Goal: Information Seeking & Learning: Check status

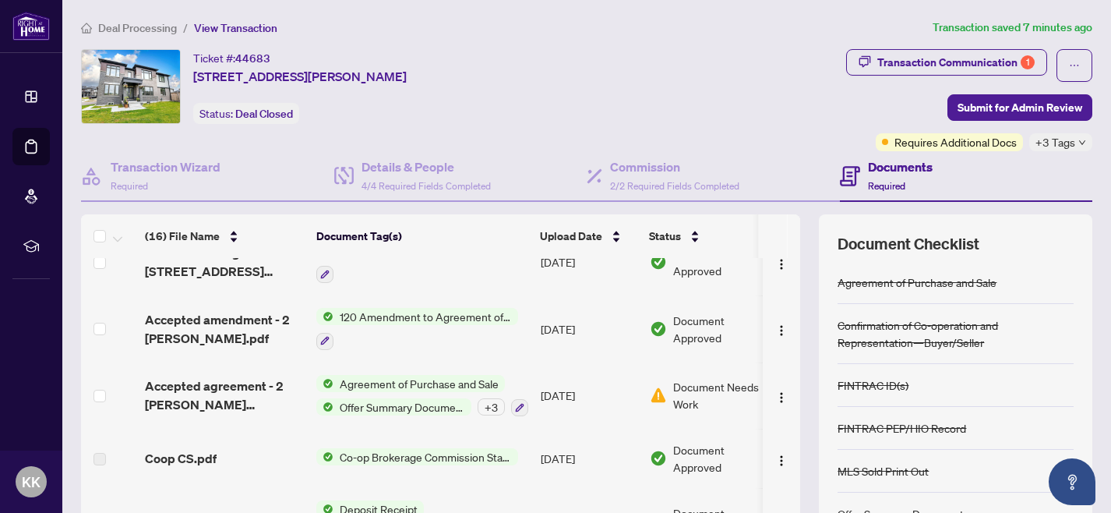
scroll to position [750, 0]
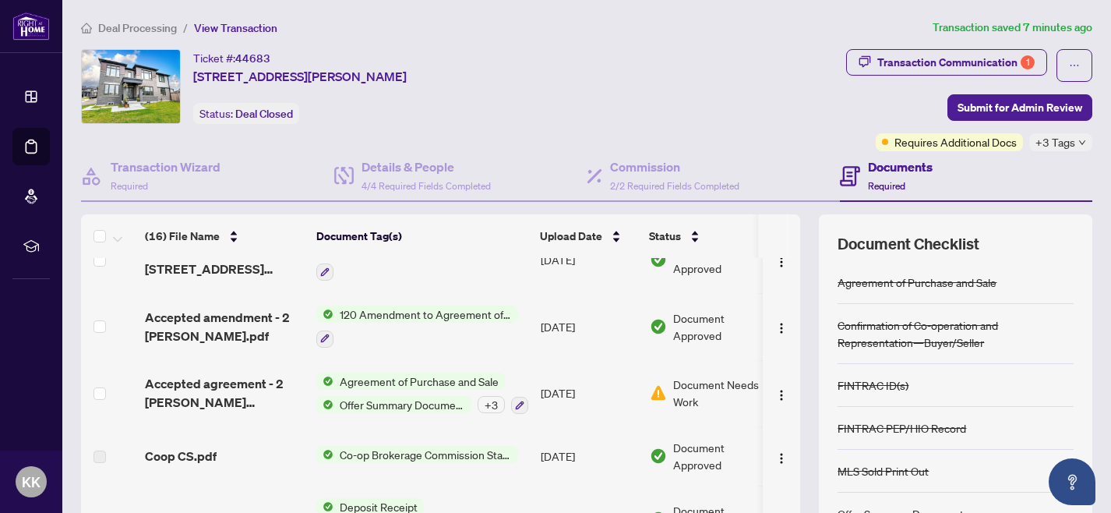
click at [381, 381] on span "Agreement of Purchase and Sale" at bounding box center [419, 381] width 171 height 17
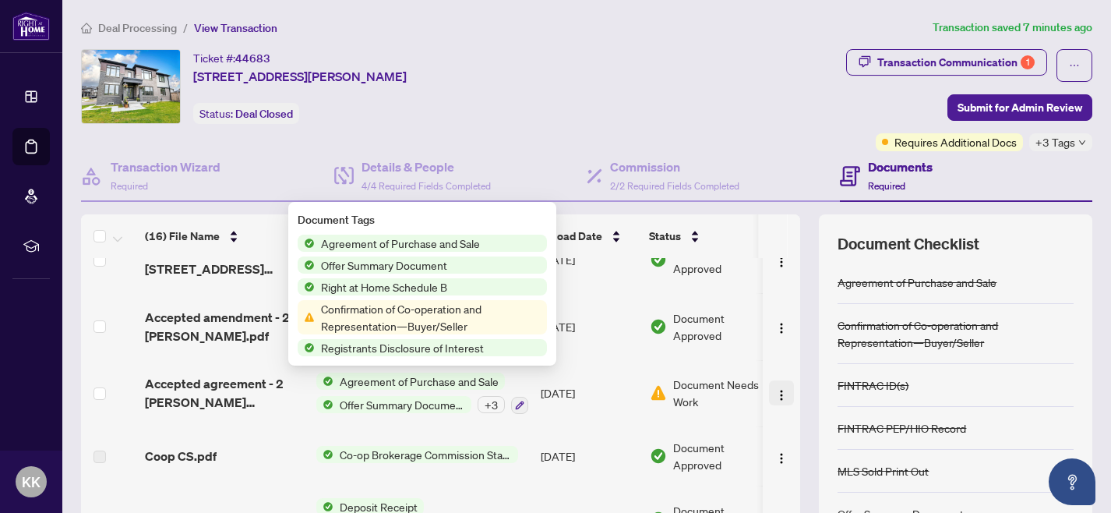
click at [779, 391] on img "button" at bounding box center [781, 395] width 12 height 12
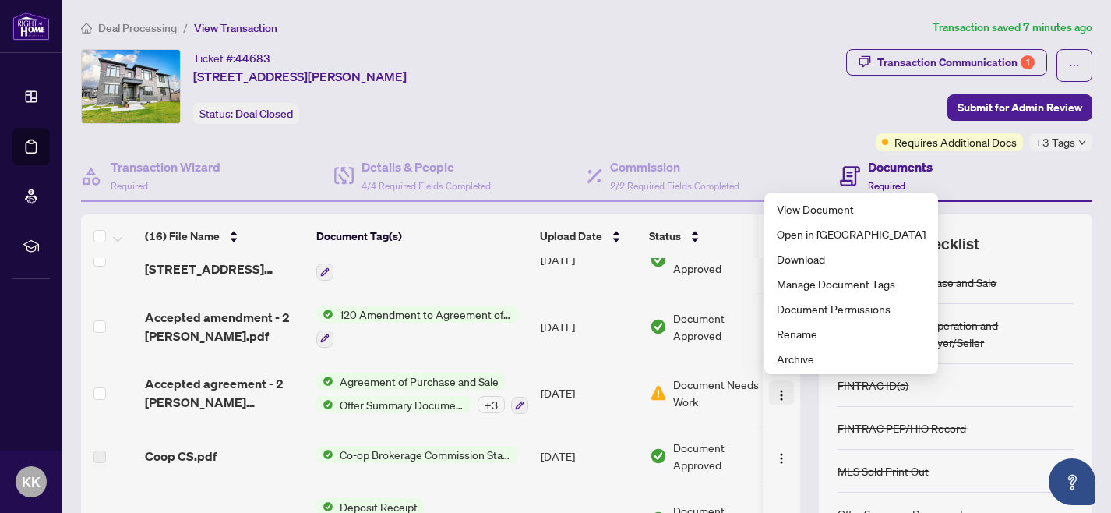
click at [779, 391] on img "button" at bounding box center [781, 395] width 12 height 12
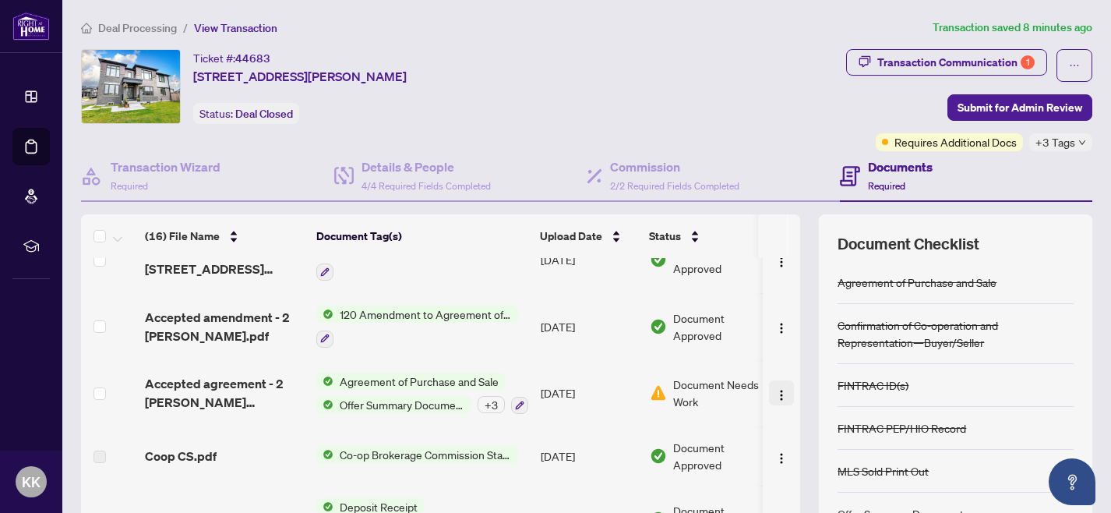
click at [779, 391] on img "button" at bounding box center [781, 395] width 12 height 12
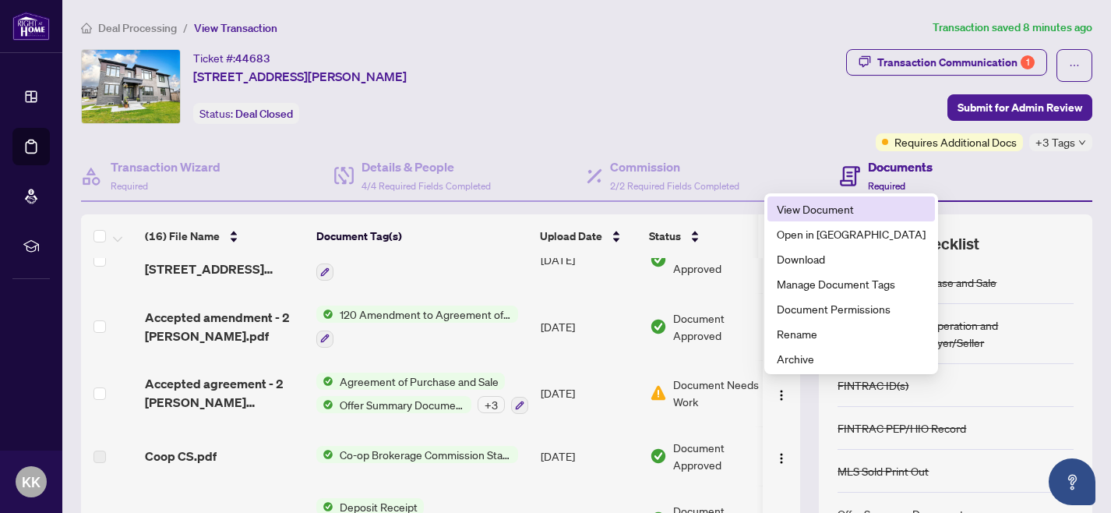
click at [817, 210] on span "View Document" at bounding box center [851, 208] width 149 height 17
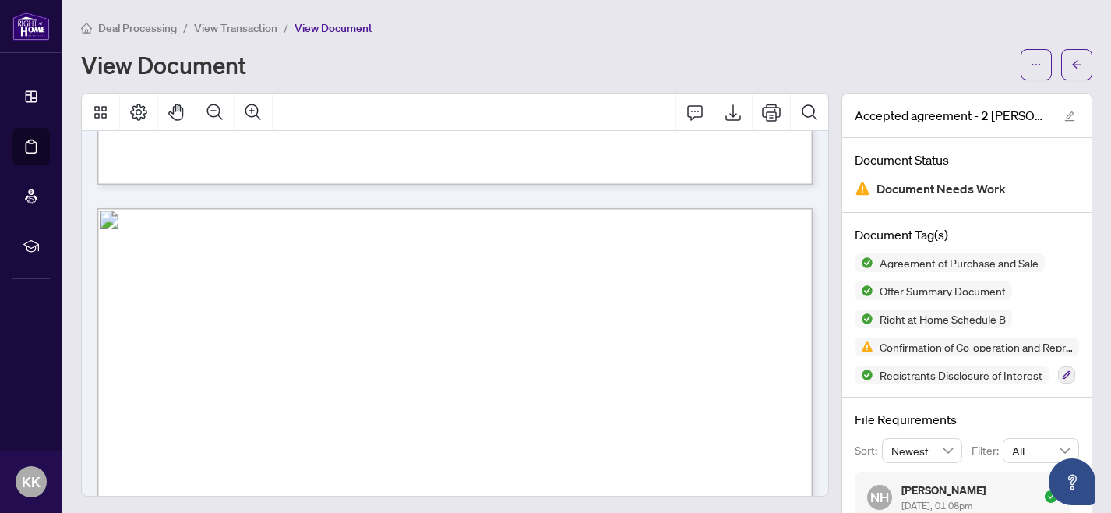
scroll to position [1443, 0]
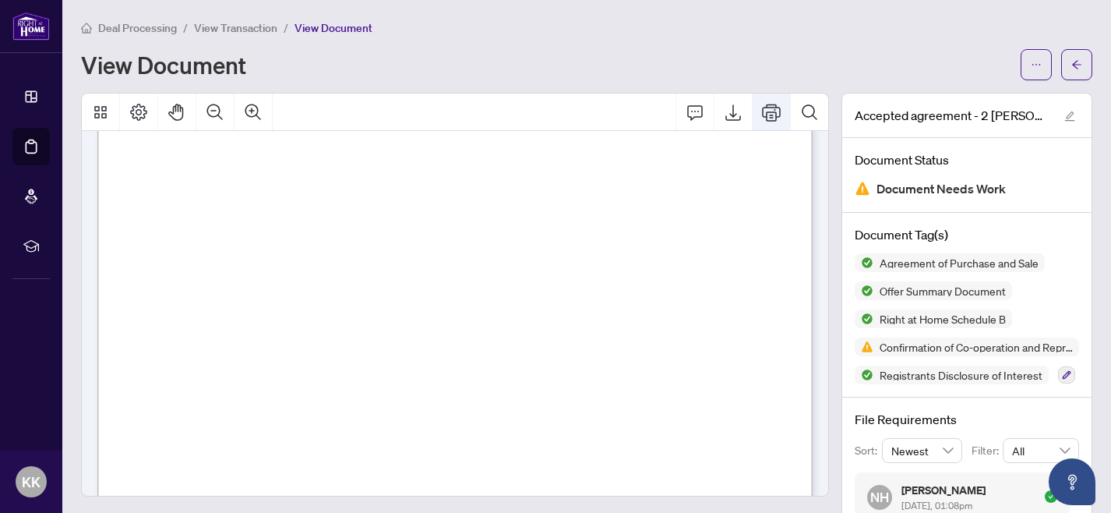
click at [775, 115] on icon "Print" at bounding box center [771, 112] width 19 height 19
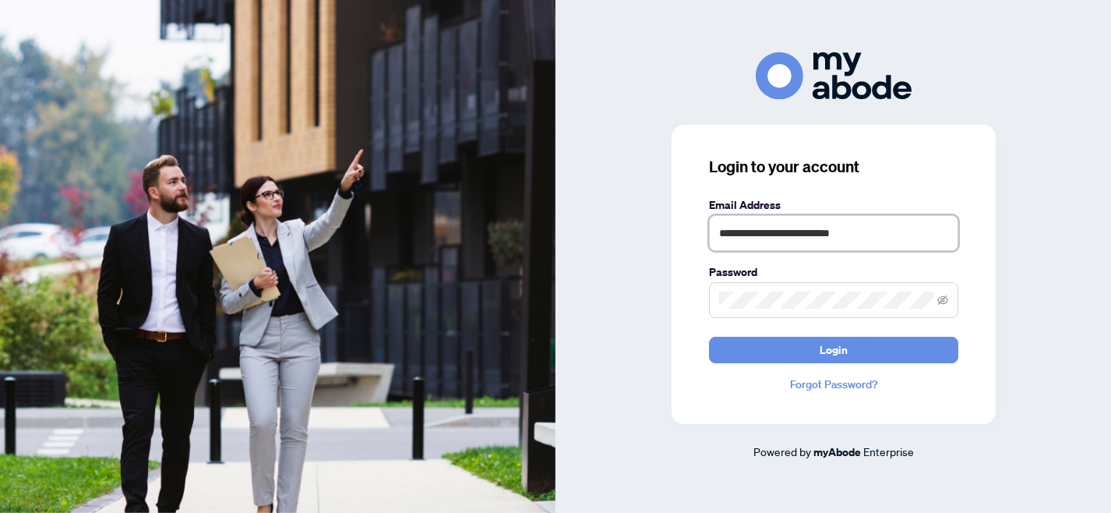
drag, startPoint x: 877, startPoint y: 235, endPoint x: 676, endPoint y: 232, distance: 200.3
click at [676, 232] on div "**********" at bounding box center [834, 274] width 324 height 299
type input "**********"
click at [659, 233] on div "**********" at bounding box center [834, 256] width 556 height 408
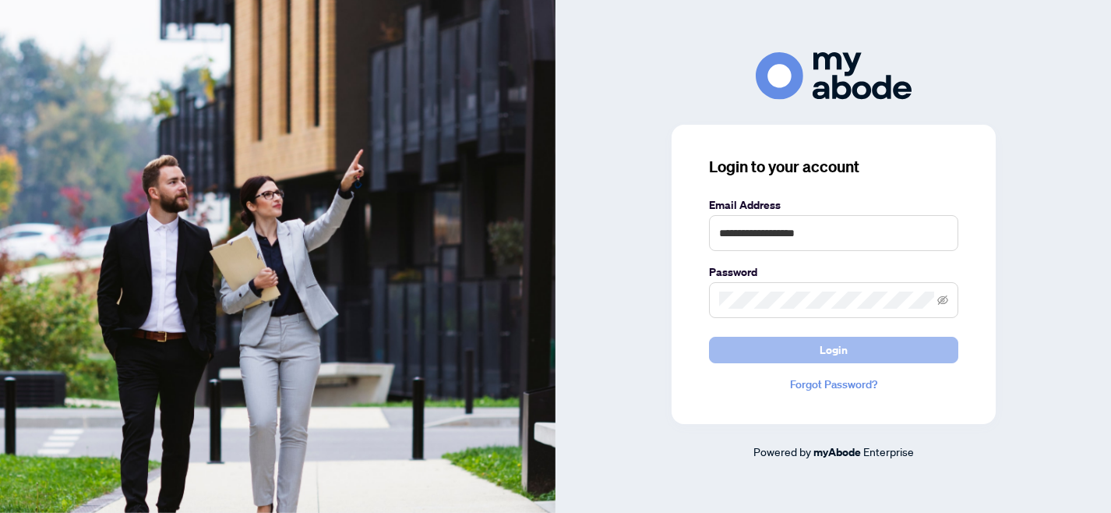
click at [842, 351] on span "Login" at bounding box center [834, 349] width 28 height 25
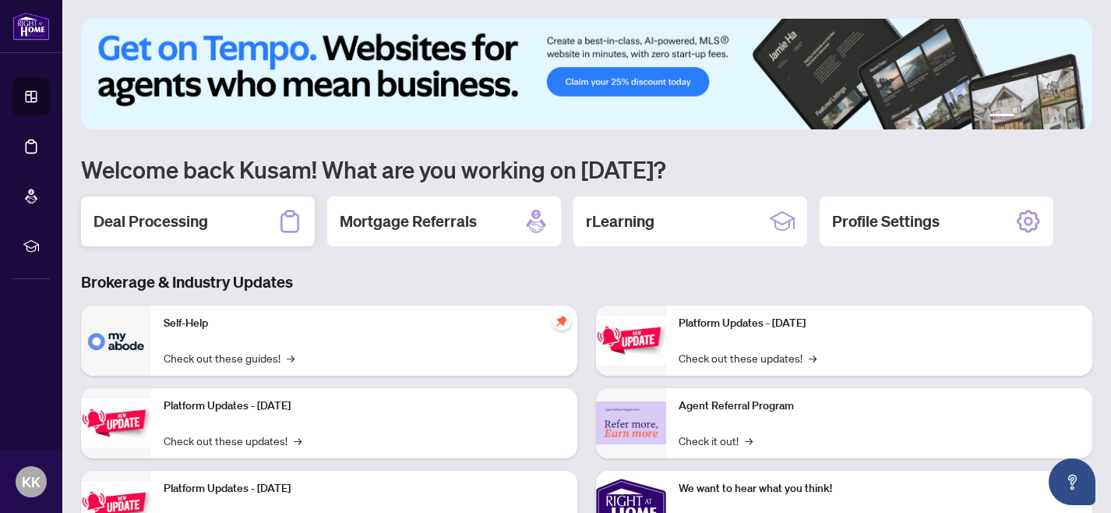
click at [172, 224] on h2 "Deal Processing" at bounding box center [151, 221] width 115 height 22
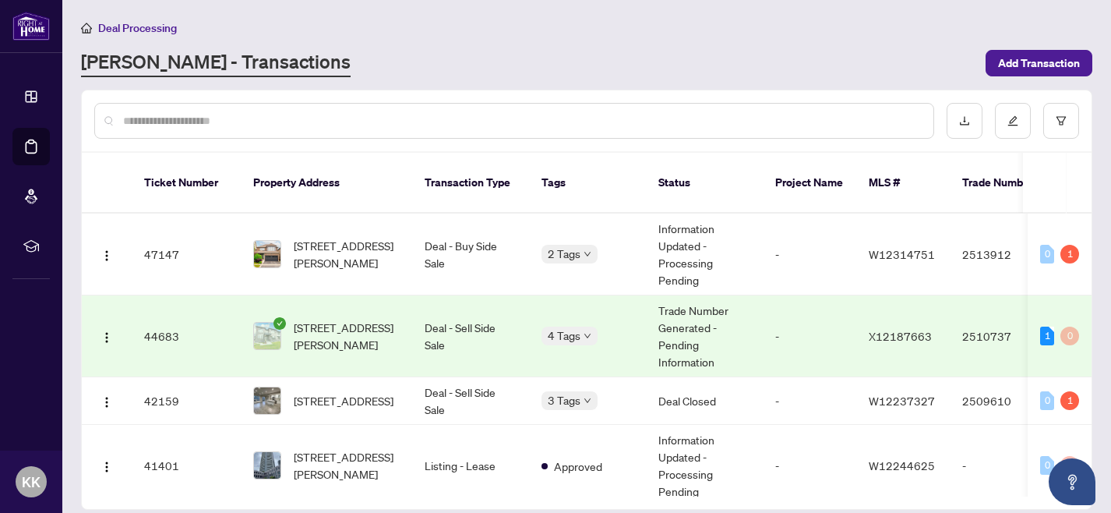
click at [171, 315] on td "44683" at bounding box center [186, 336] width 109 height 82
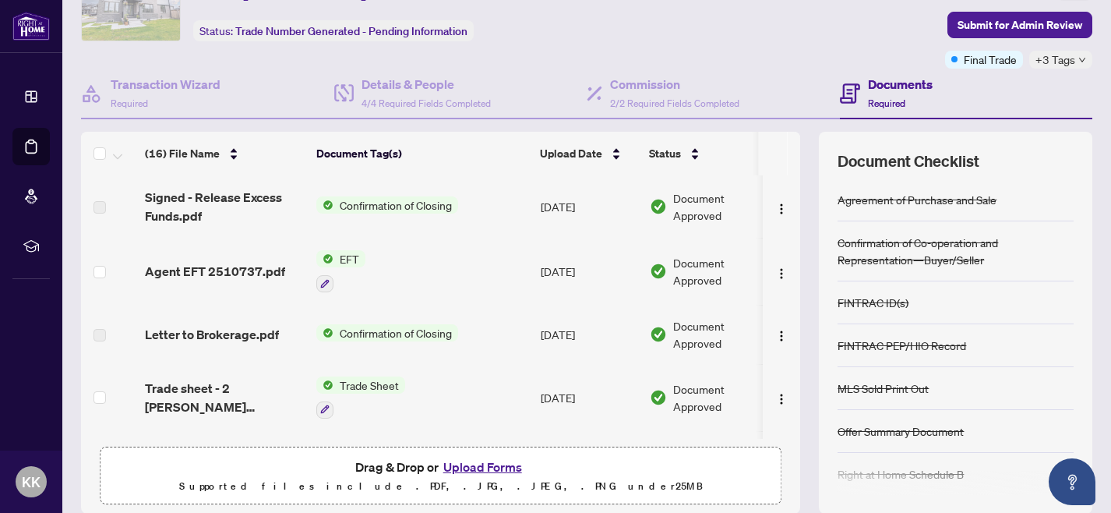
scroll to position [91, 0]
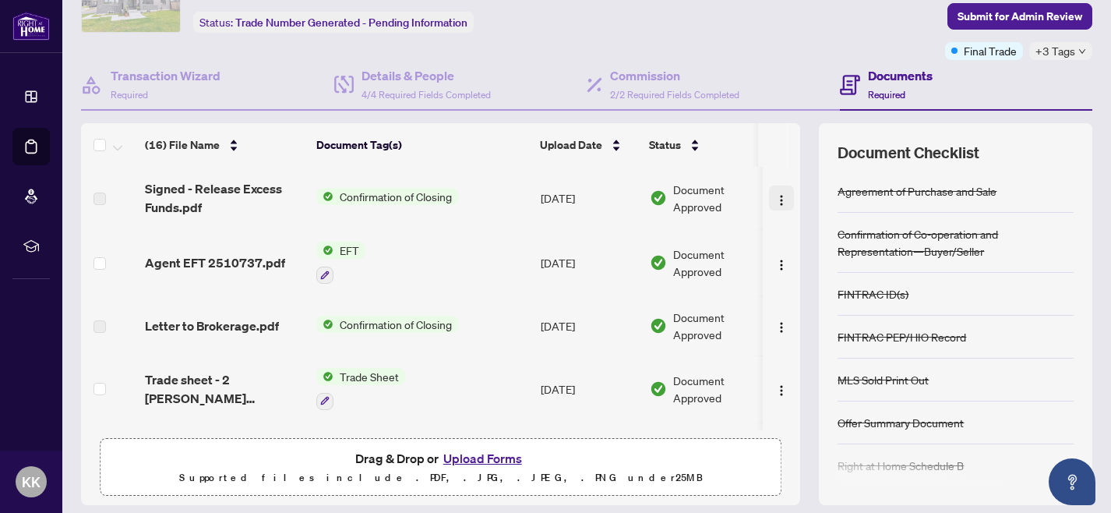
click at [781, 197] on img "button" at bounding box center [781, 200] width 12 height 12
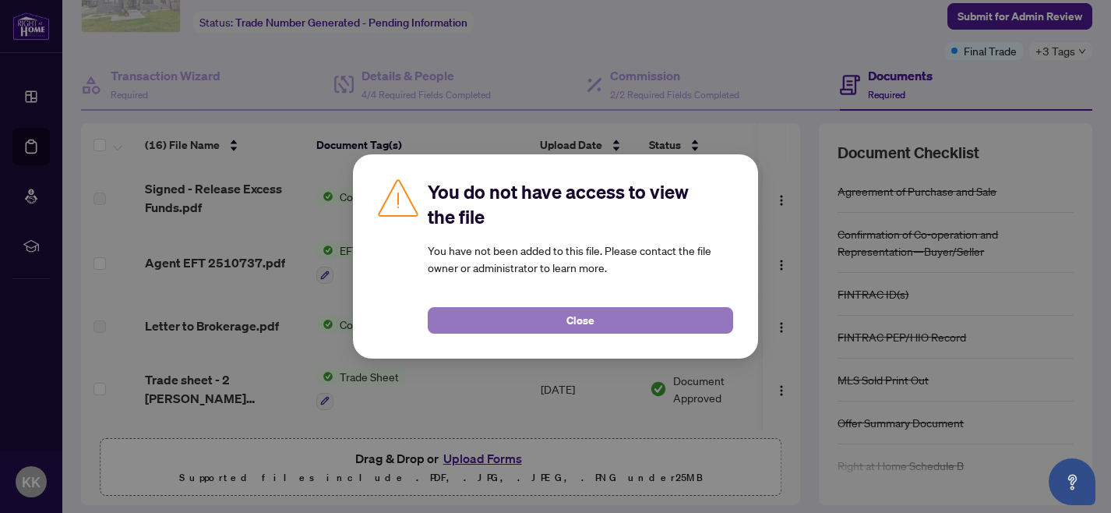
click at [574, 322] on span "Close" at bounding box center [581, 320] width 28 height 25
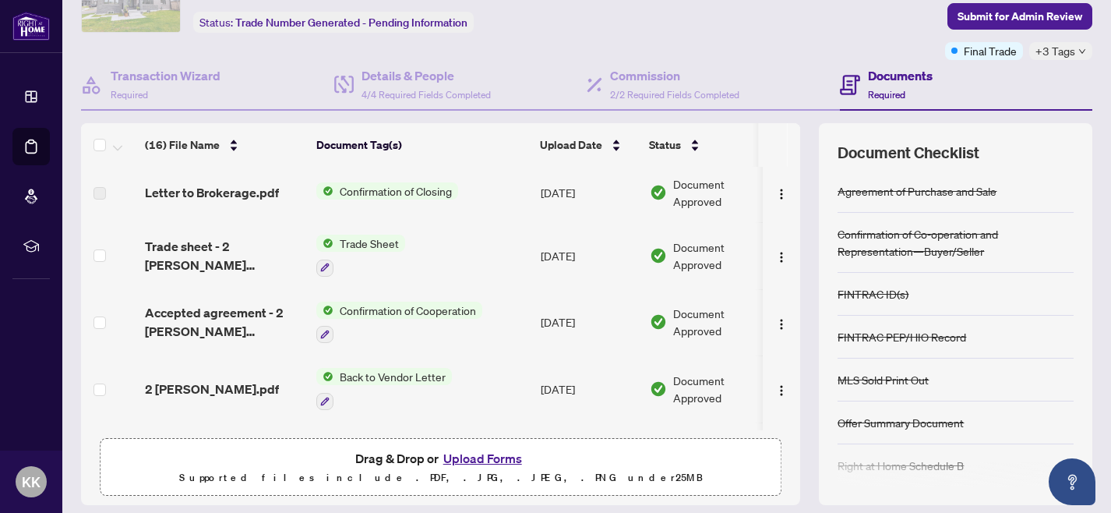
scroll to position [161, 0]
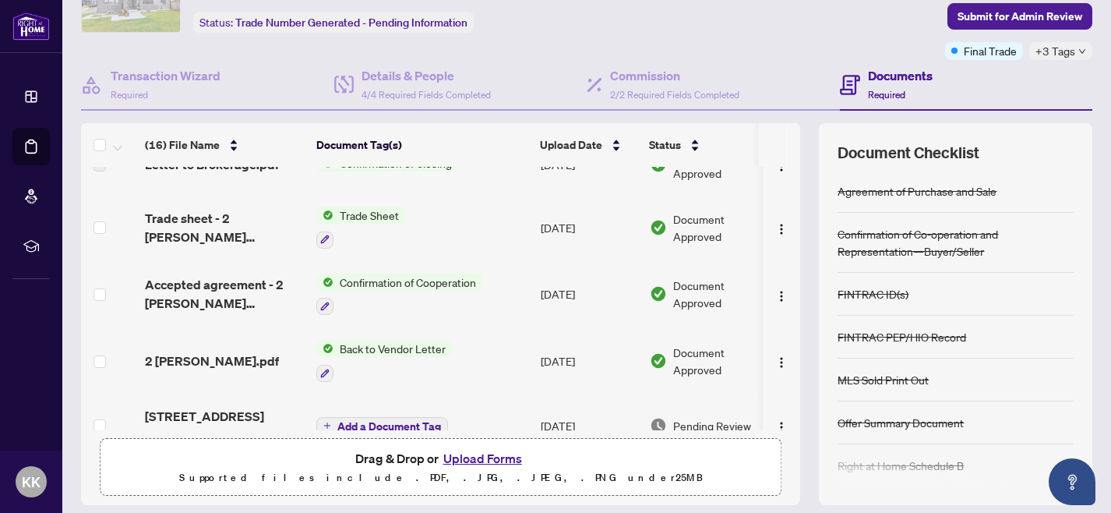
click at [374, 215] on span "Trade Sheet" at bounding box center [370, 215] width 72 height 17
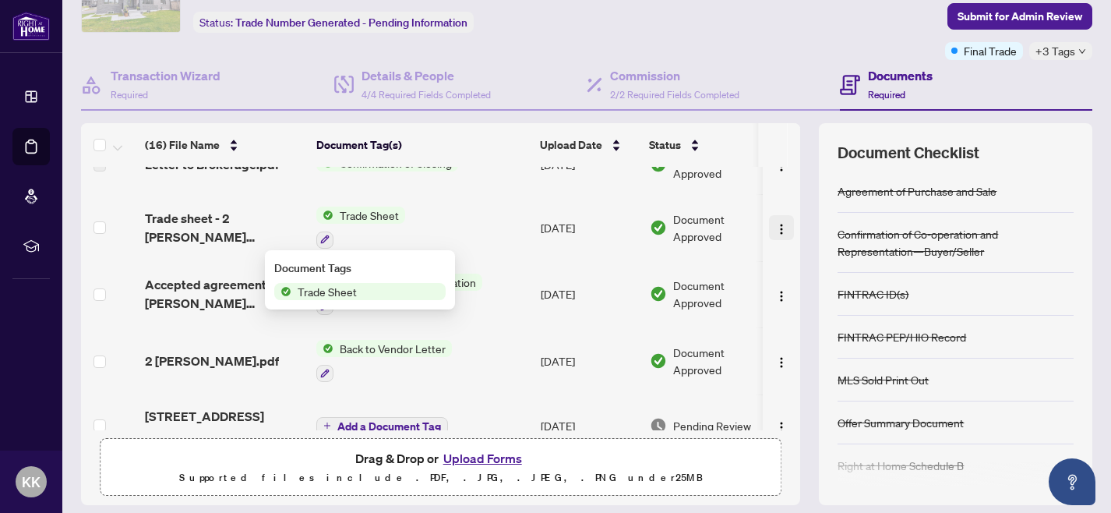
click at [781, 225] on img "button" at bounding box center [781, 229] width 12 height 12
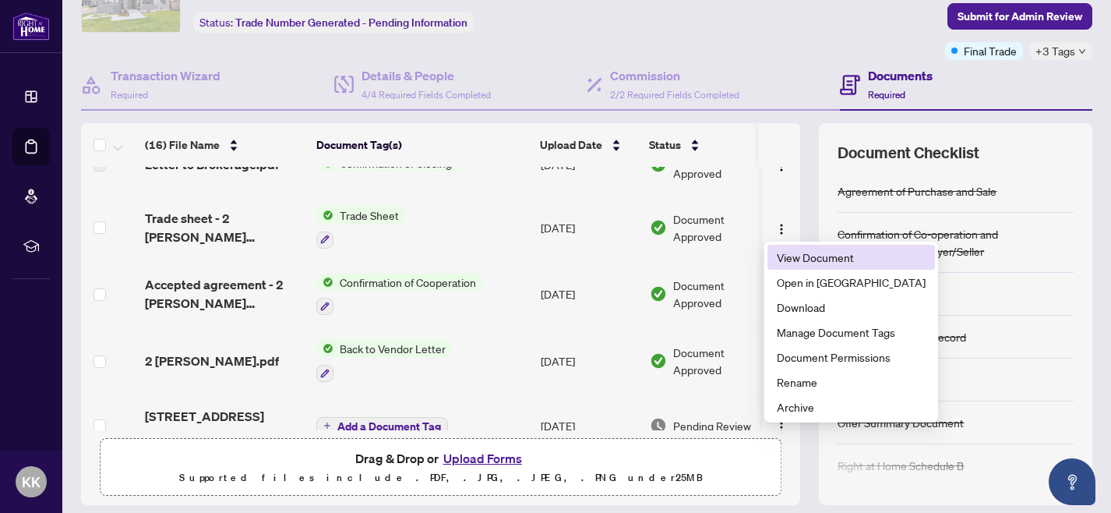
click at [796, 261] on span "View Document" at bounding box center [851, 257] width 149 height 17
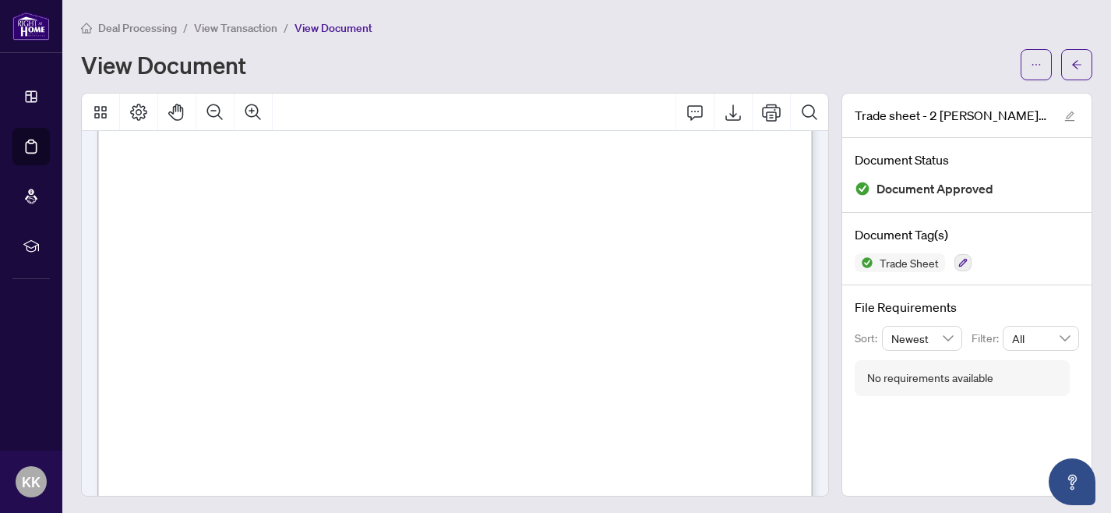
scroll to position [23, 0]
click at [780, 112] on icon "Print" at bounding box center [771, 112] width 19 height 17
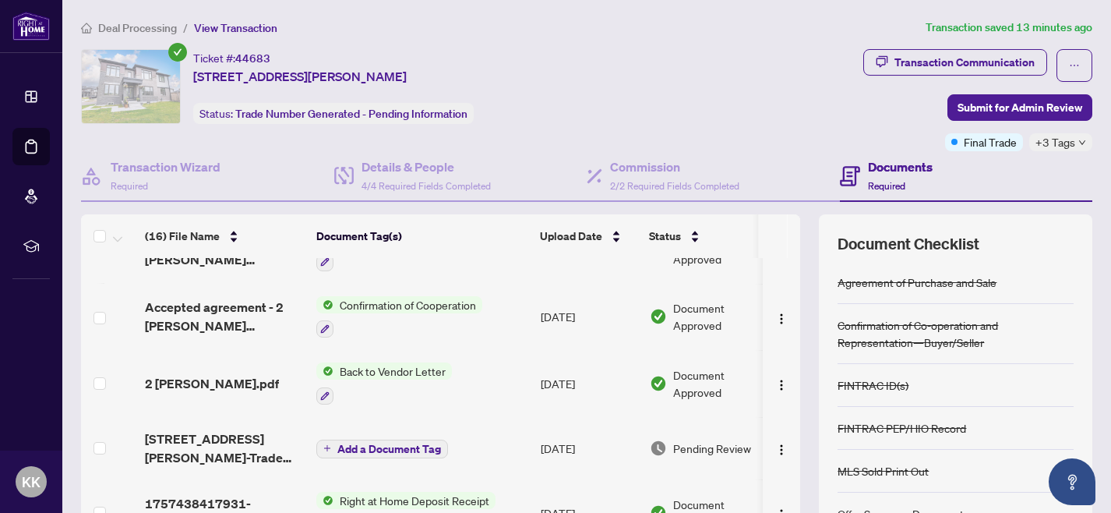
scroll to position [246, 0]
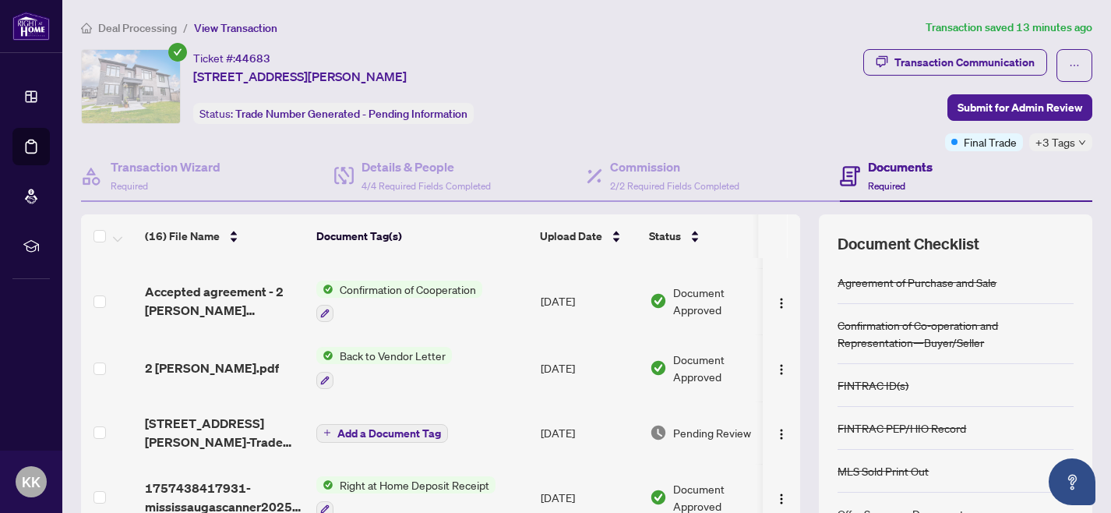
click at [436, 284] on span "Confirmation of Cooperation" at bounding box center [408, 289] width 149 height 17
click at [775, 304] on img "button" at bounding box center [781, 303] width 12 height 12
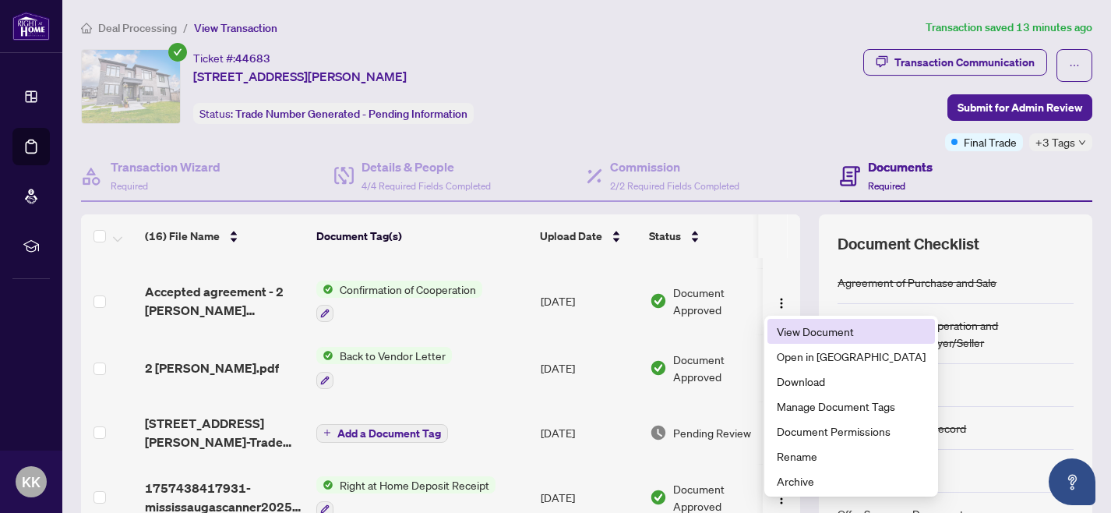
click at [801, 337] on span "View Document" at bounding box center [851, 331] width 149 height 17
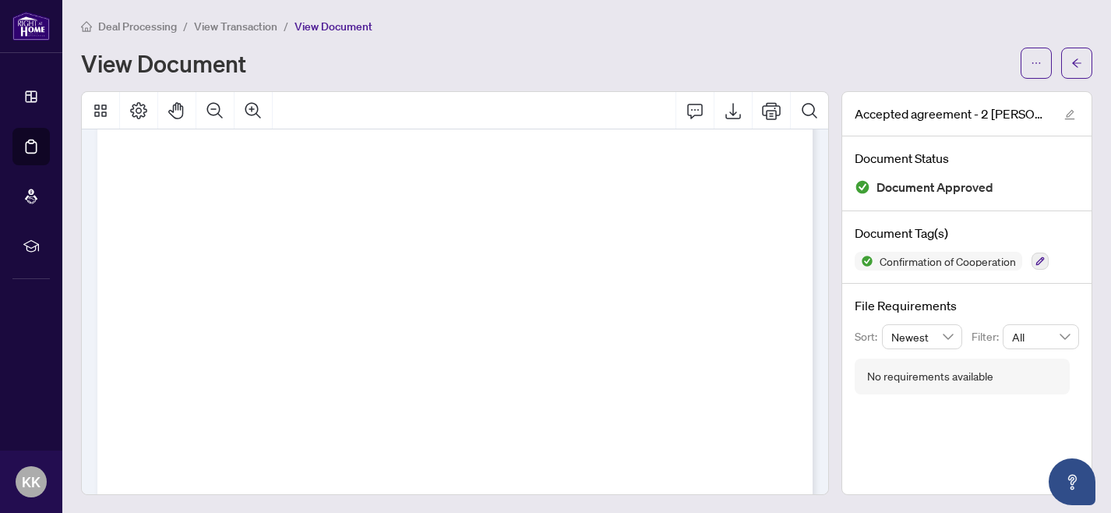
scroll to position [482, 0]
click at [775, 106] on icon "Print" at bounding box center [771, 110] width 19 height 19
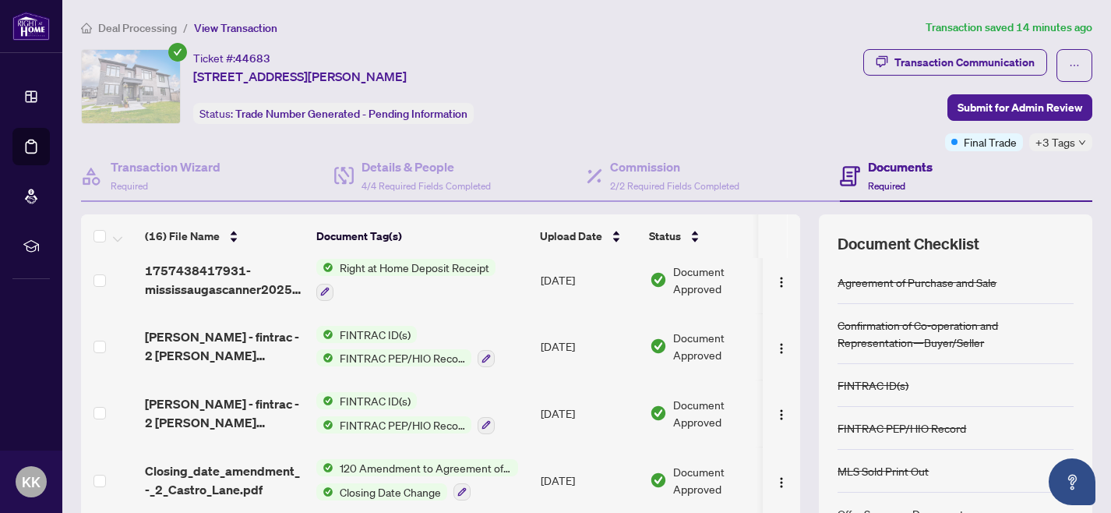
scroll to position [465, 0]
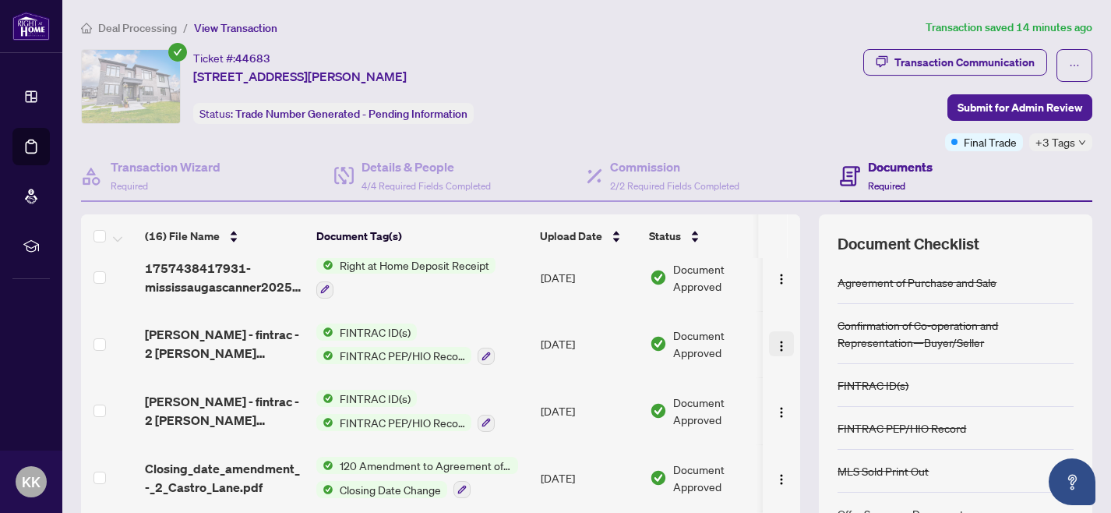
click at [776, 342] on img "button" at bounding box center [781, 346] width 12 height 12
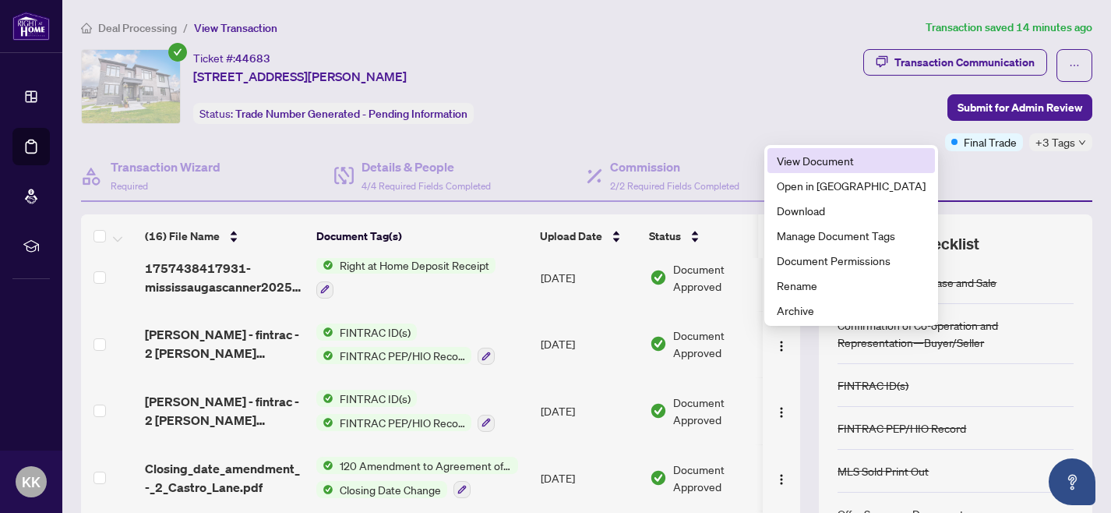
click at [801, 161] on span "View Document" at bounding box center [851, 160] width 149 height 17
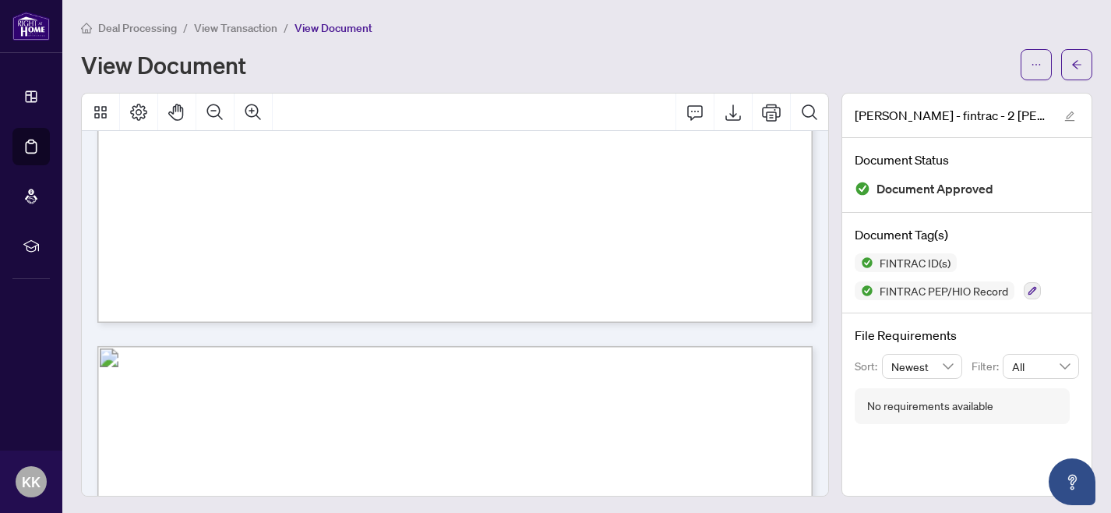
scroll to position [3853, 0]
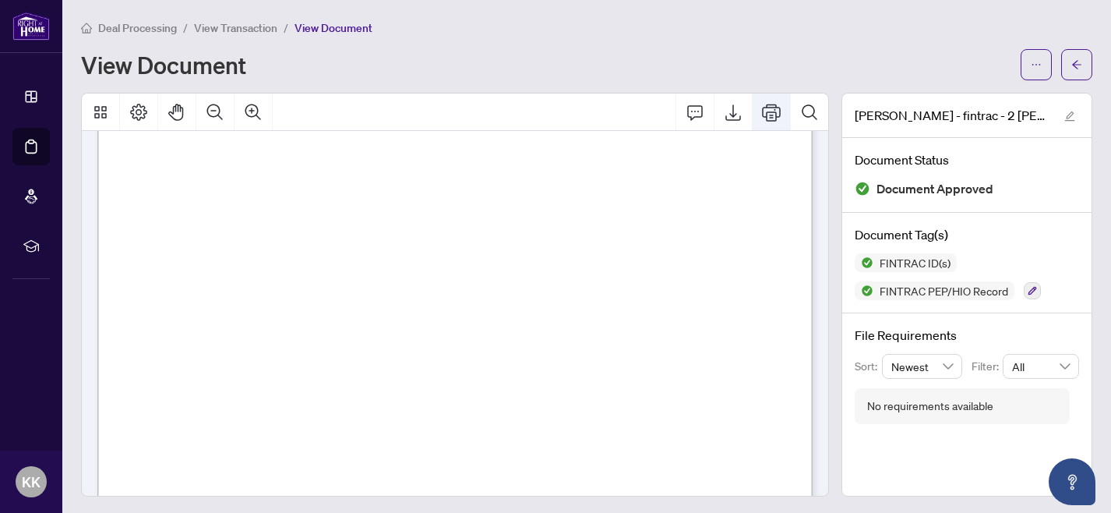
click at [772, 110] on icon "Print" at bounding box center [771, 112] width 19 height 19
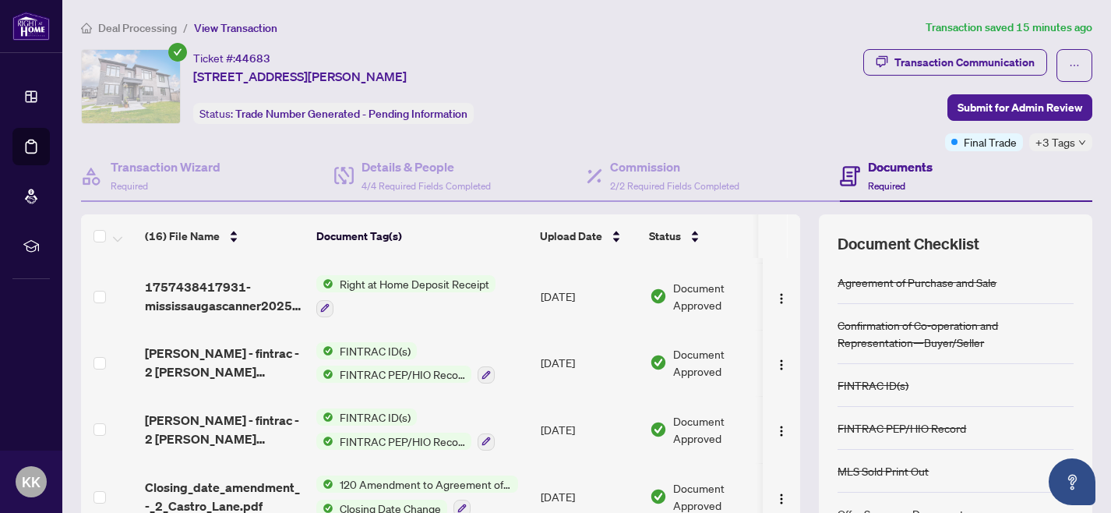
scroll to position [507, 0]
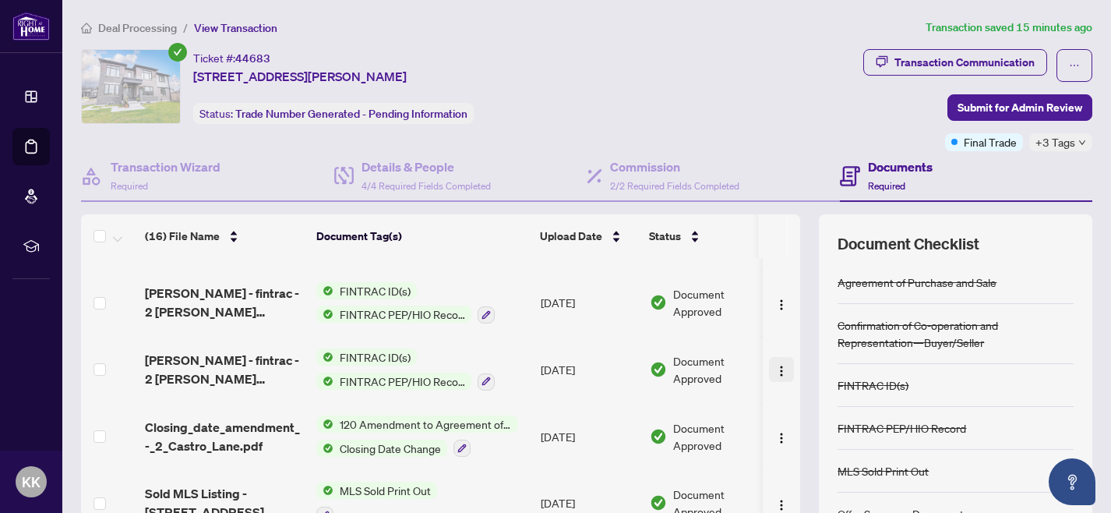
click at [777, 369] on img "button" at bounding box center [781, 371] width 12 height 12
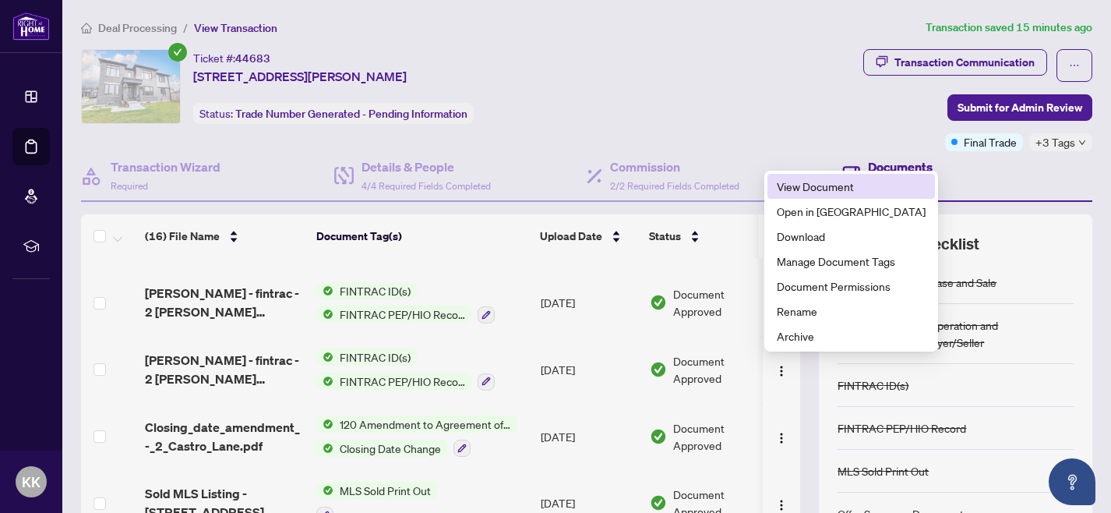
click at [801, 188] on span "View Document" at bounding box center [851, 186] width 149 height 17
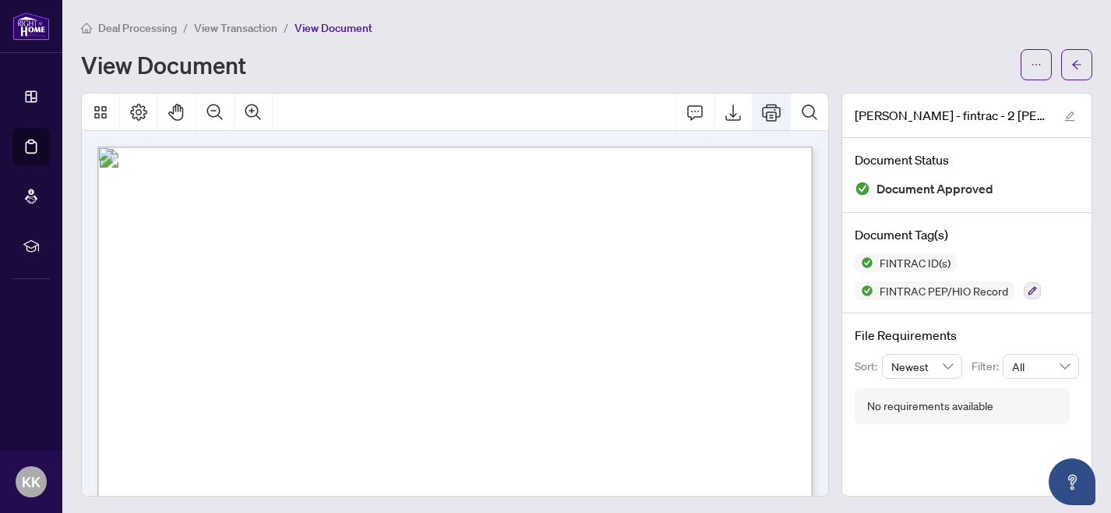
click at [775, 115] on icon "Print" at bounding box center [771, 112] width 19 height 19
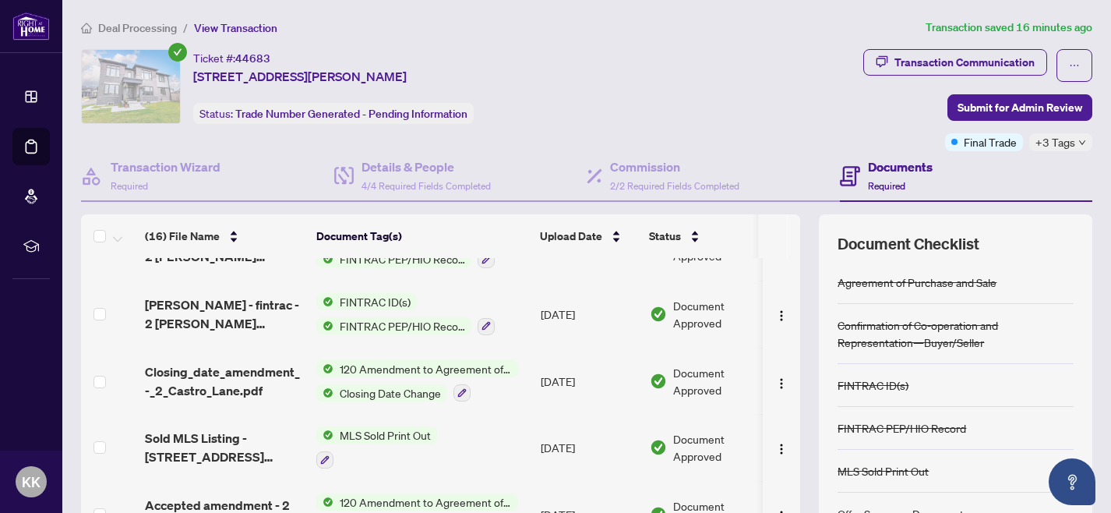
scroll to position [622, 0]
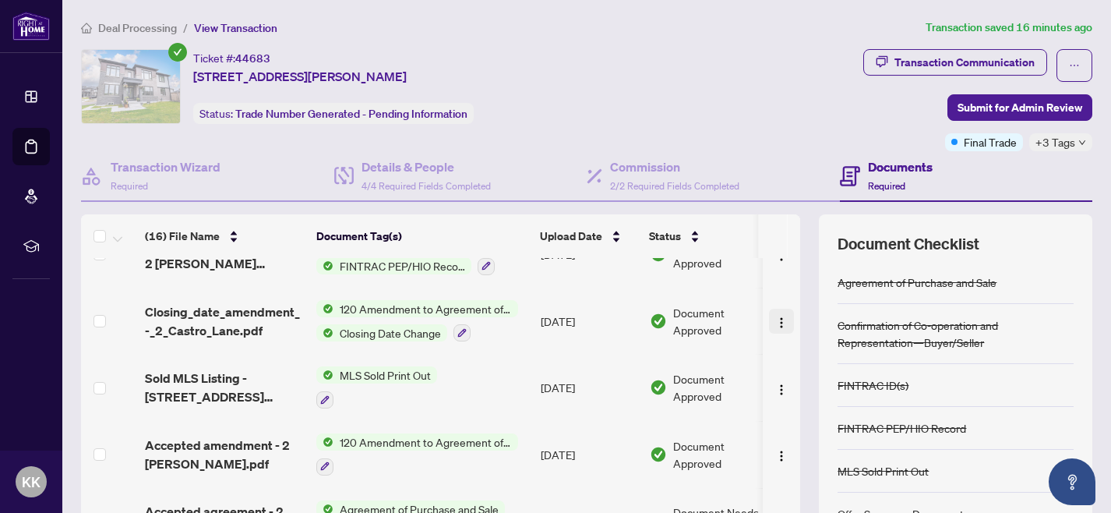
click at [777, 319] on img "button" at bounding box center [781, 322] width 12 height 12
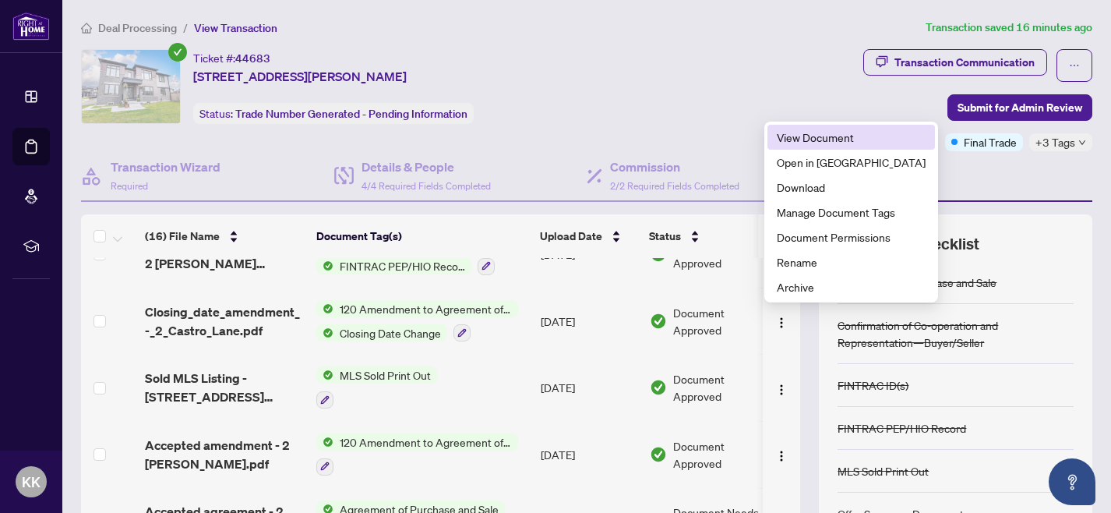
click at [832, 137] on span "View Document" at bounding box center [851, 137] width 149 height 17
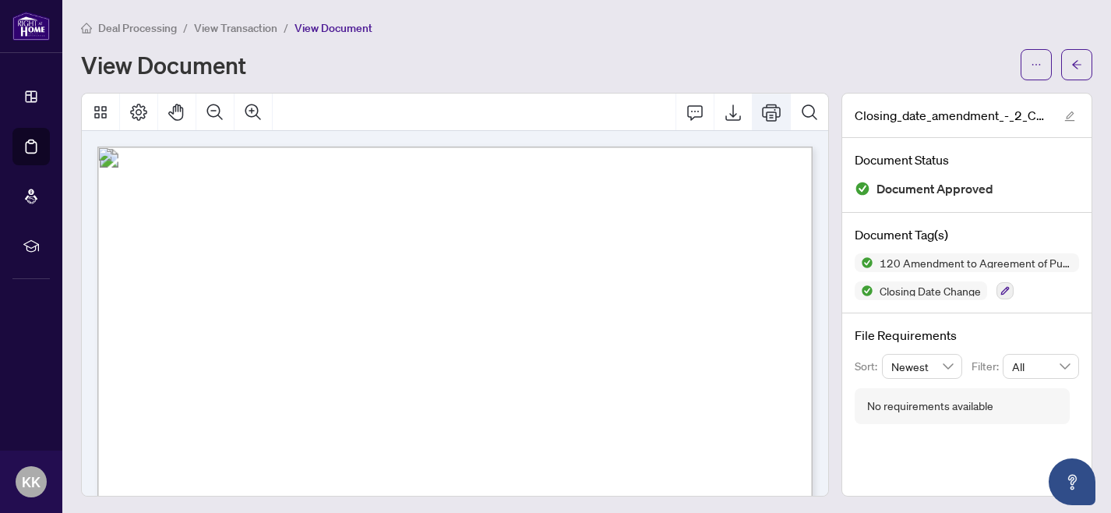
click at [768, 115] on icon "Print" at bounding box center [771, 112] width 19 height 19
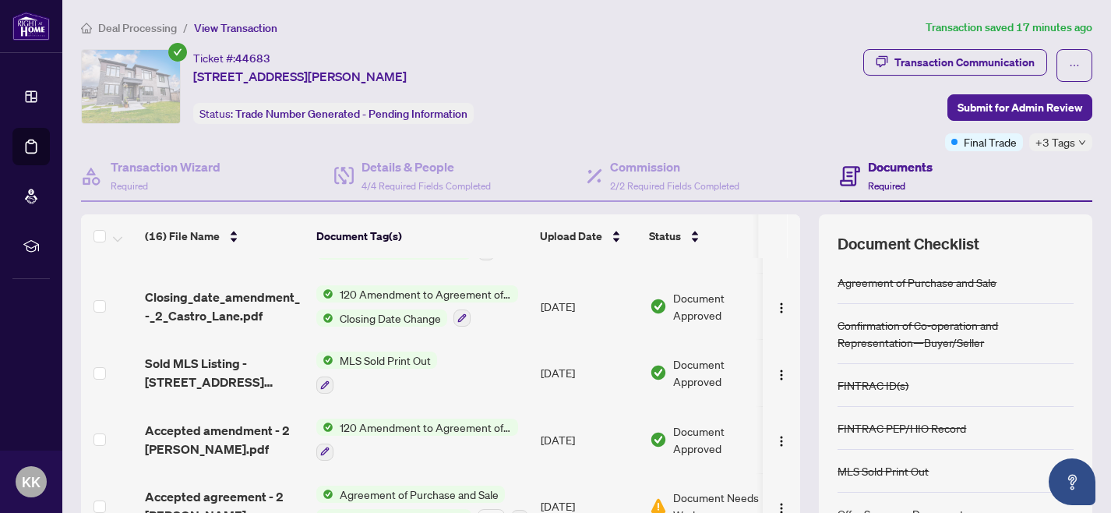
scroll to position [638, 0]
click at [778, 368] on img "button" at bounding box center [781, 374] width 12 height 12
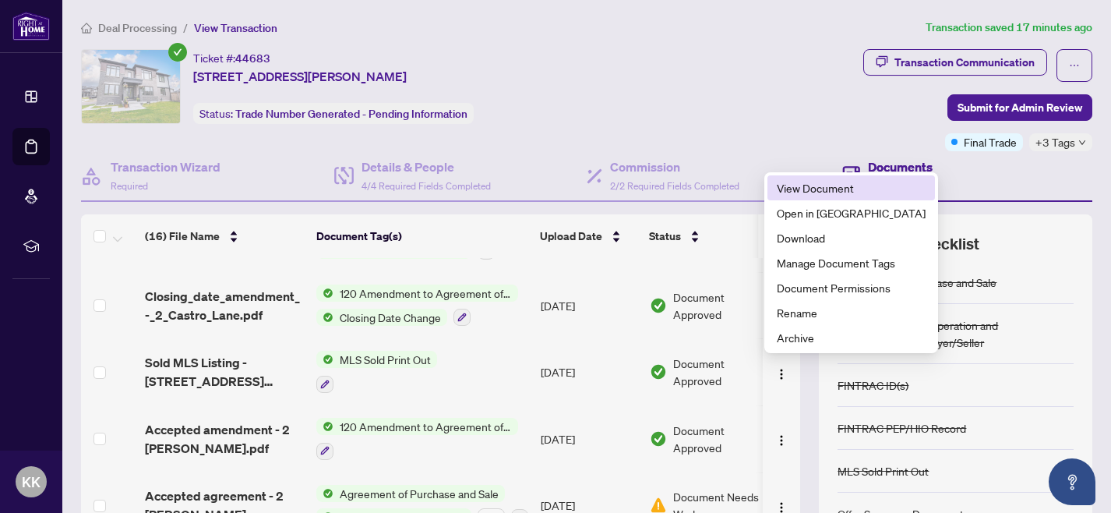
click at [822, 189] on span "View Document" at bounding box center [851, 187] width 149 height 17
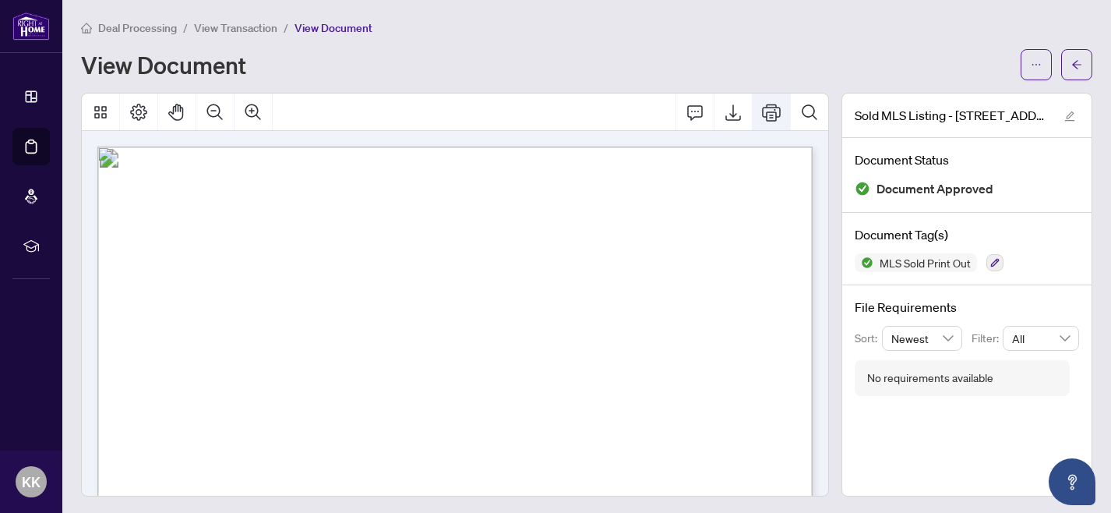
click at [768, 111] on icon "Print" at bounding box center [771, 112] width 19 height 19
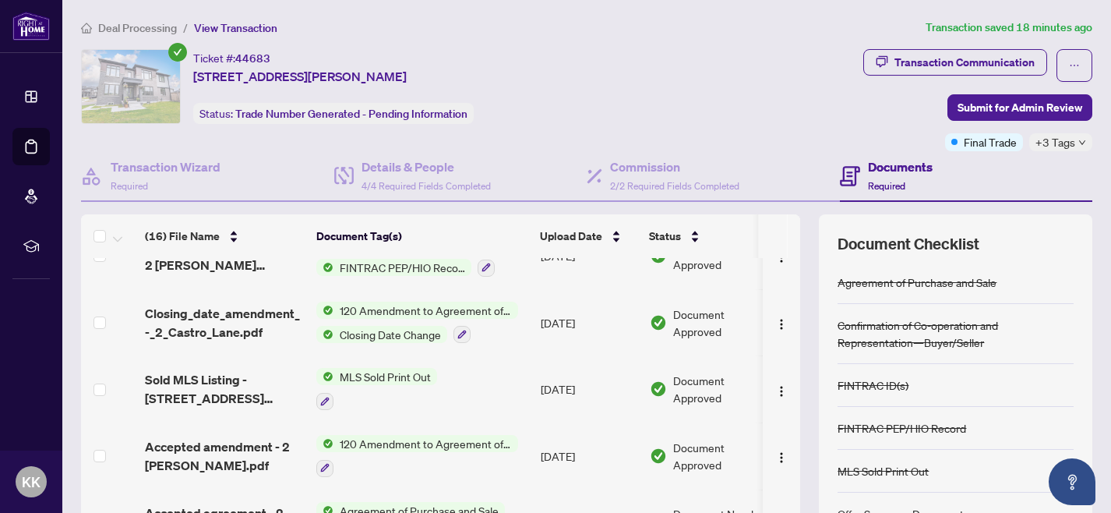
scroll to position [624, 0]
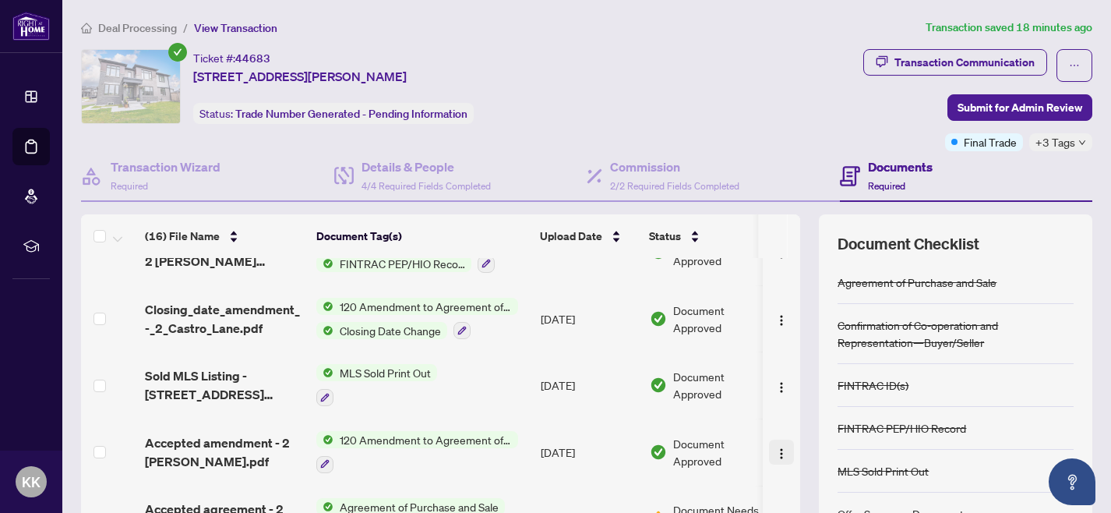
click at [775, 449] on img "button" at bounding box center [781, 453] width 12 height 12
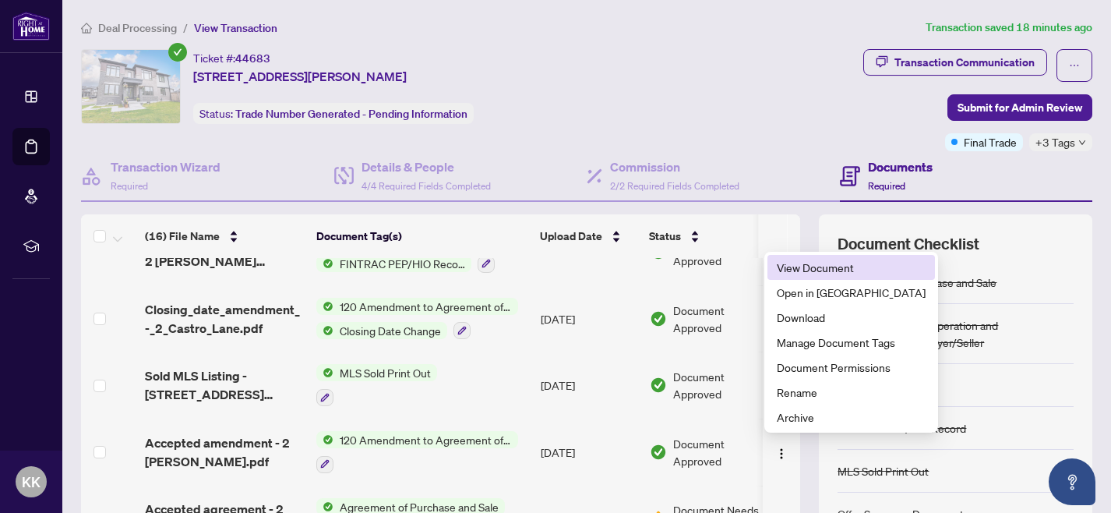
click at [814, 265] on span "View Document" at bounding box center [851, 267] width 149 height 17
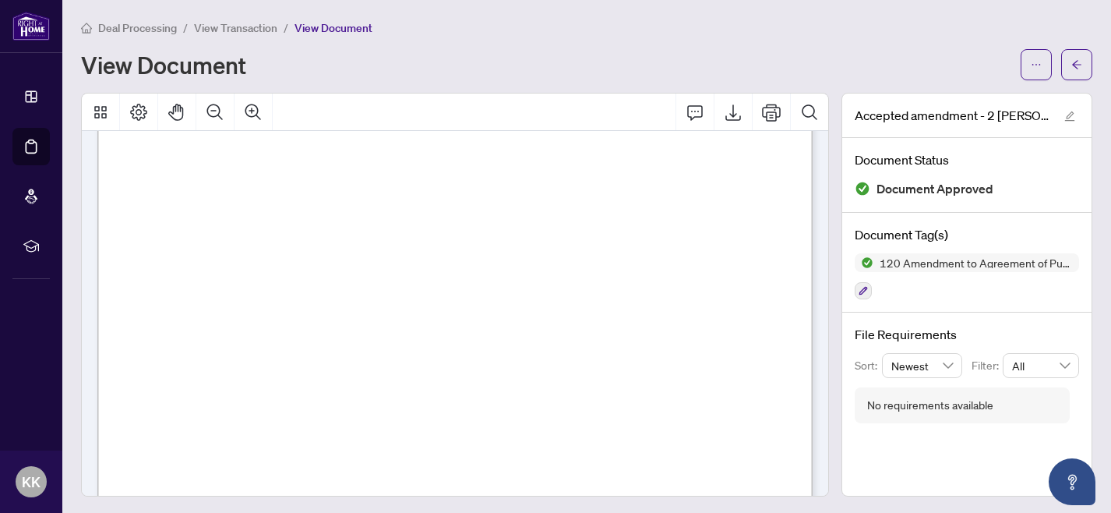
scroll to position [421, 0]
click at [770, 121] on button "Print" at bounding box center [771, 112] width 37 height 37
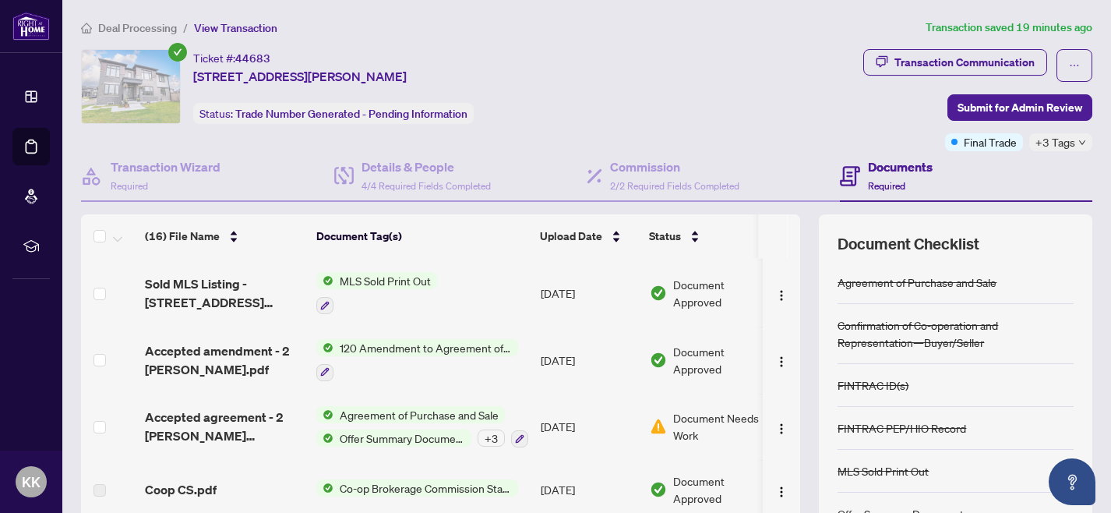
scroll to position [782, 0]
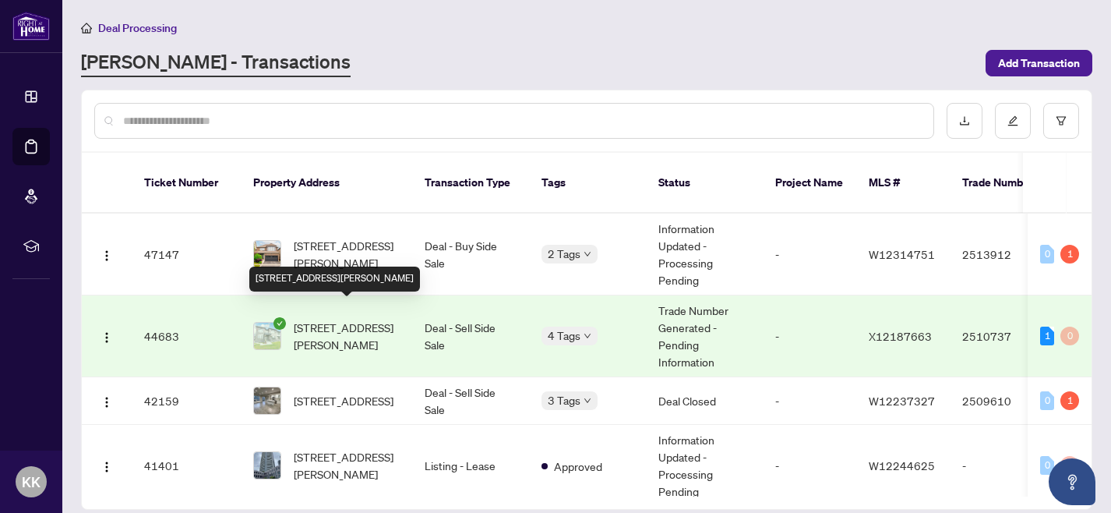
click at [330, 319] on span "[STREET_ADDRESS][PERSON_NAME]" at bounding box center [347, 336] width 106 height 34
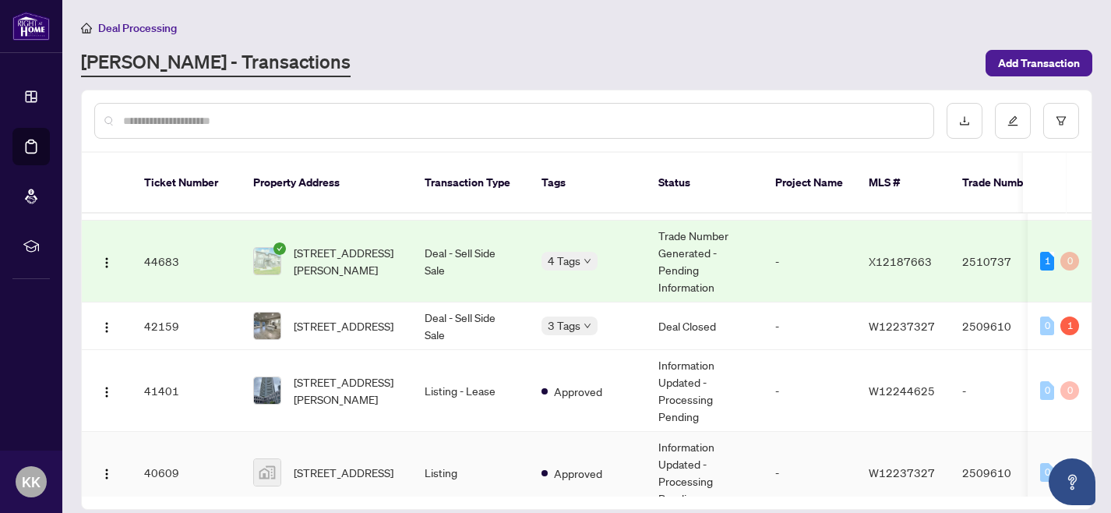
scroll to position [192, 0]
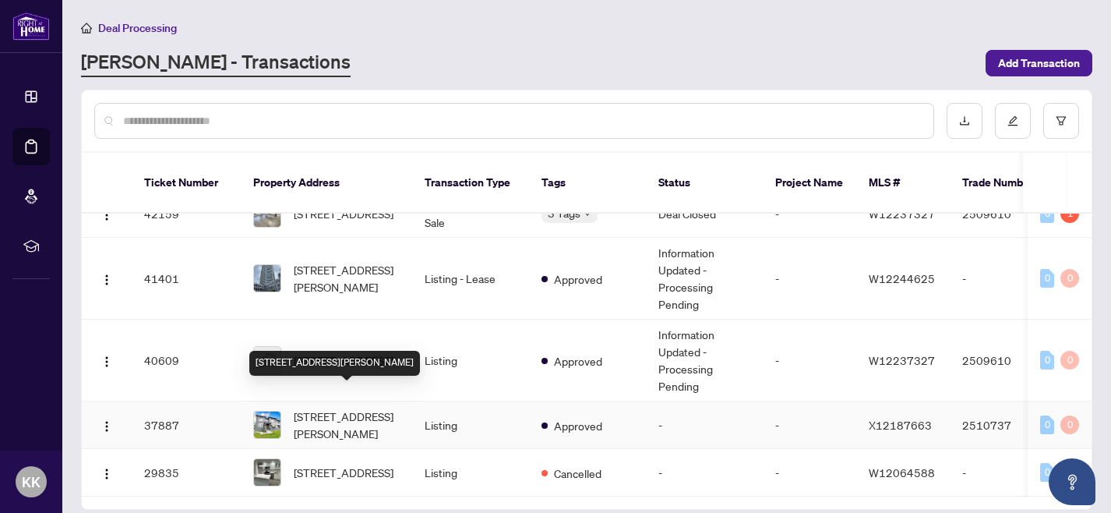
click at [353, 408] on span "[STREET_ADDRESS][PERSON_NAME]" at bounding box center [347, 425] width 106 height 34
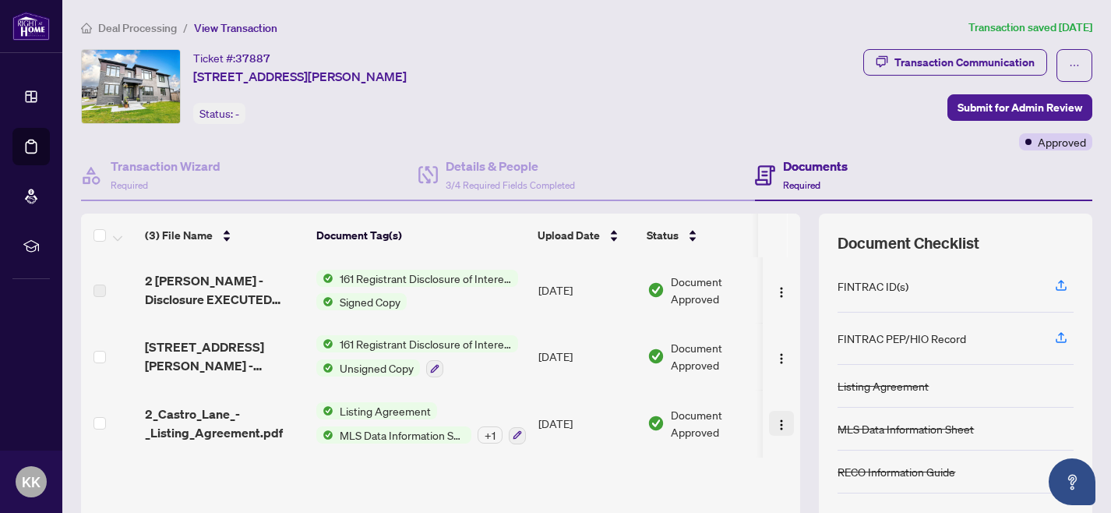
click at [775, 420] on img "button" at bounding box center [781, 425] width 12 height 12
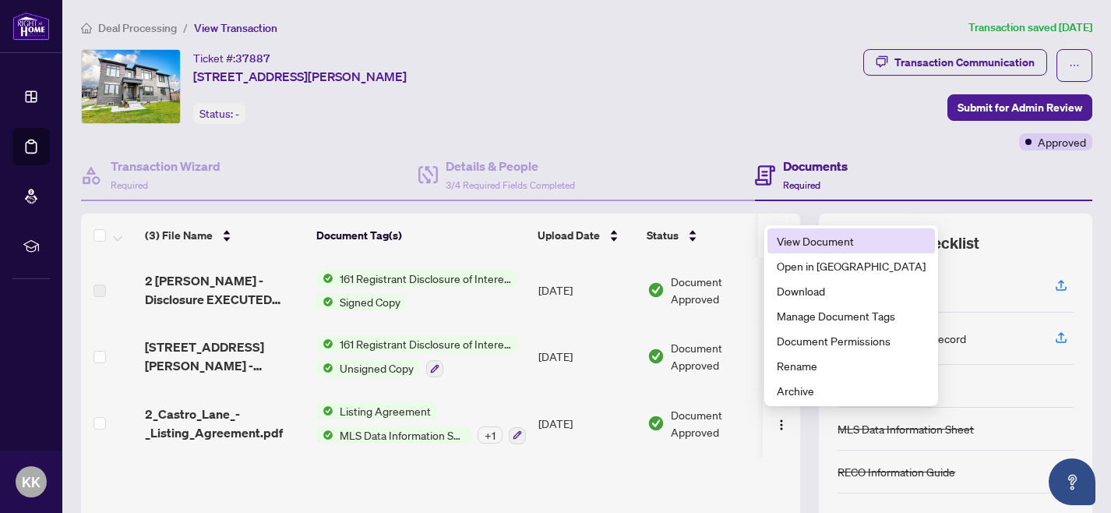
click at [796, 242] on span "View Document" at bounding box center [851, 240] width 149 height 17
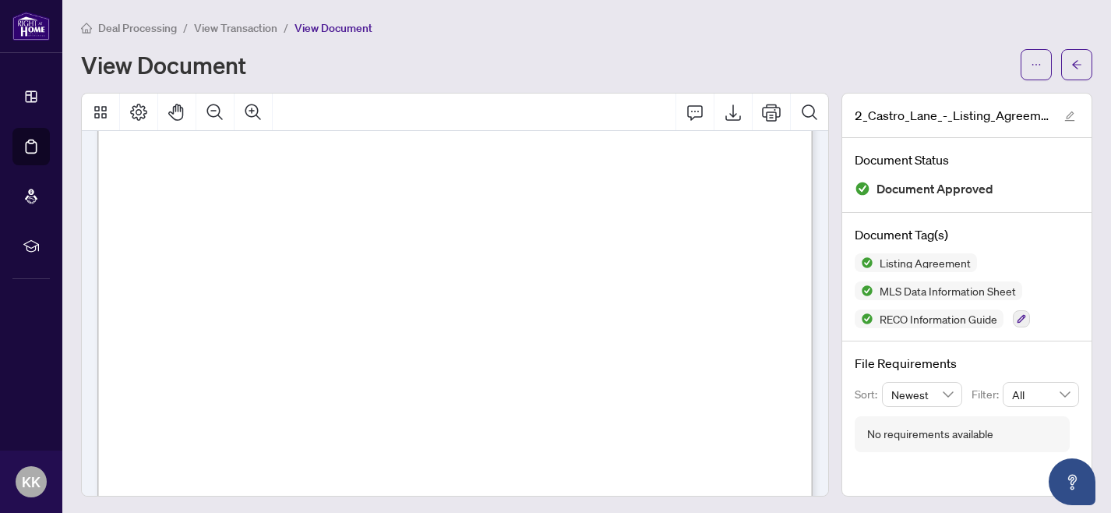
scroll to position [3347, 0]
click at [775, 114] on icon "Print" at bounding box center [771, 112] width 19 height 19
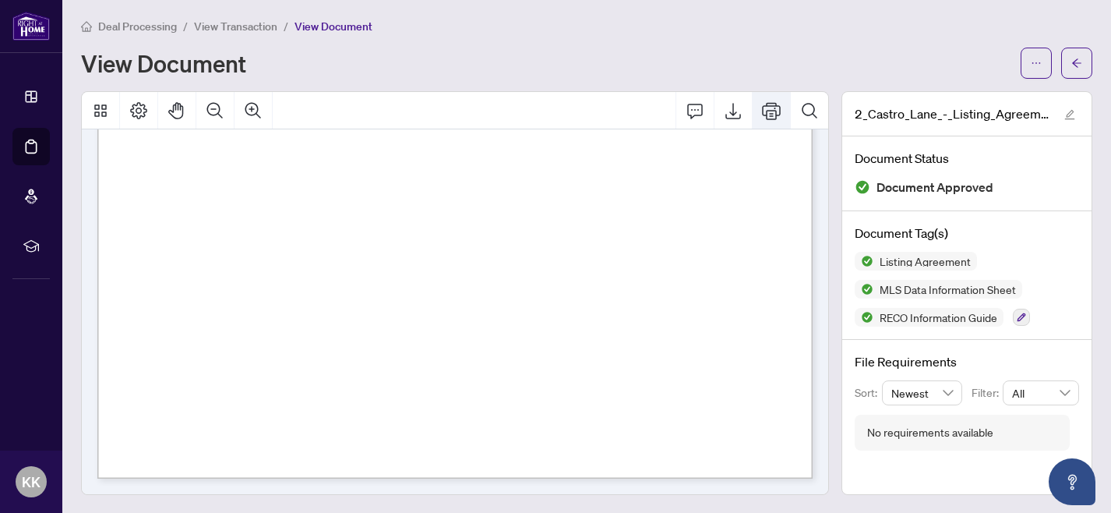
click at [776, 113] on icon "Print" at bounding box center [771, 110] width 19 height 17
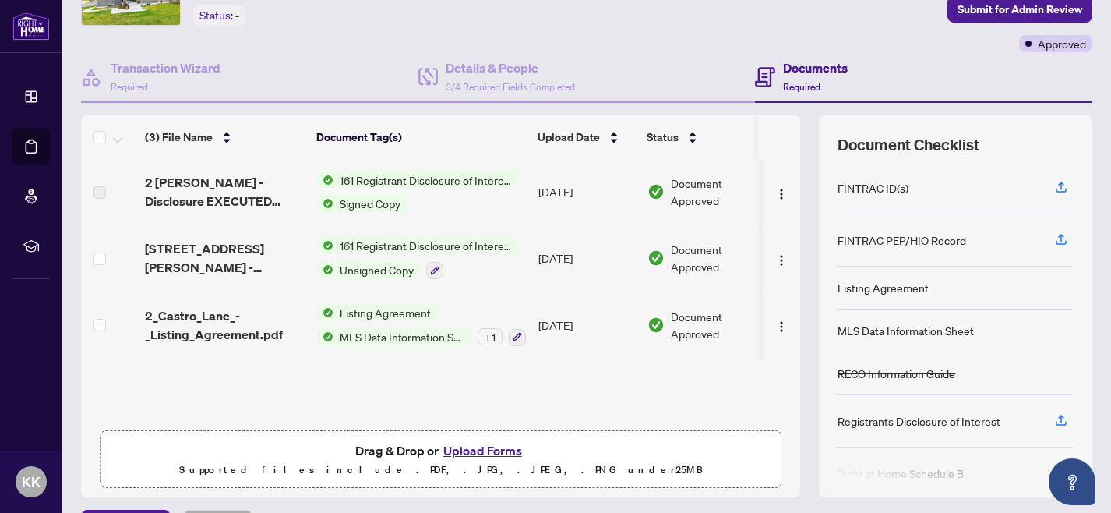
scroll to position [140, 0]
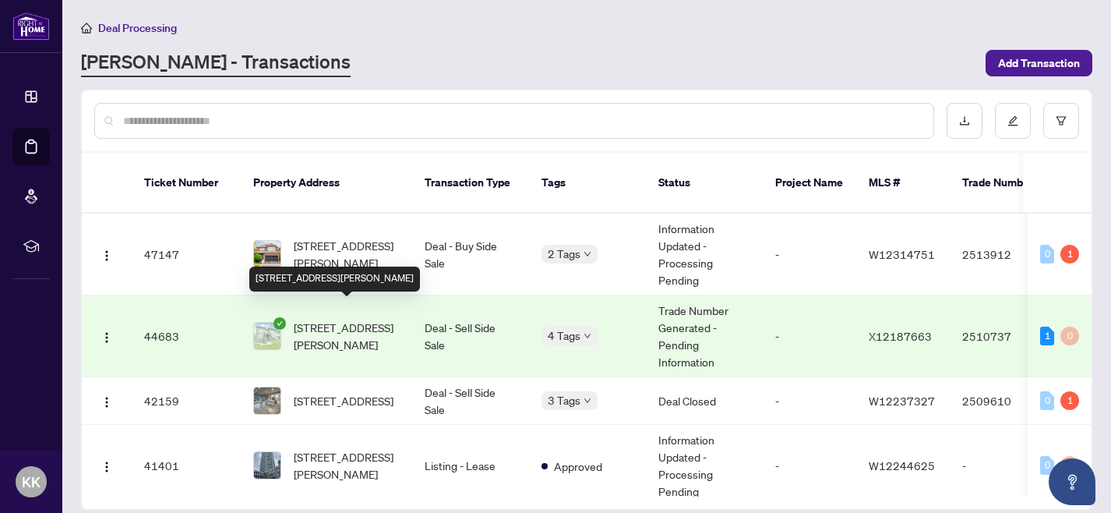
click at [369, 327] on span "[STREET_ADDRESS][PERSON_NAME]" at bounding box center [347, 336] width 106 height 34
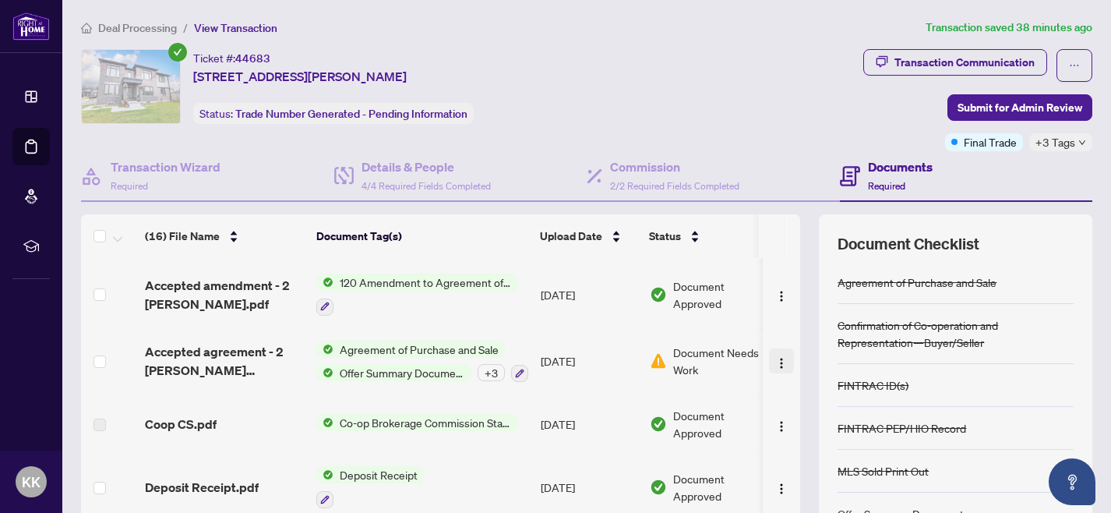
click at [775, 357] on img "button" at bounding box center [781, 363] width 12 height 12
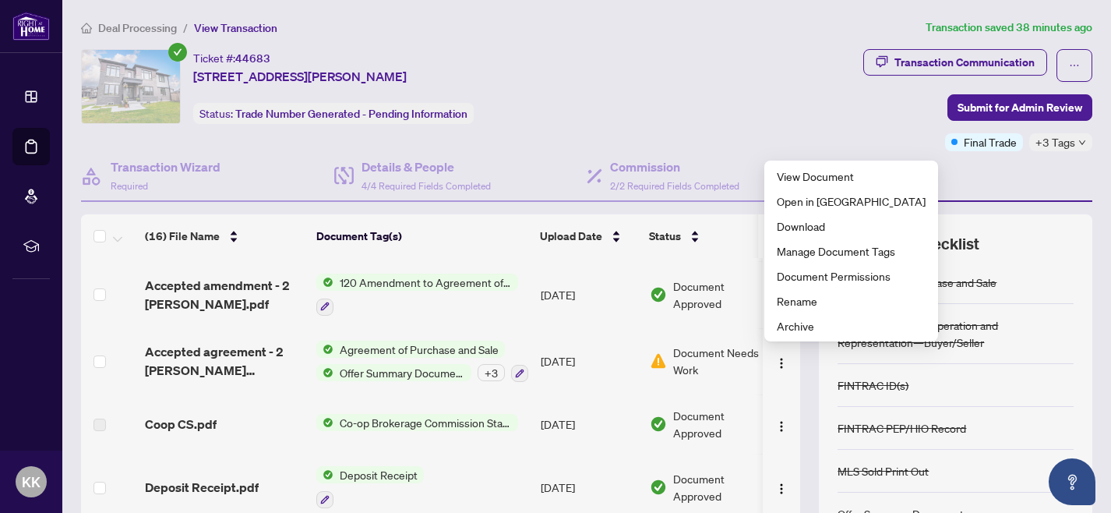
click at [660, 111] on div "Ticket #: 44683 [STREET_ADDRESS][PERSON_NAME] Status: Trade Number Generated - …" at bounding box center [469, 86] width 776 height 75
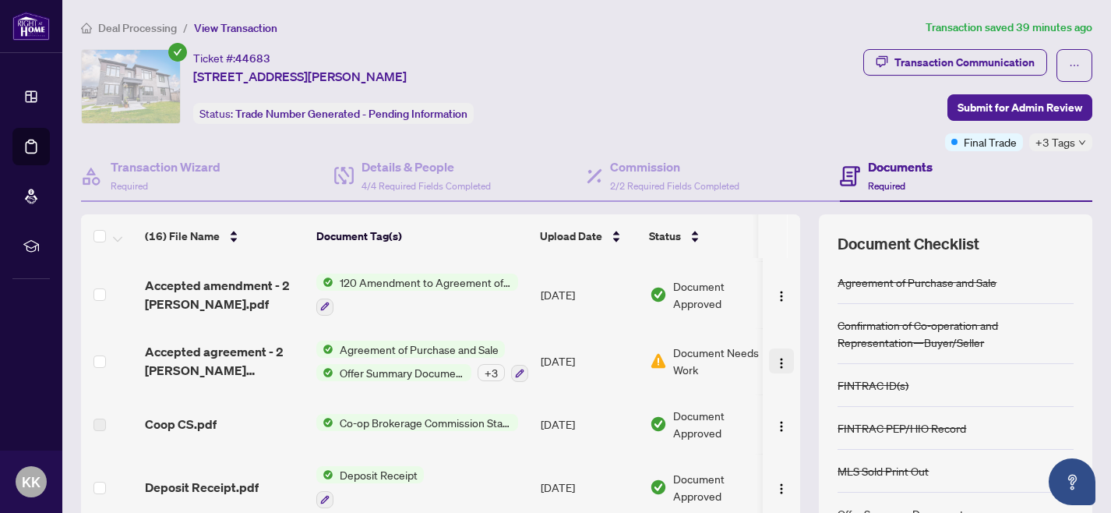
click at [775, 360] on img "button" at bounding box center [781, 363] width 12 height 12
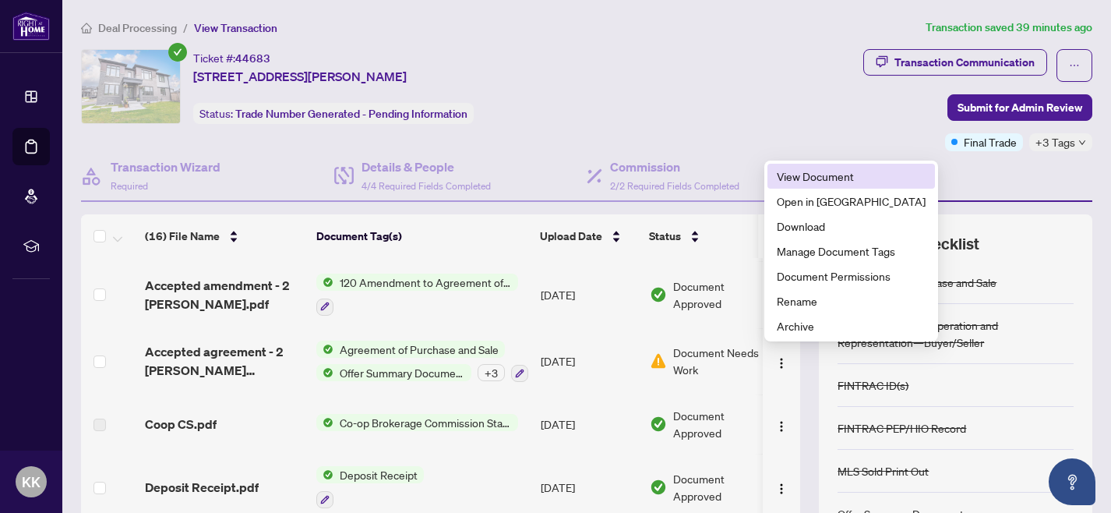
click at [799, 184] on span "View Document" at bounding box center [851, 176] width 149 height 17
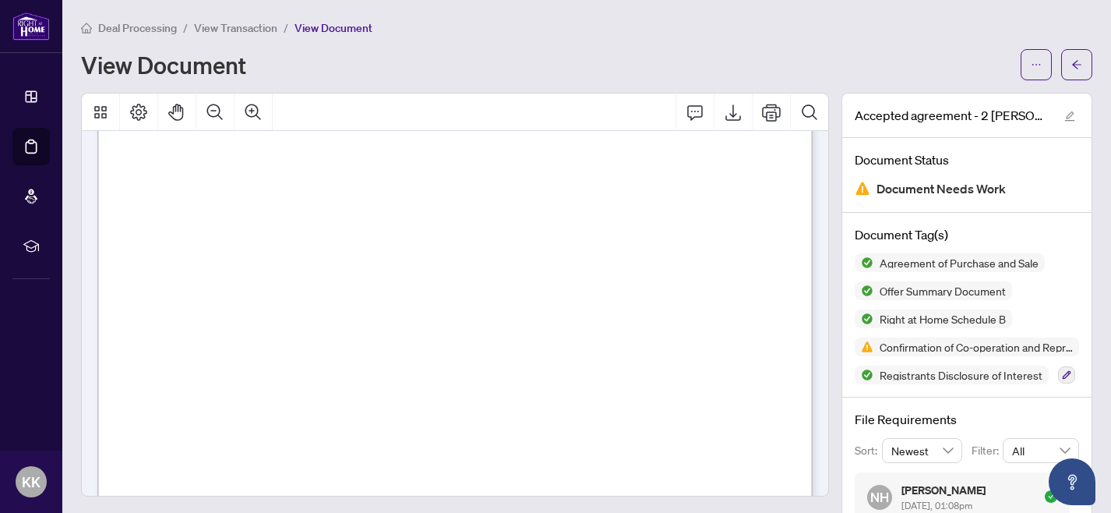
scroll to position [496, 0]
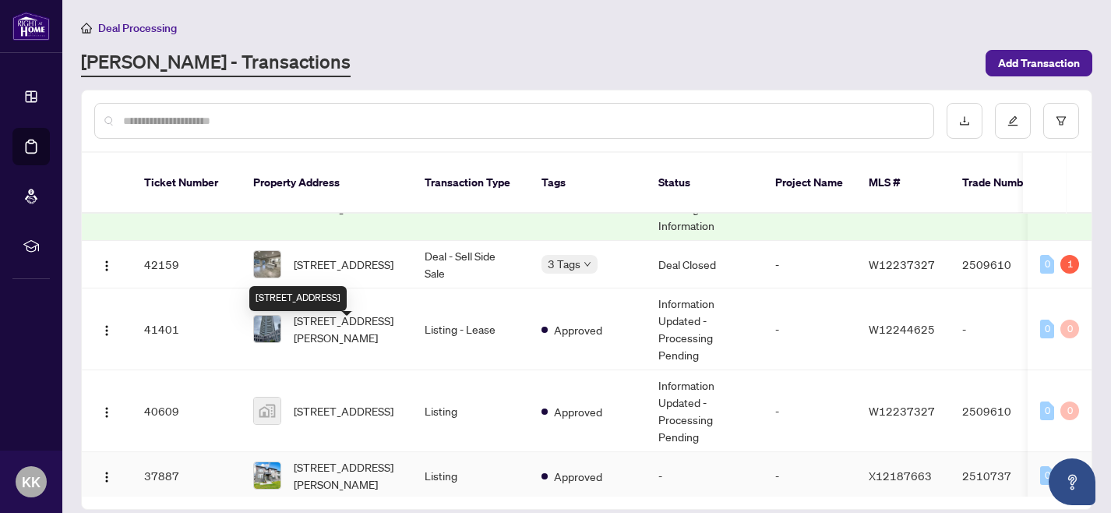
scroll to position [192, 0]
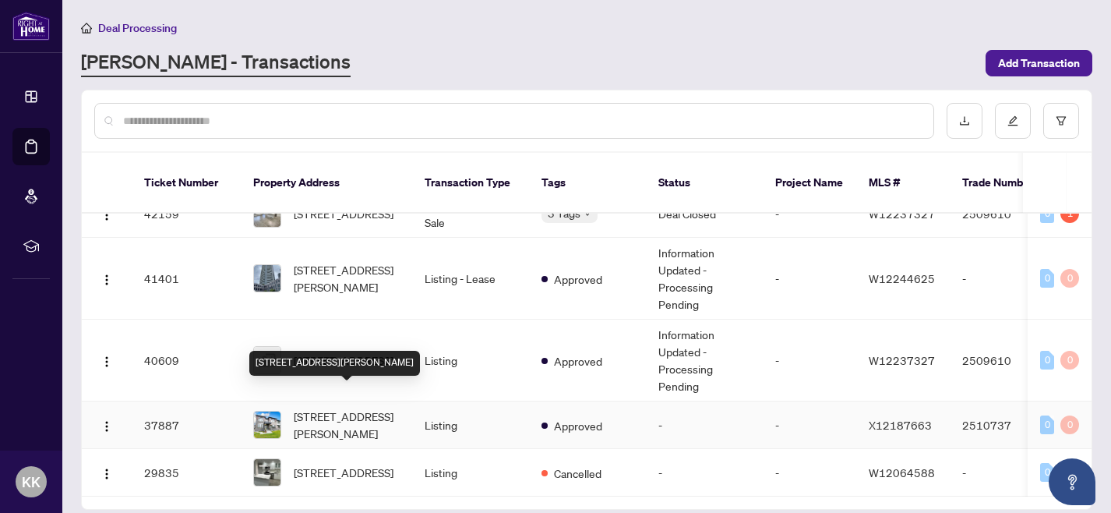
click at [338, 408] on span "[STREET_ADDRESS][PERSON_NAME]" at bounding box center [347, 425] width 106 height 34
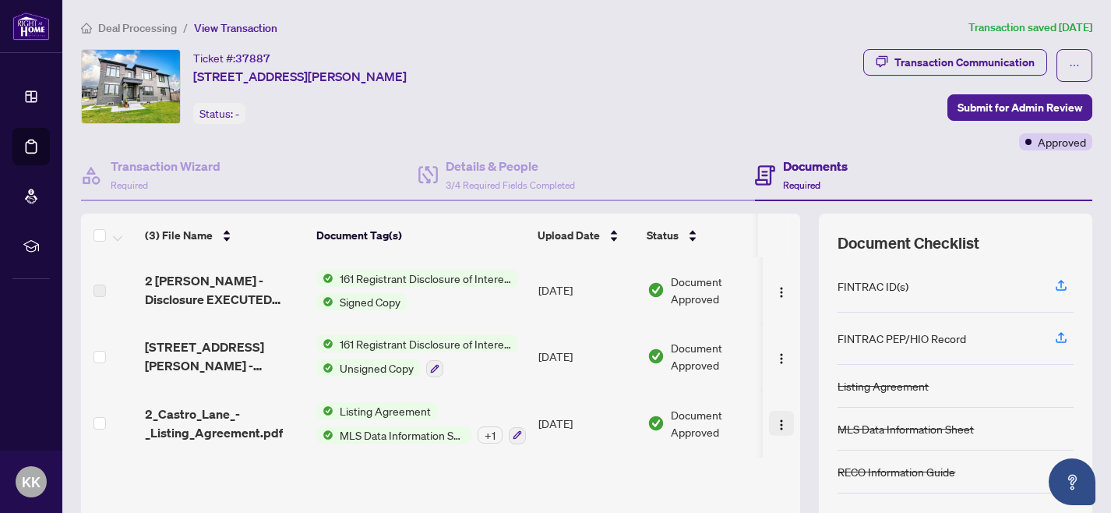
click at [780, 423] on img "button" at bounding box center [781, 425] width 12 height 12
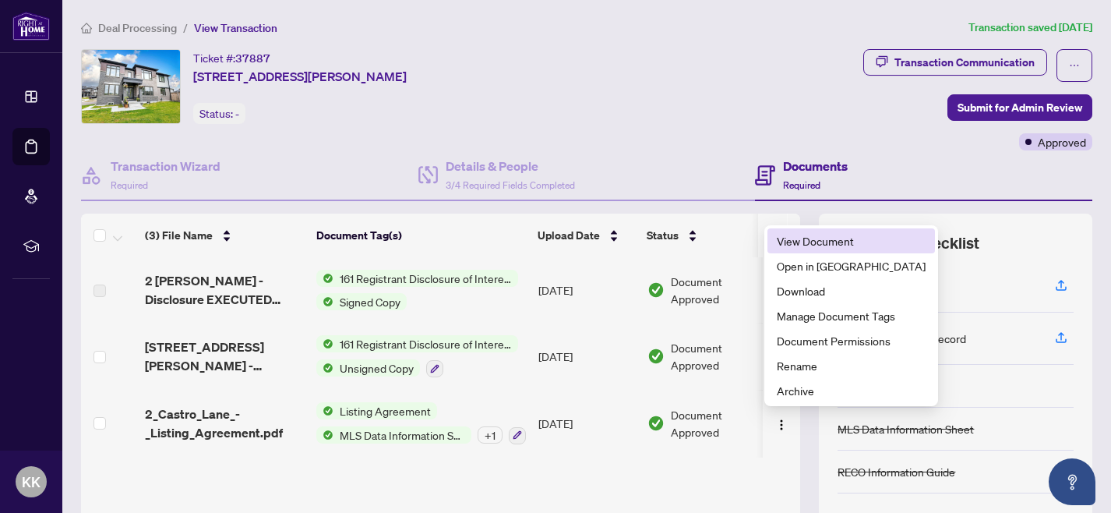
click at [799, 242] on span "View Document" at bounding box center [851, 240] width 149 height 17
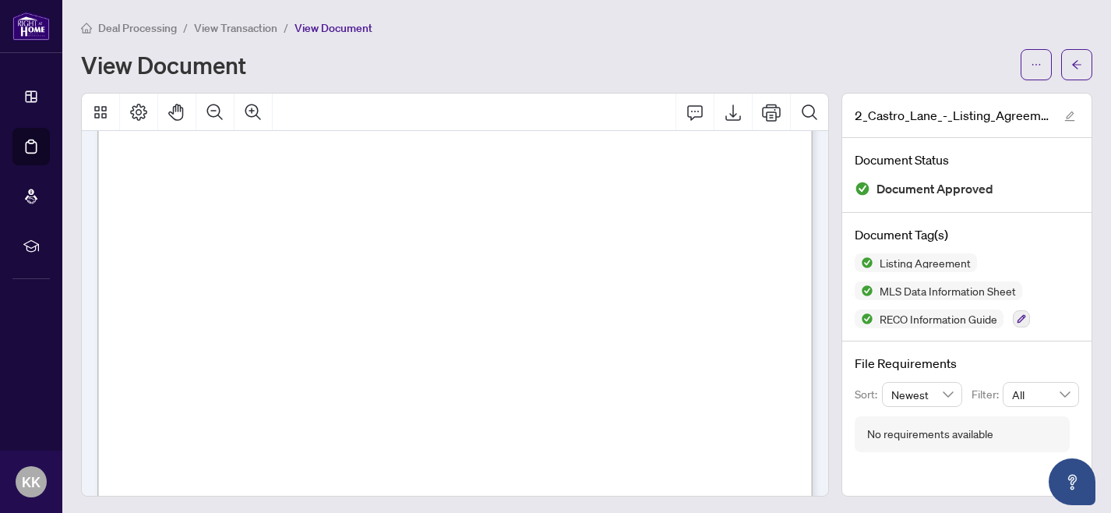
scroll to position [3042, 0]
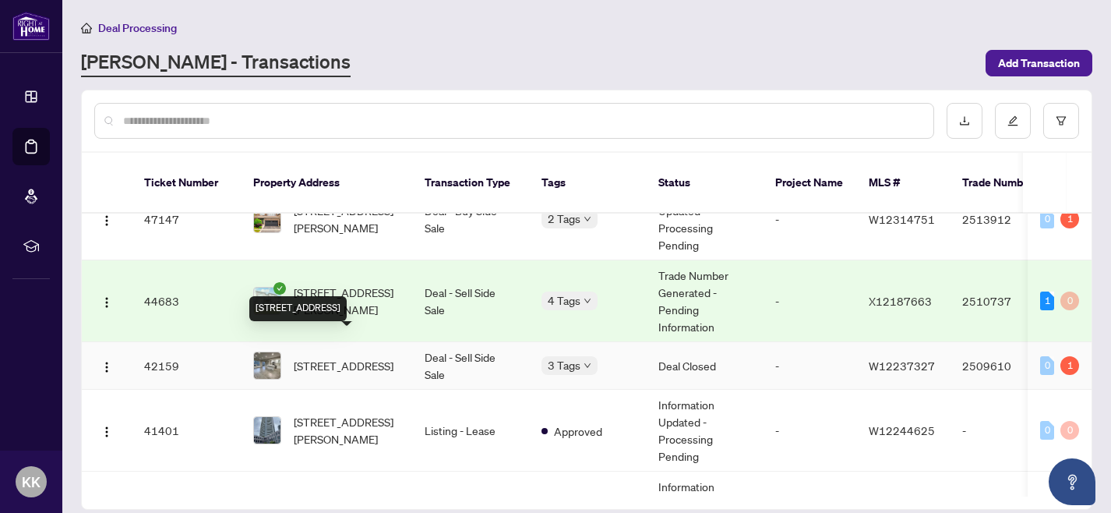
scroll to position [29, 0]
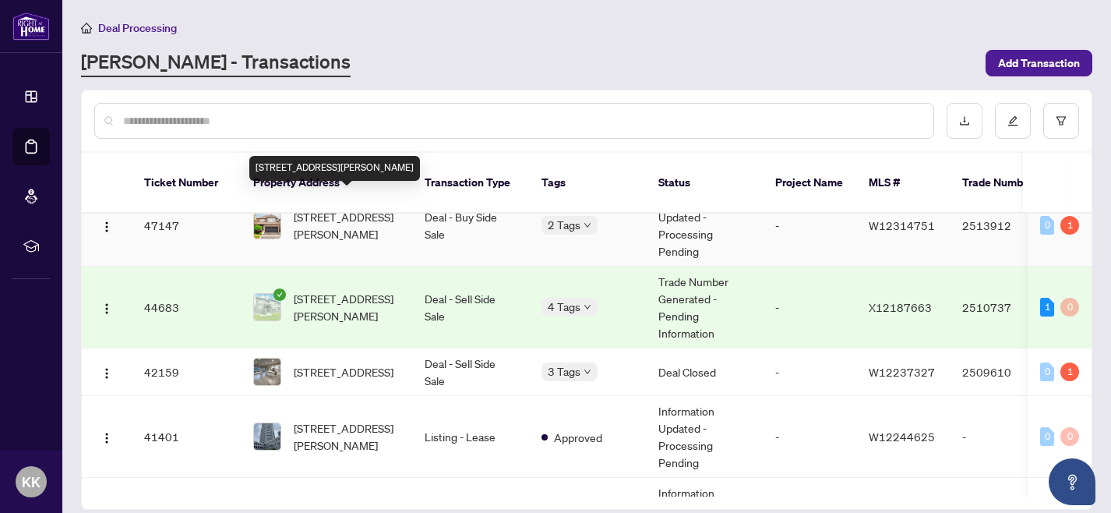
click at [350, 210] on span "[STREET_ADDRESS][PERSON_NAME]" at bounding box center [347, 225] width 106 height 34
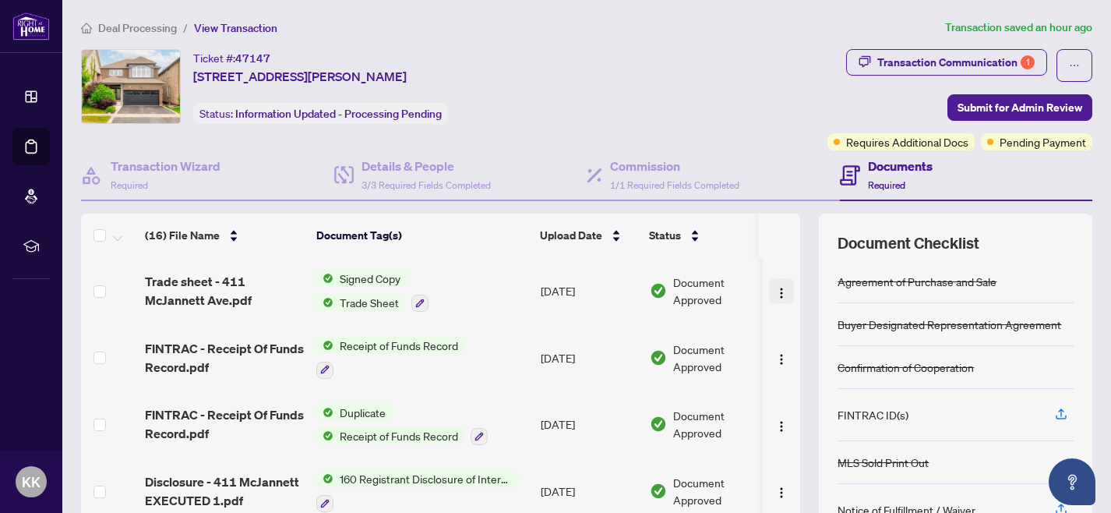
click at [777, 292] on img "button" at bounding box center [781, 293] width 12 height 12
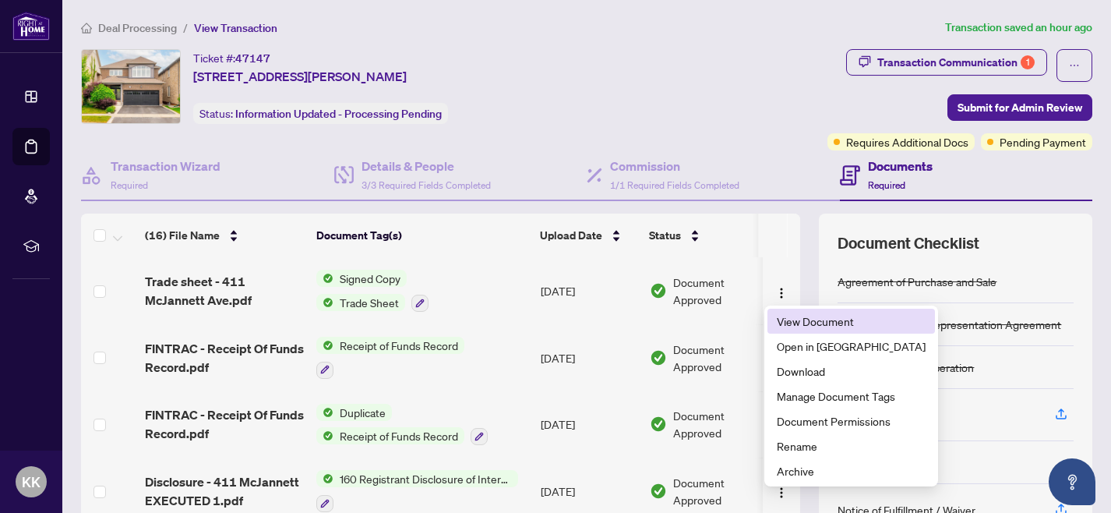
click at [795, 323] on span "View Document" at bounding box center [851, 321] width 149 height 17
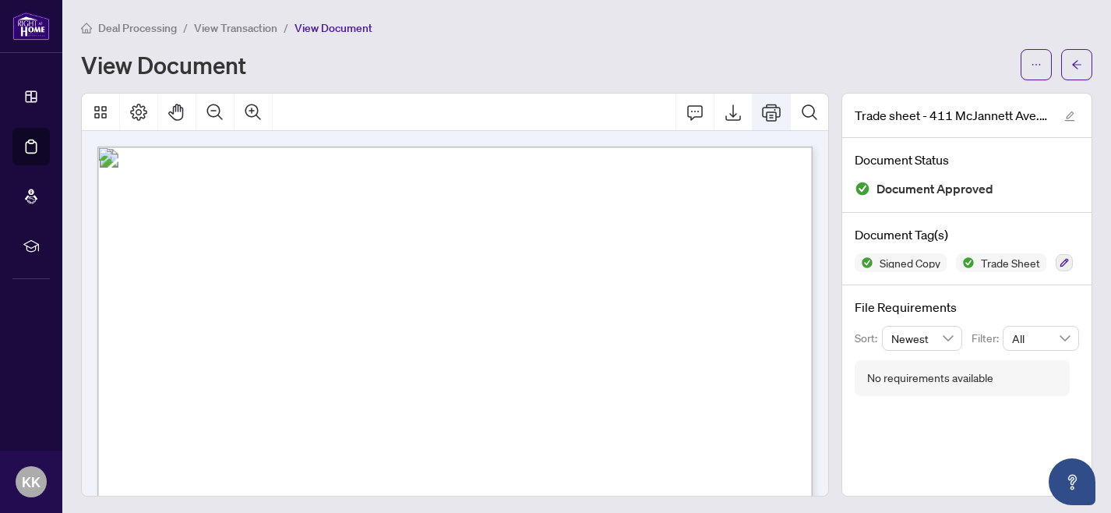
click at [775, 111] on icon "Print" at bounding box center [771, 112] width 19 height 17
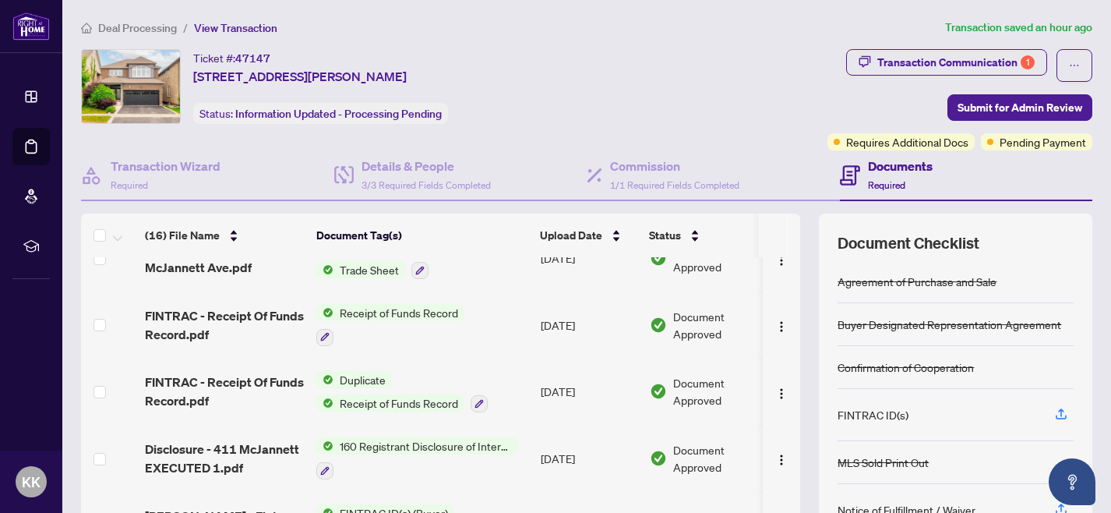
scroll to position [34, 0]
click at [775, 322] on img "button" at bounding box center [781, 325] width 12 height 12
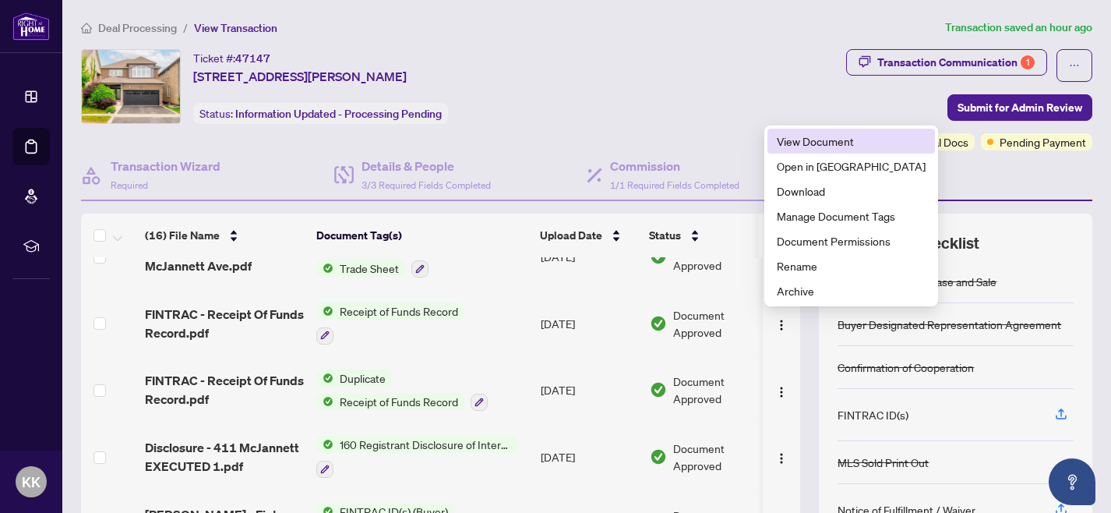
click at [797, 143] on span "View Document" at bounding box center [851, 140] width 149 height 17
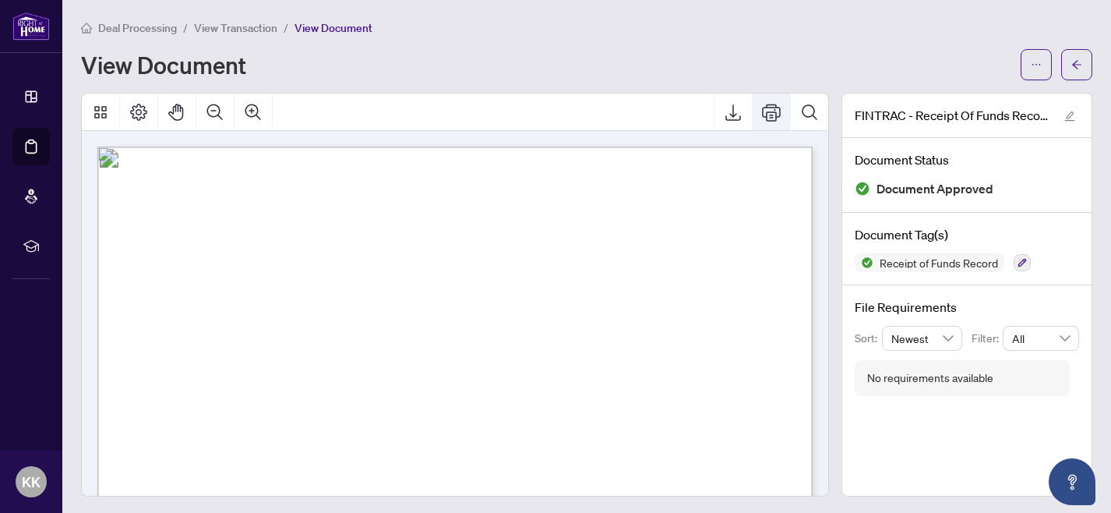
click at [775, 111] on icon "Print" at bounding box center [771, 112] width 19 height 17
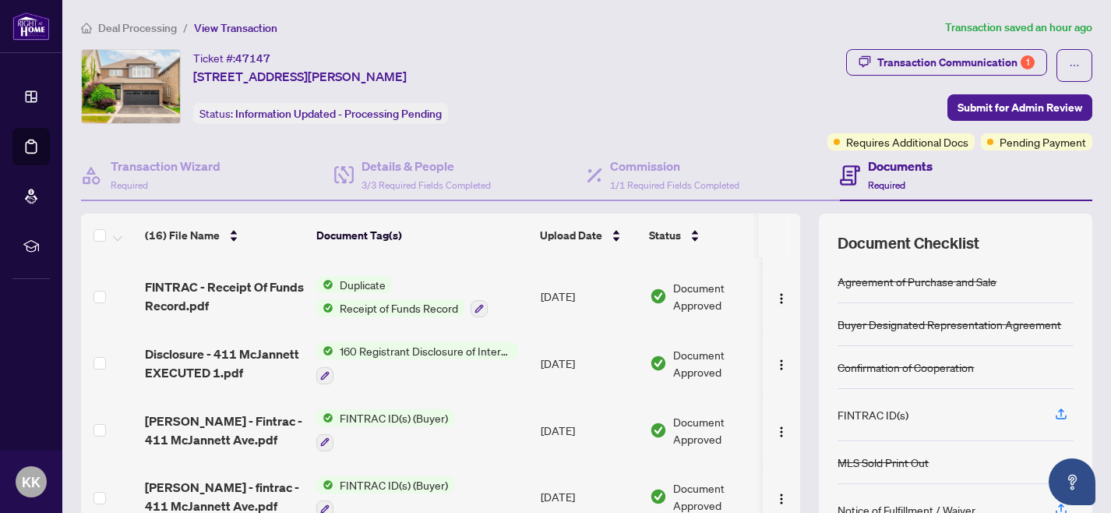
scroll to position [0, 2]
click at [778, 363] on img "button" at bounding box center [781, 365] width 12 height 12
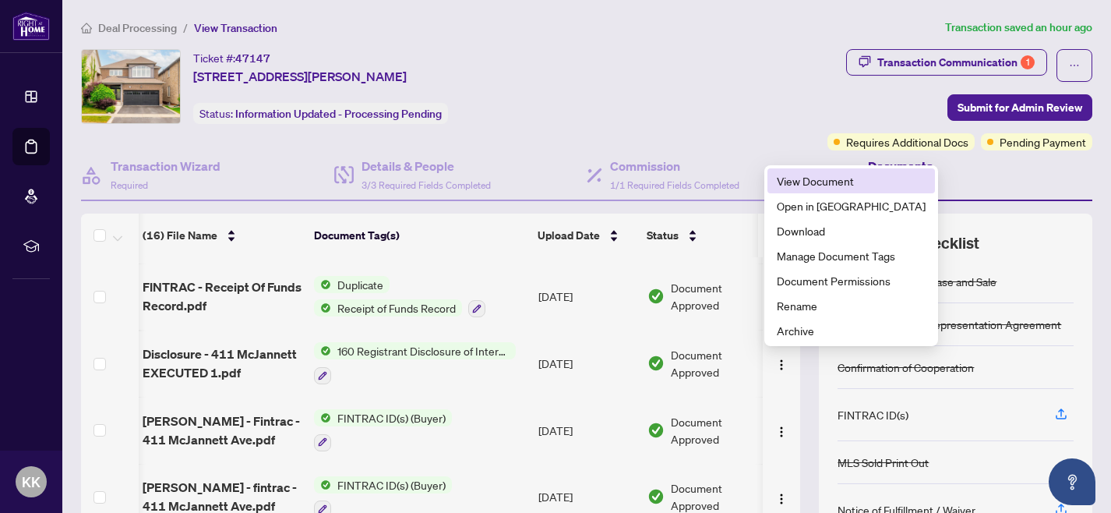
click at [796, 182] on span "View Document" at bounding box center [851, 180] width 149 height 17
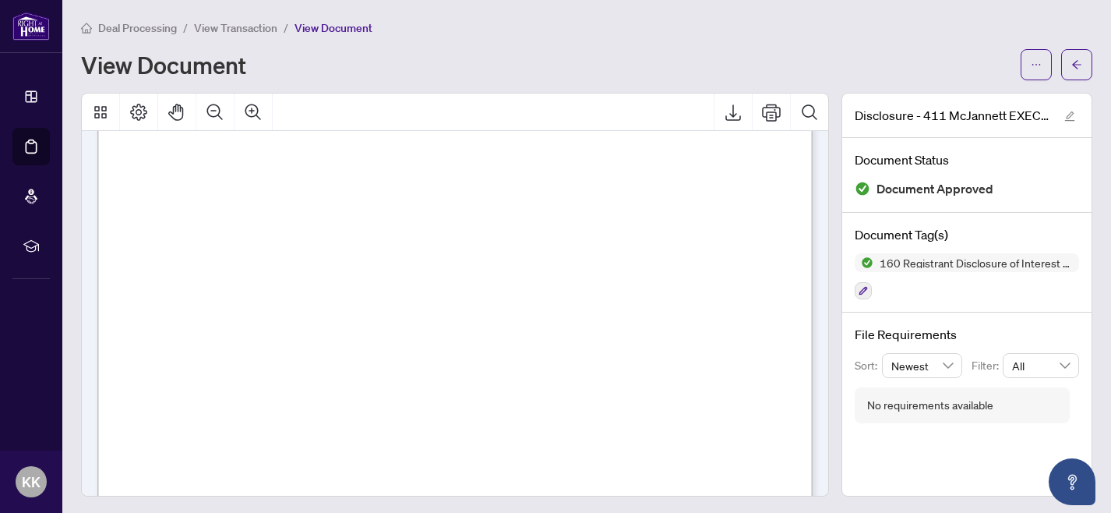
scroll to position [592, 0]
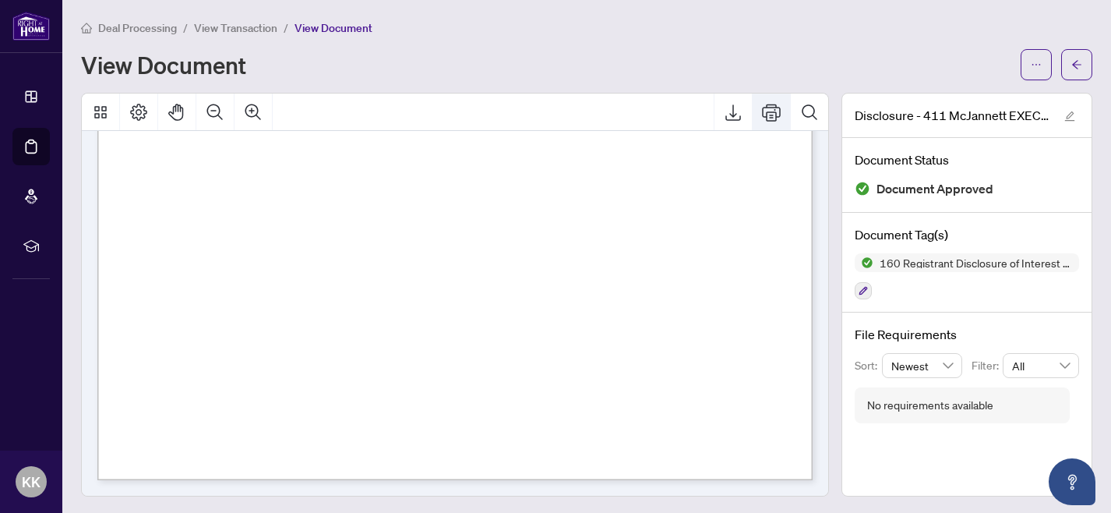
click at [770, 108] on icon "Print" at bounding box center [771, 112] width 19 height 19
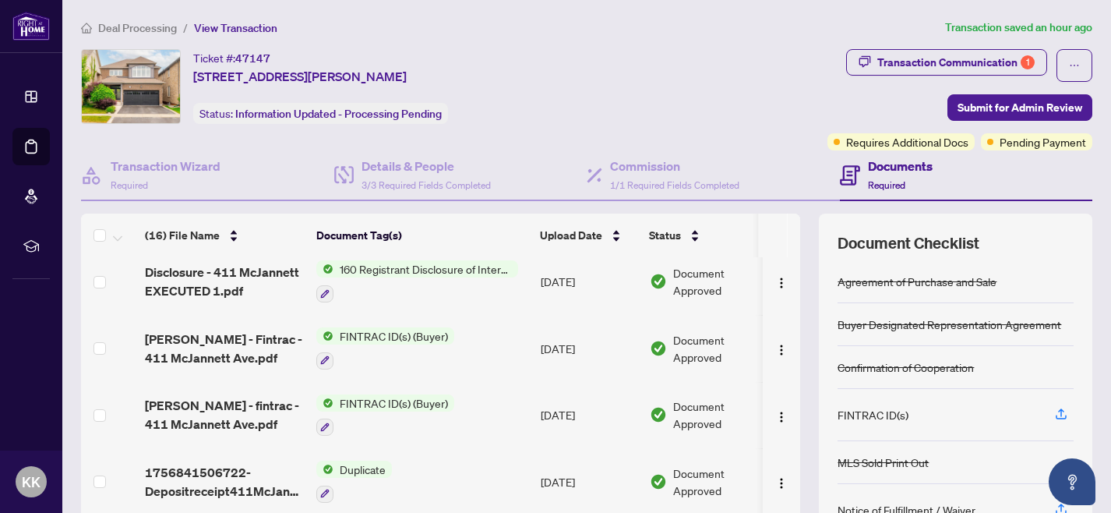
scroll to position [214, 0]
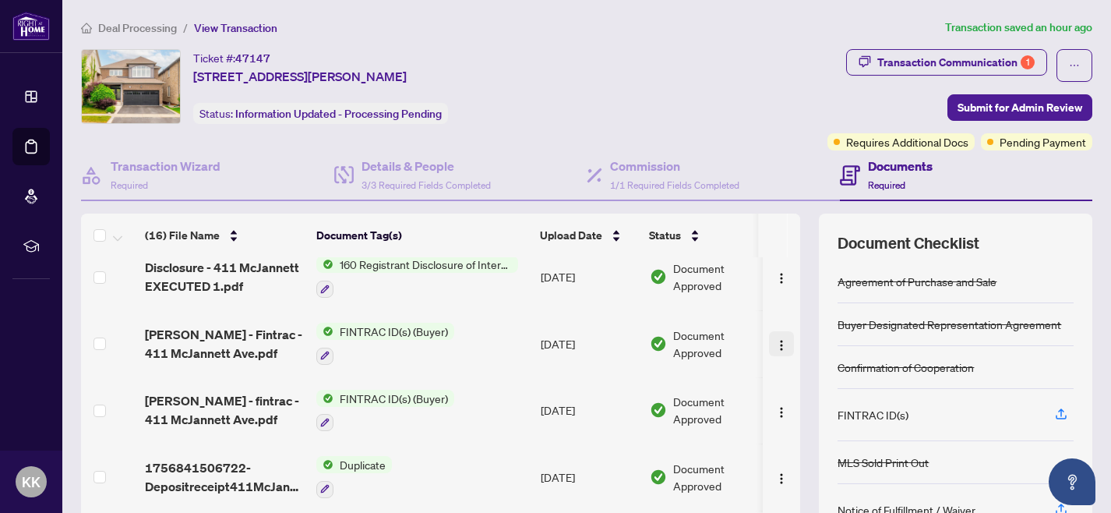
click at [776, 345] on img "button" at bounding box center [781, 345] width 12 height 12
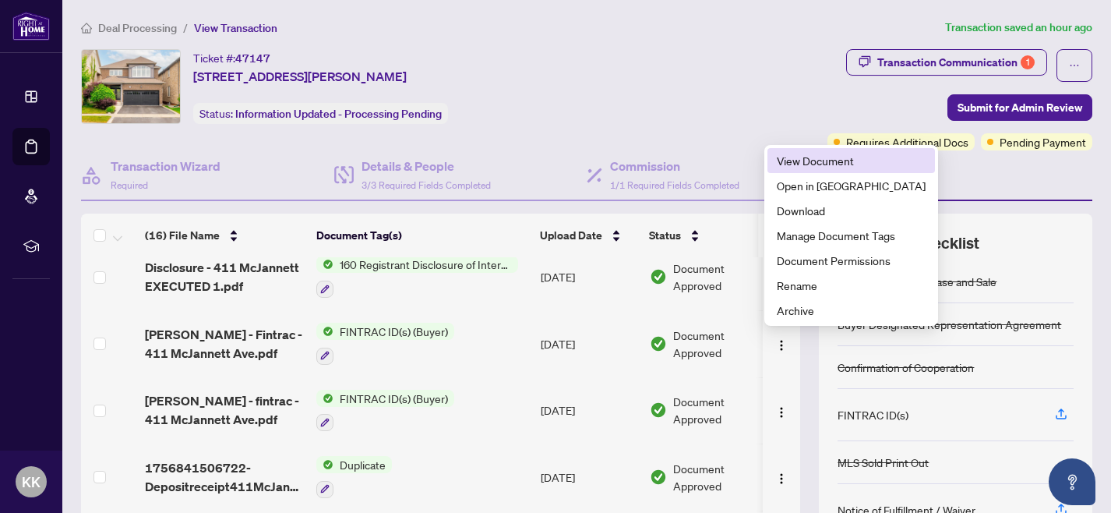
click at [799, 160] on span "View Document" at bounding box center [851, 160] width 149 height 17
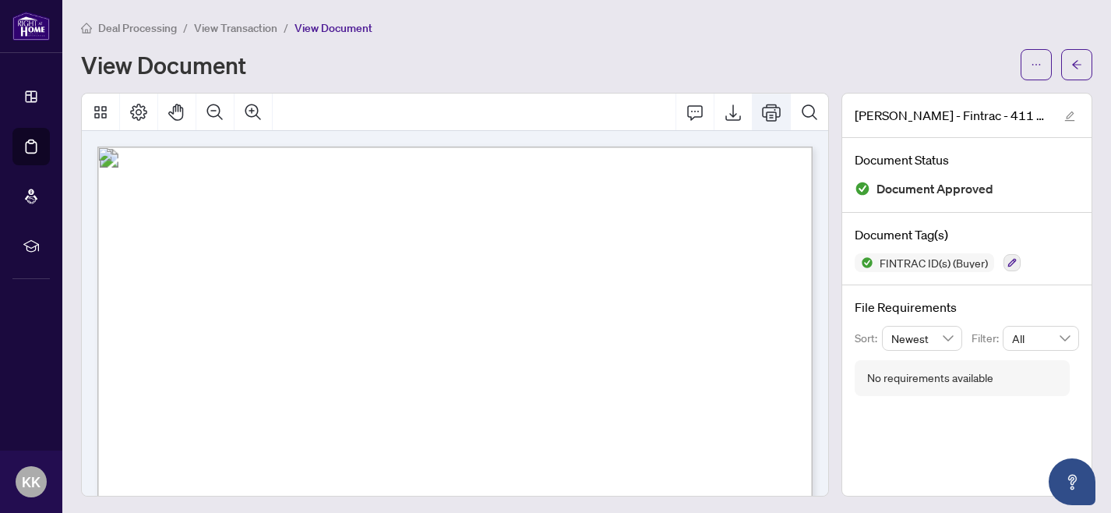
click at [768, 112] on icon "Print" at bounding box center [771, 112] width 19 height 19
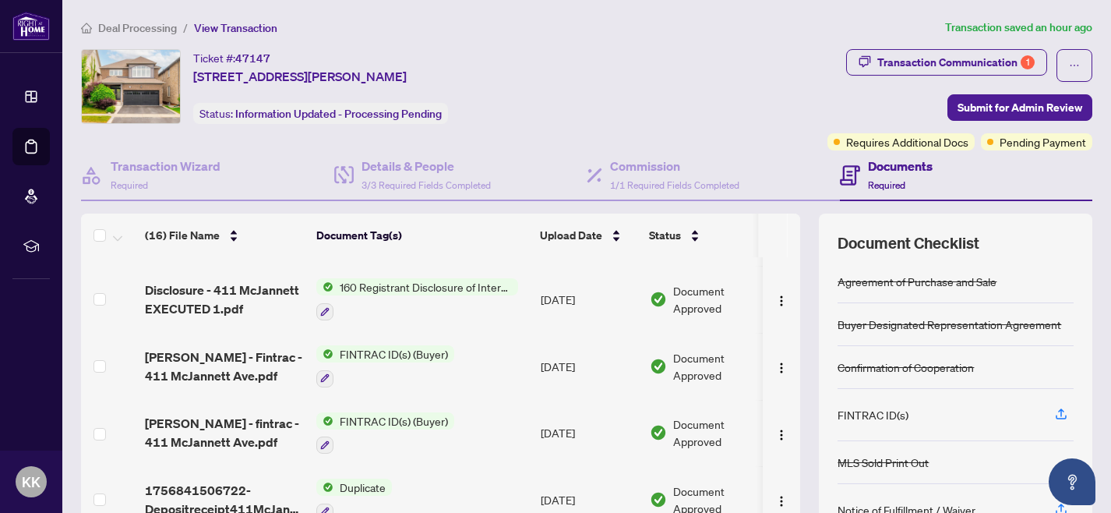
scroll to position [193, 0]
click at [775, 431] on img "button" at bounding box center [781, 434] width 12 height 12
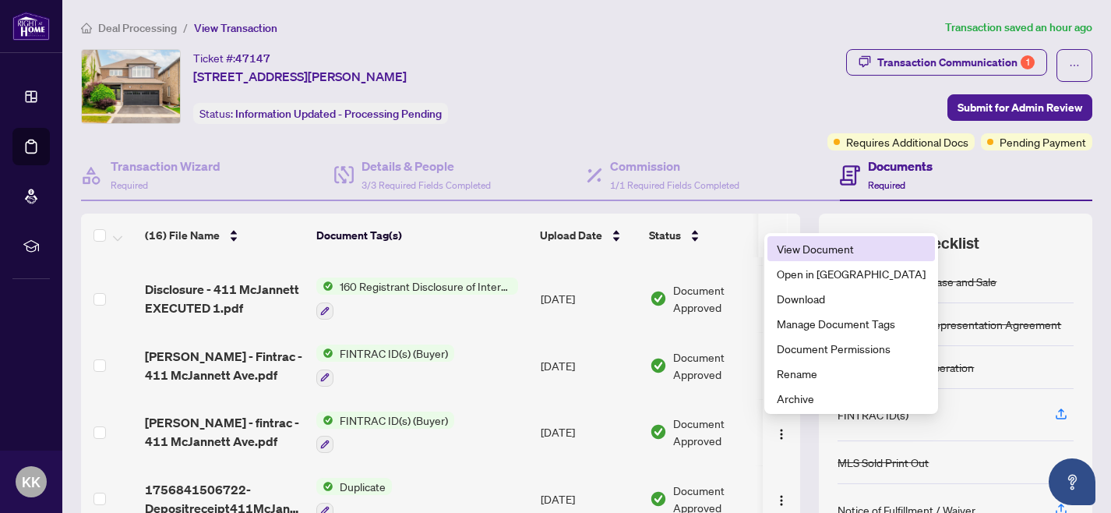
click at [800, 250] on span "View Document" at bounding box center [851, 248] width 149 height 17
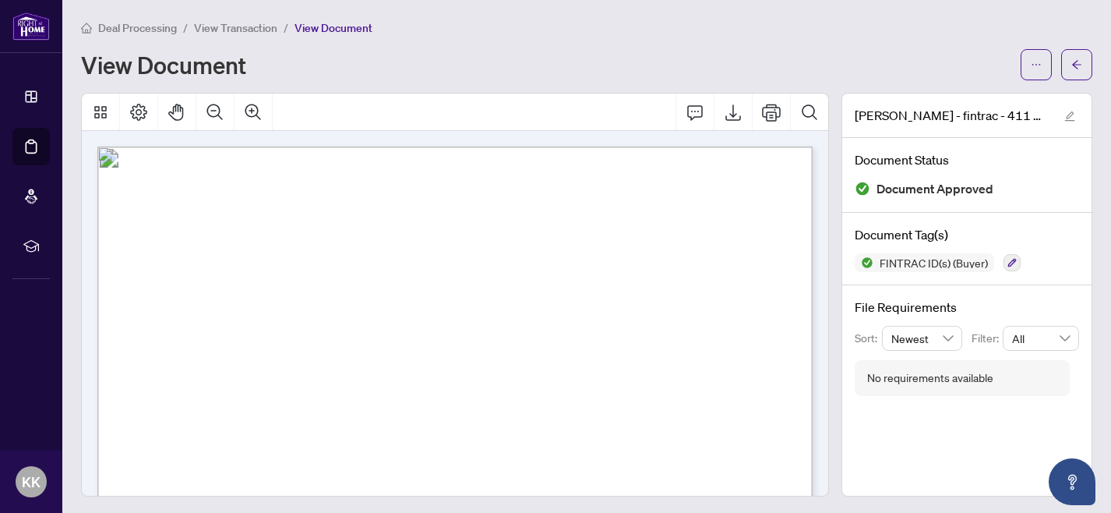
scroll to position [556, 0]
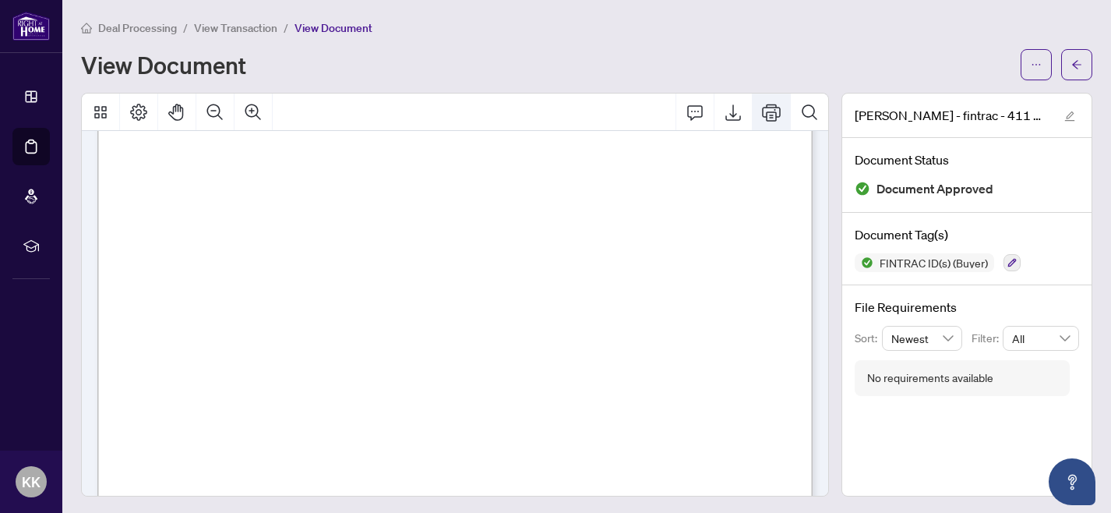
click at [772, 115] on icon "Print" at bounding box center [771, 112] width 19 height 19
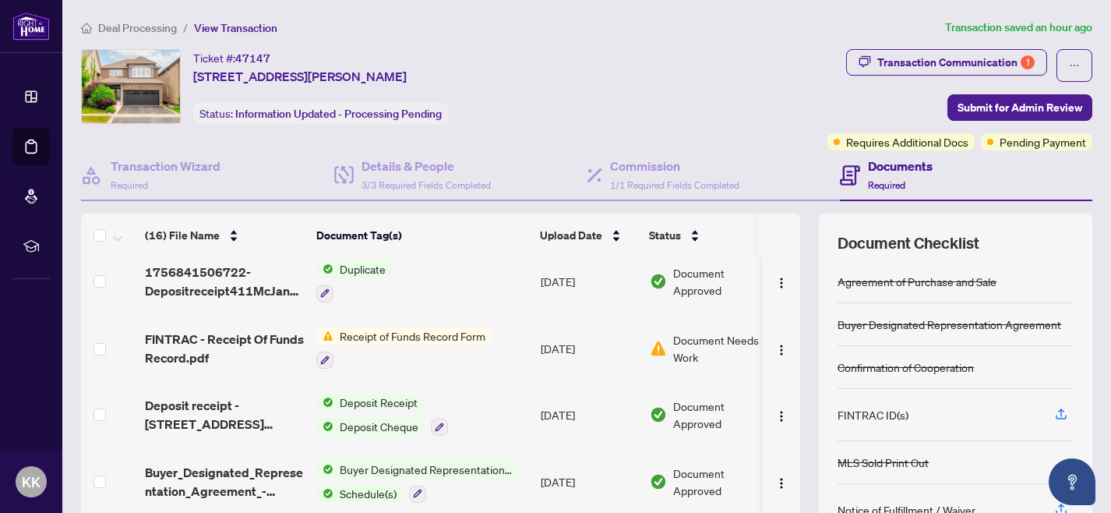
scroll to position [595, 0]
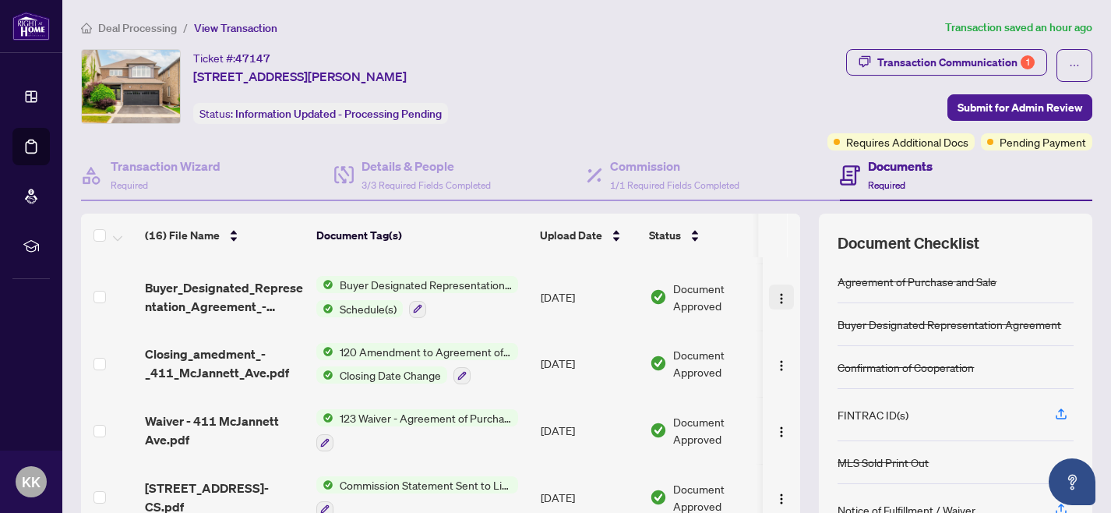
click at [776, 295] on img "button" at bounding box center [781, 298] width 12 height 12
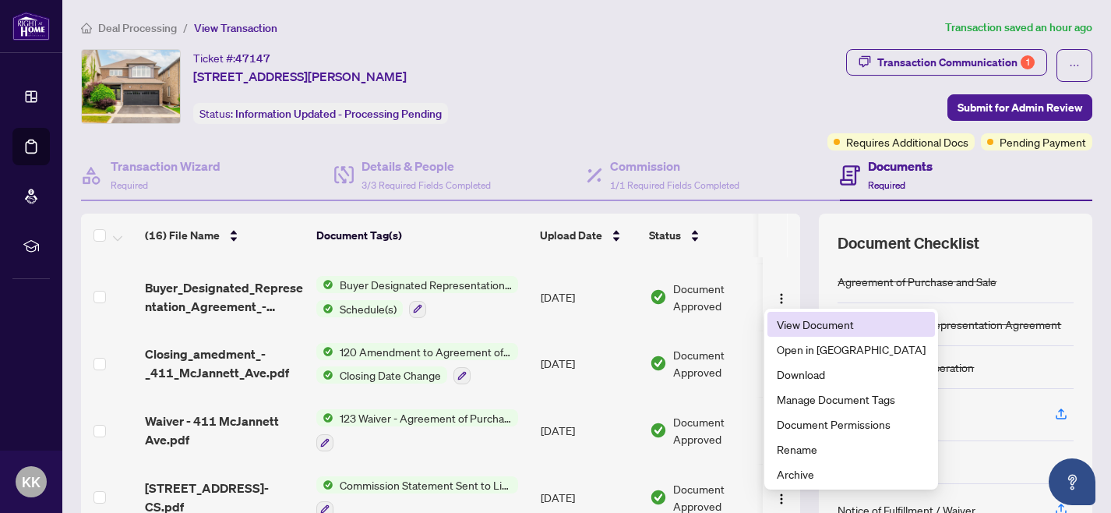
click at [795, 327] on span "View Document" at bounding box center [851, 324] width 149 height 17
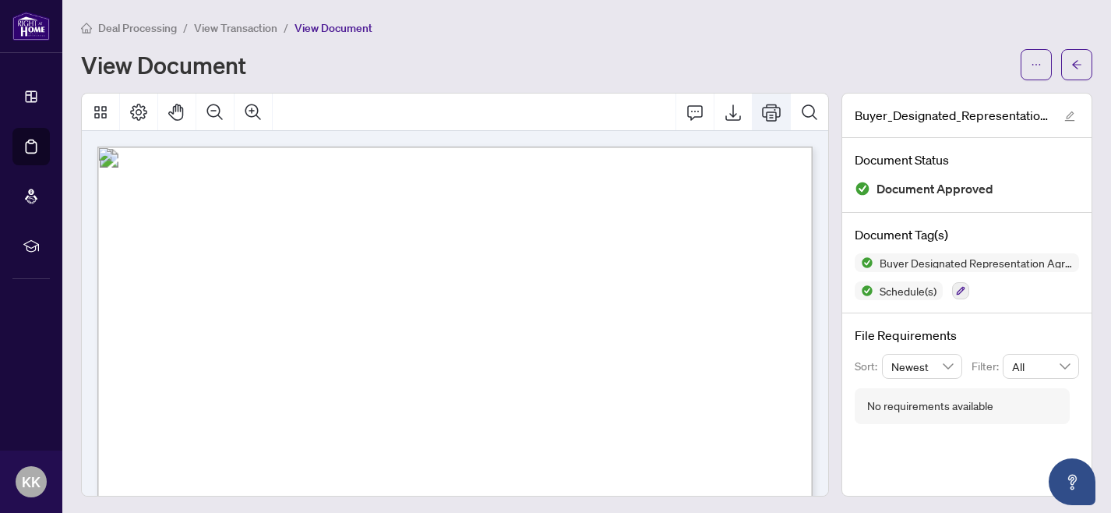
click at [770, 110] on icon "Print" at bounding box center [771, 112] width 19 height 19
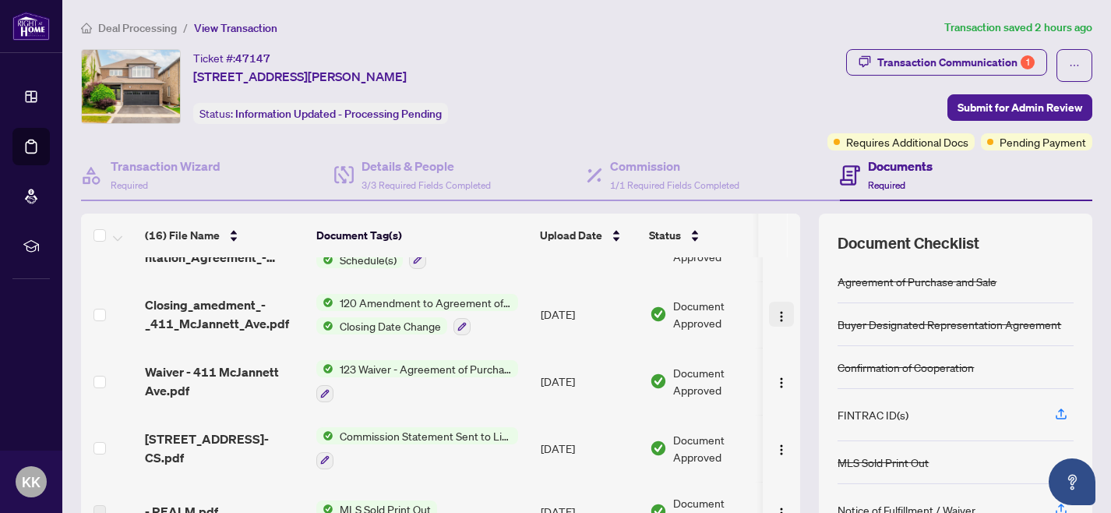
click at [776, 310] on img "button" at bounding box center [781, 316] width 12 height 12
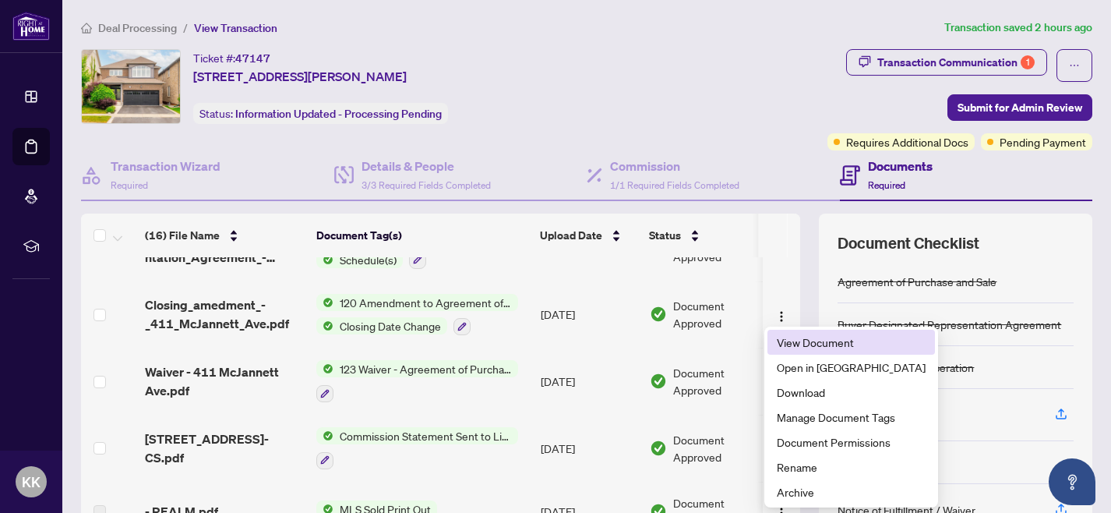
click at [805, 342] on span "View Document" at bounding box center [851, 342] width 149 height 17
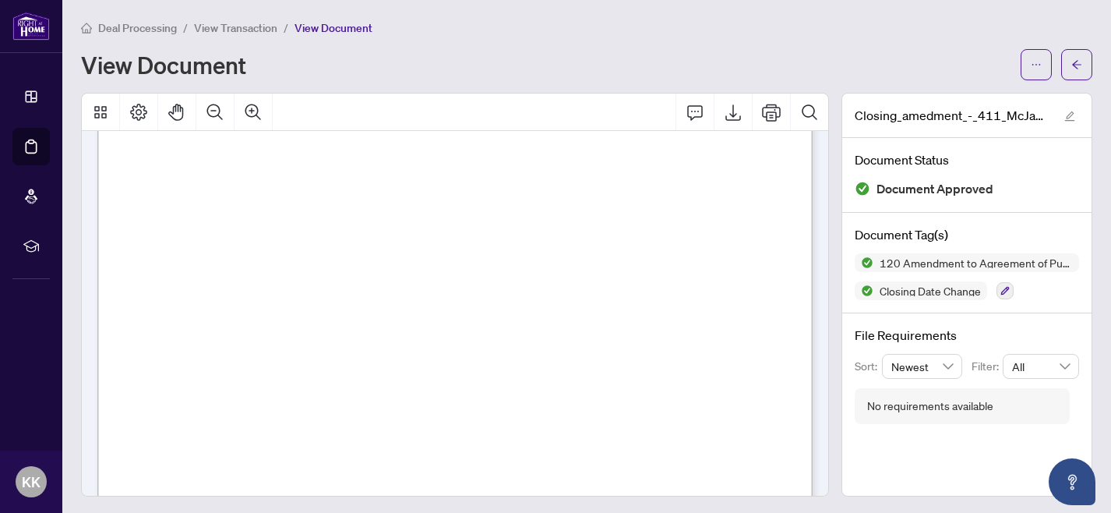
scroll to position [1270, 0]
click at [771, 106] on icon "Print" at bounding box center [771, 112] width 19 height 17
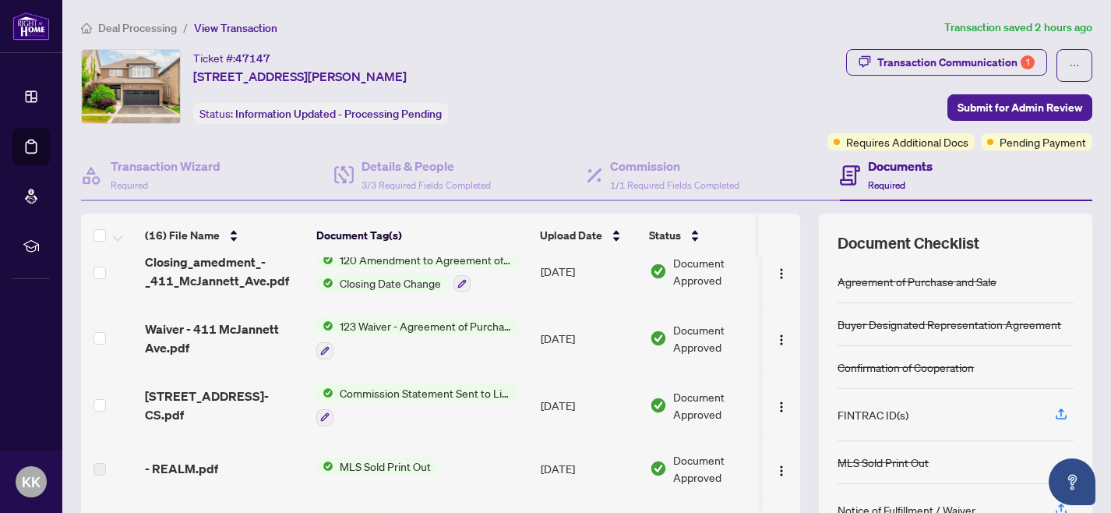
scroll to position [688, 0]
click at [776, 333] on img "button" at bounding box center [781, 338] width 12 height 12
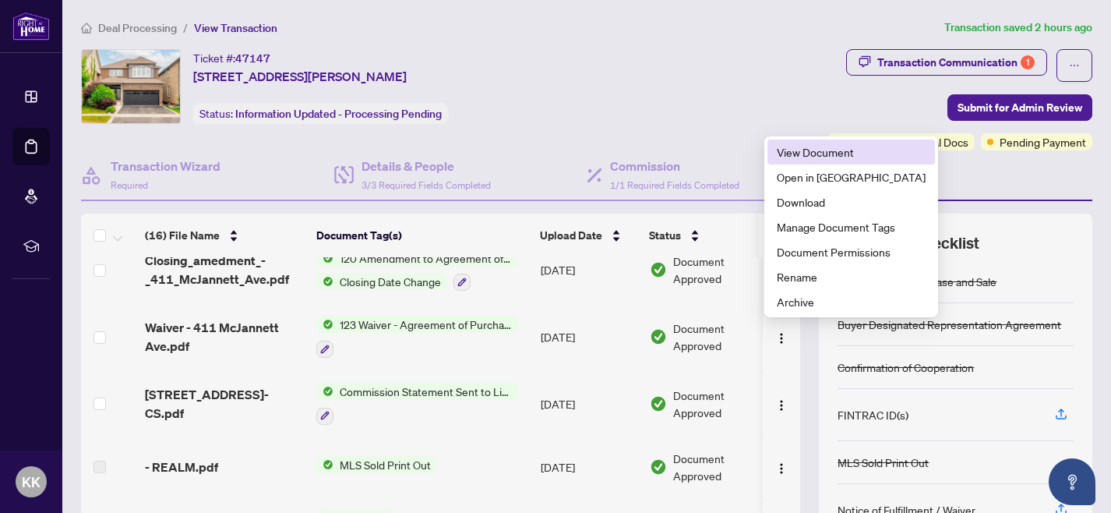
click at [798, 154] on span "View Document" at bounding box center [851, 151] width 149 height 17
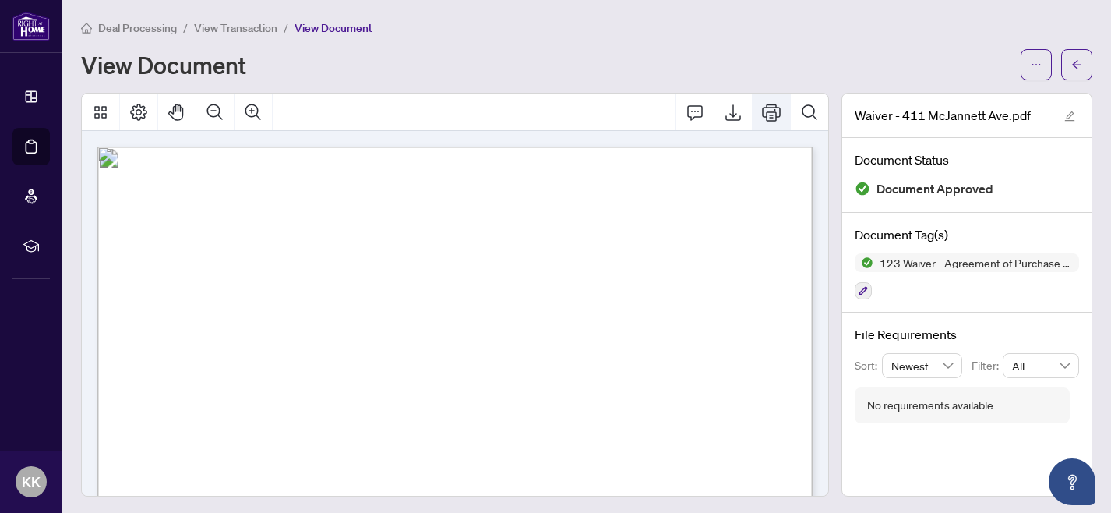
click at [769, 116] on icon "Print" at bounding box center [771, 112] width 19 height 17
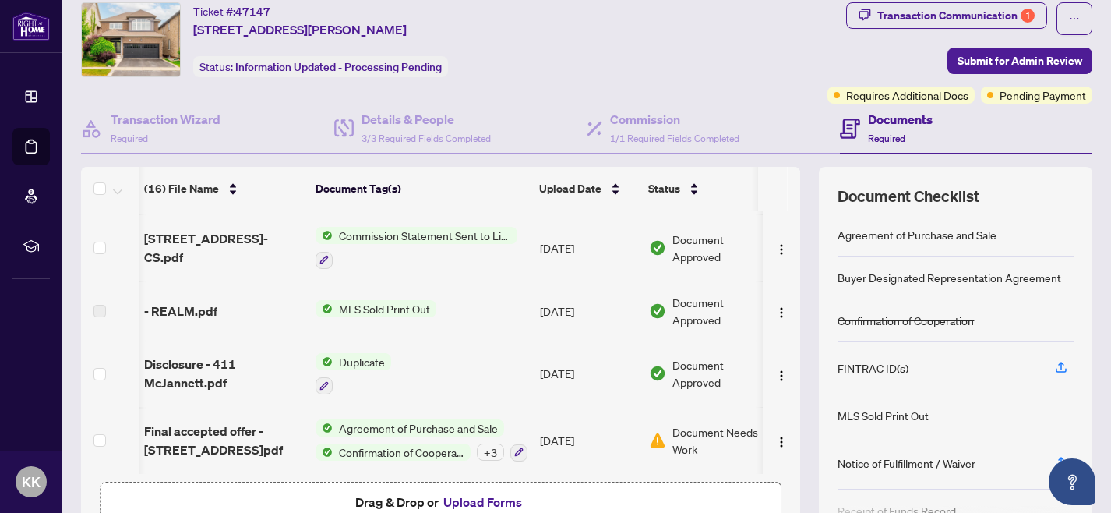
scroll to position [41, 0]
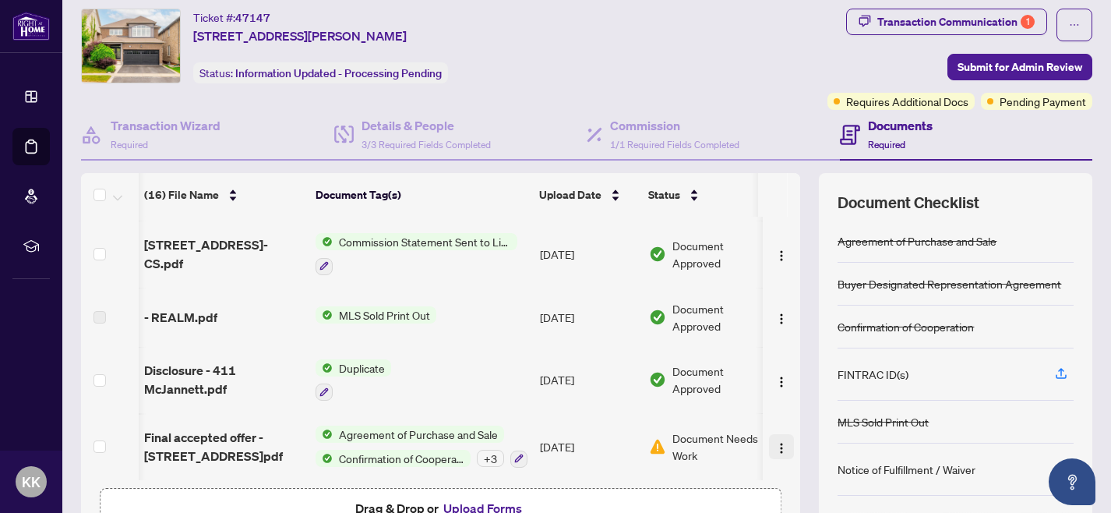
click at [775, 442] on img "button" at bounding box center [781, 448] width 12 height 12
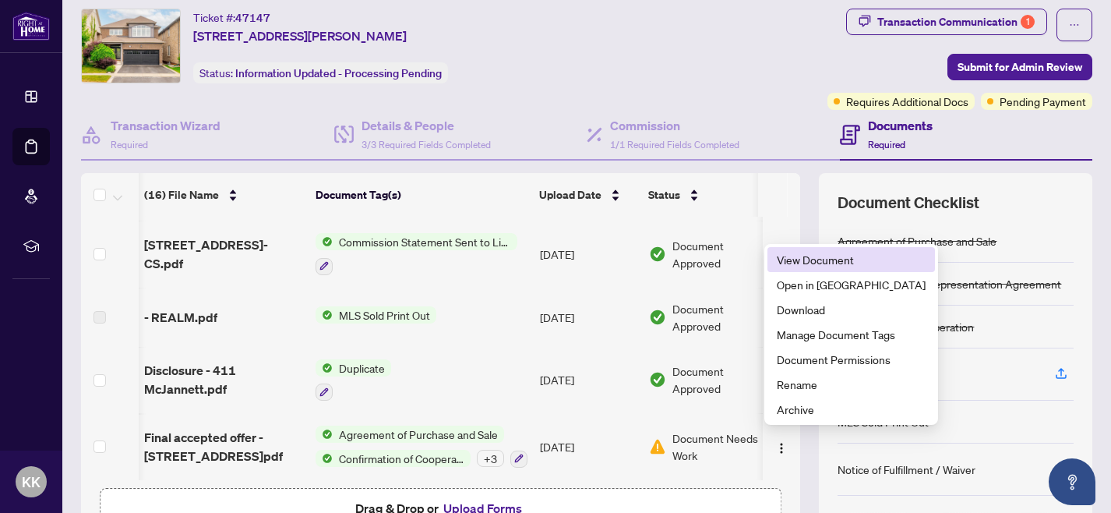
click at [801, 259] on span "View Document" at bounding box center [851, 259] width 149 height 17
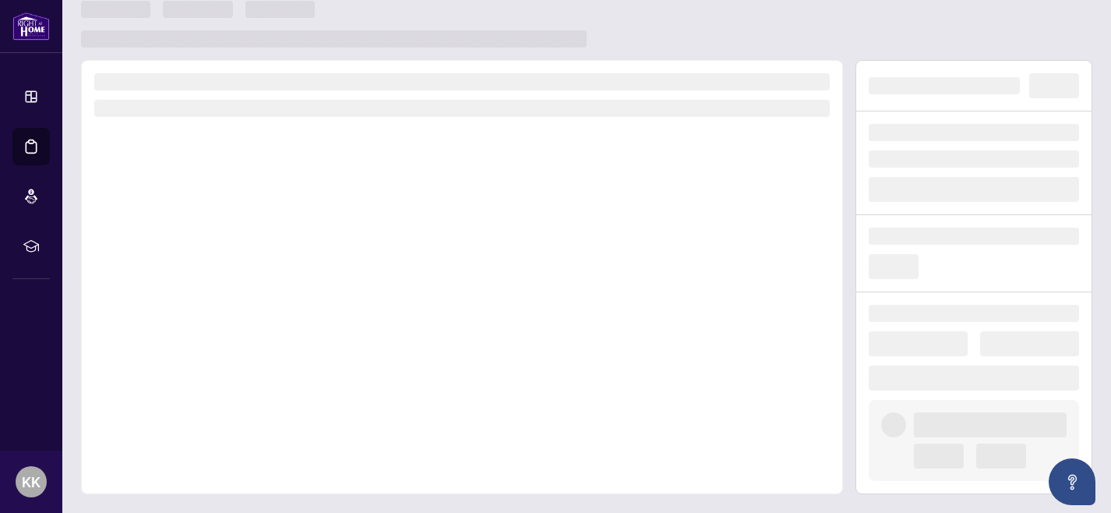
scroll to position [18, 0]
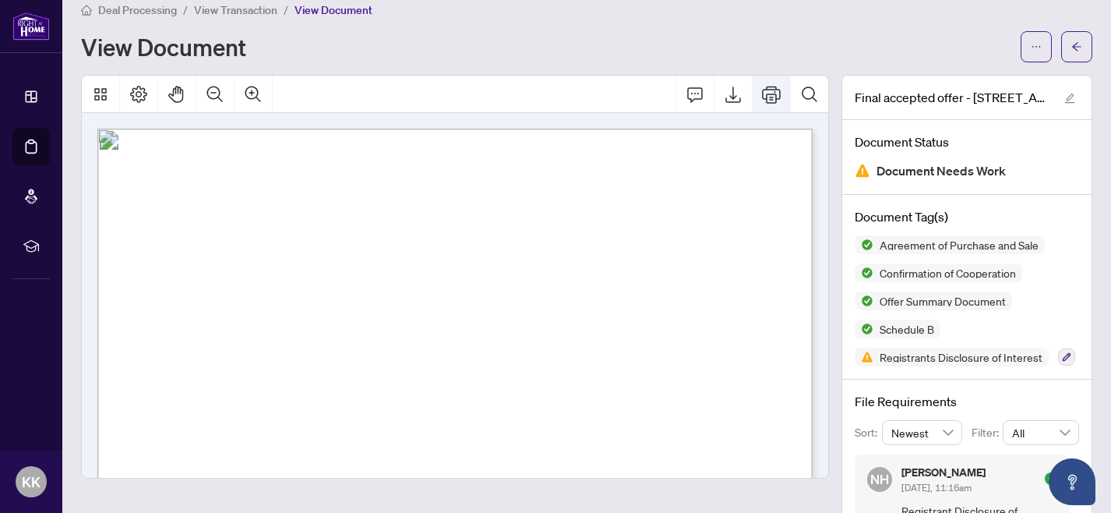
click at [772, 93] on icon "Print" at bounding box center [771, 94] width 19 height 17
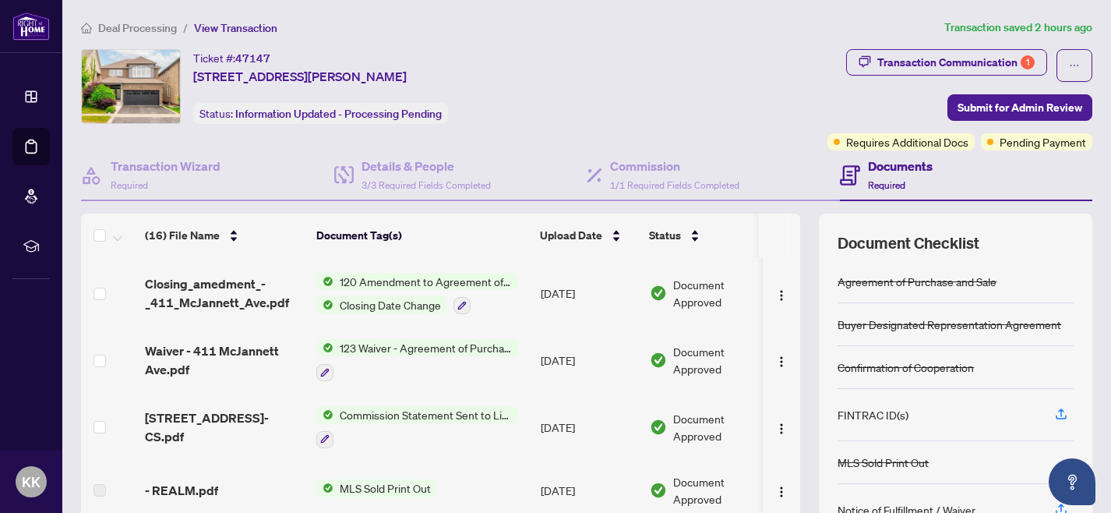
scroll to position [798, 0]
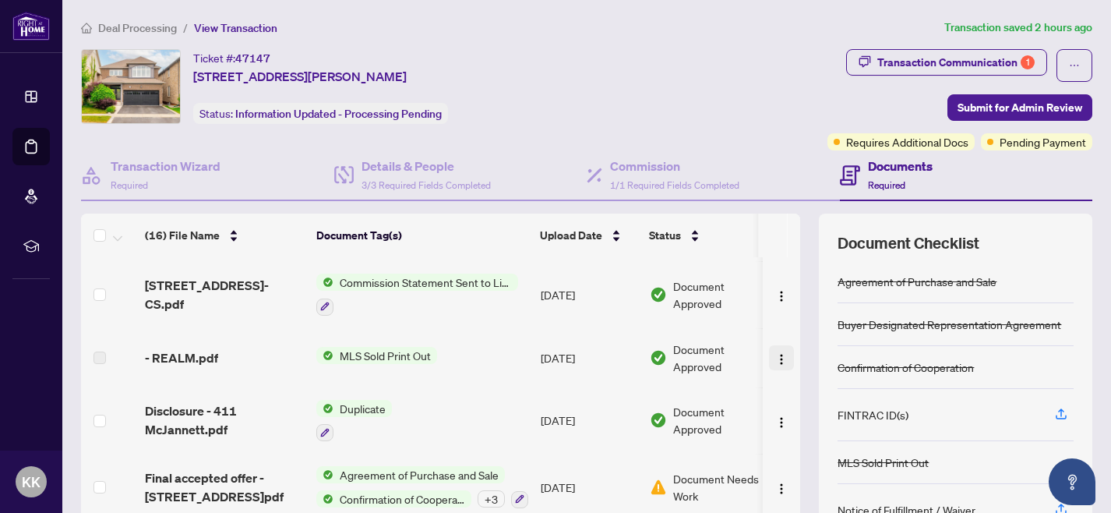
click at [775, 353] on img "button" at bounding box center [781, 359] width 12 height 12
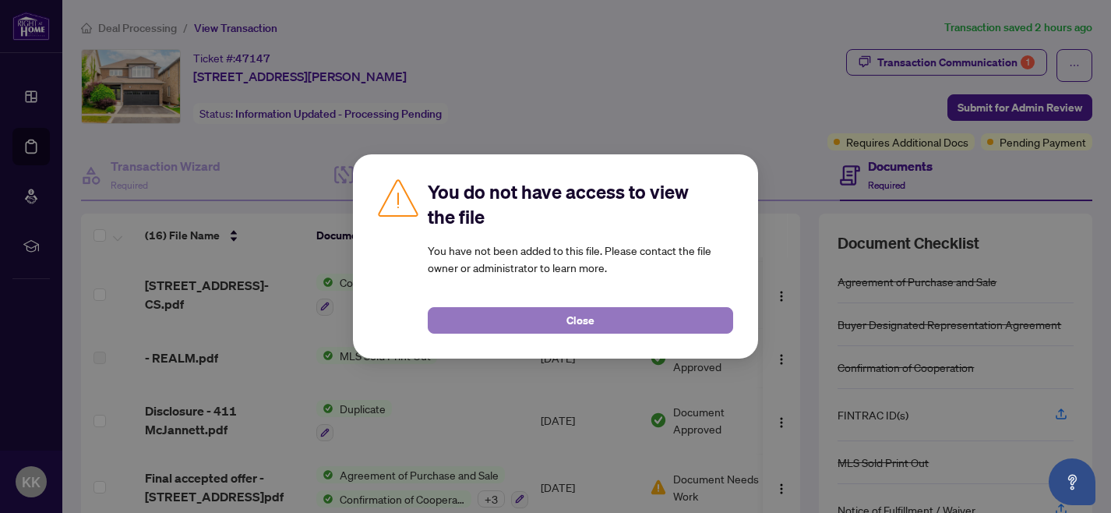
click at [592, 327] on span "Close" at bounding box center [581, 320] width 28 height 25
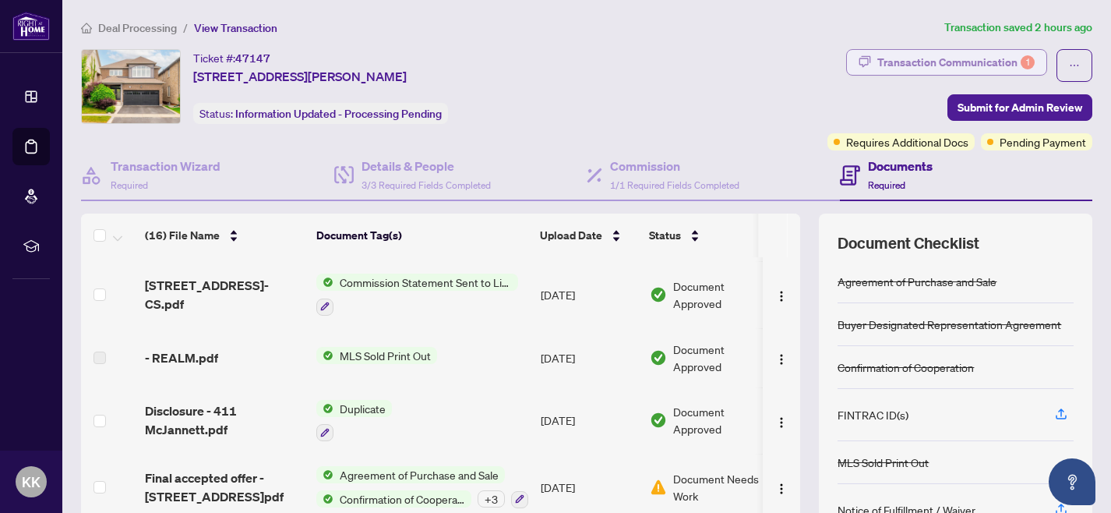
click at [952, 58] on div "Transaction Communication 1" at bounding box center [956, 62] width 157 height 25
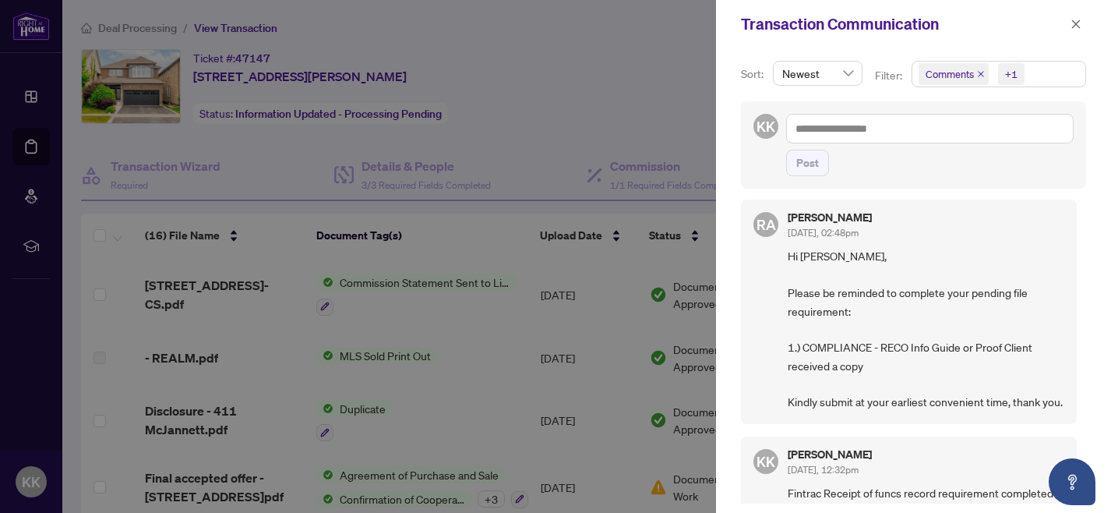
scroll to position [0, 0]
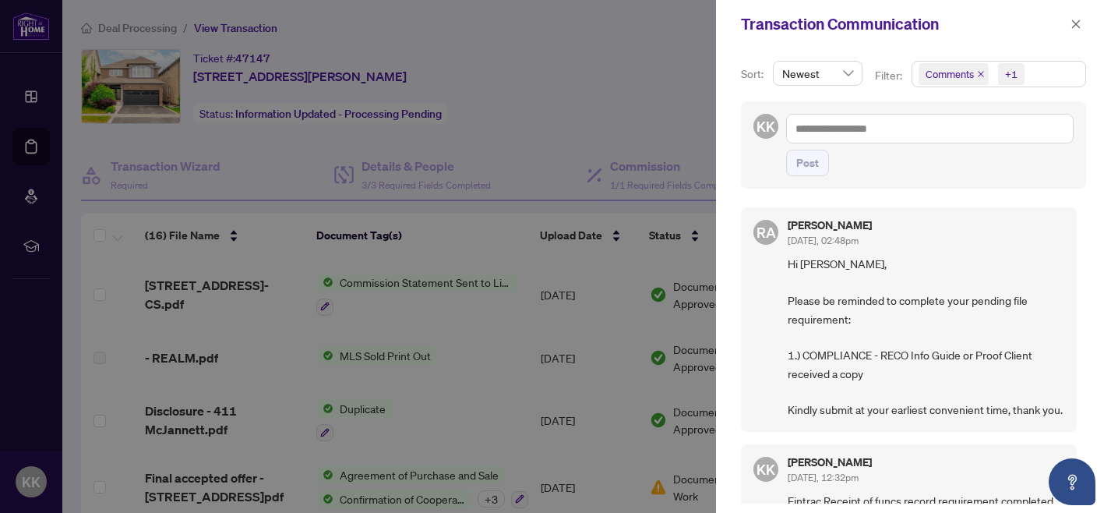
click at [660, 133] on div at bounding box center [555, 256] width 1111 height 513
click at [1075, 24] on icon "close" at bounding box center [1076, 24] width 11 height 11
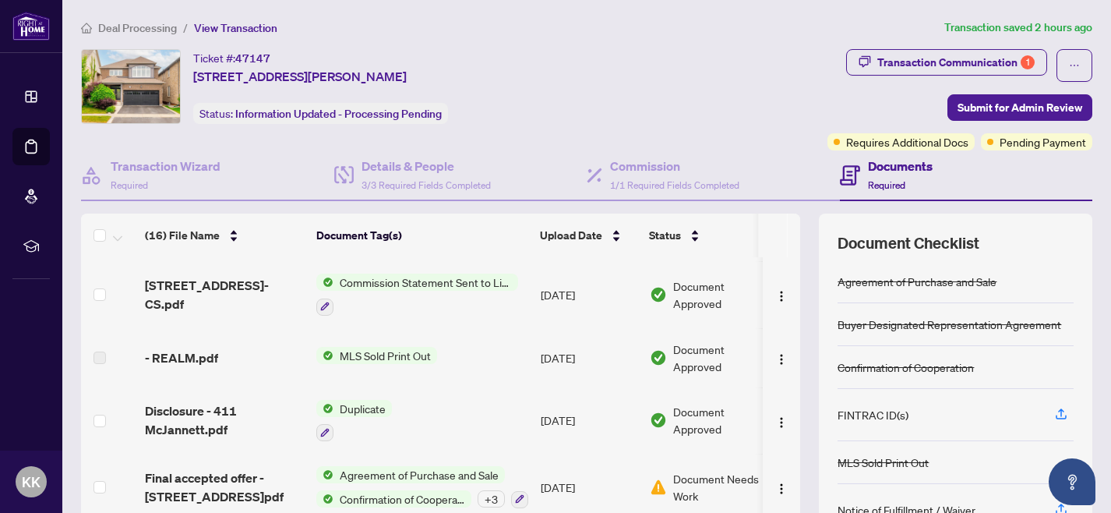
scroll to position [140, 0]
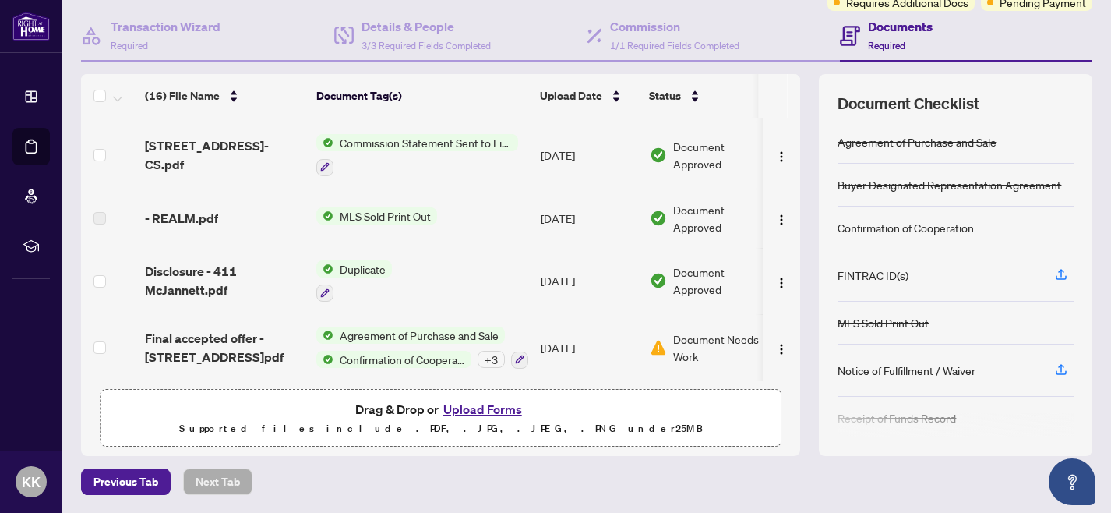
click at [490, 411] on button "Upload Forms" at bounding box center [483, 409] width 88 height 20
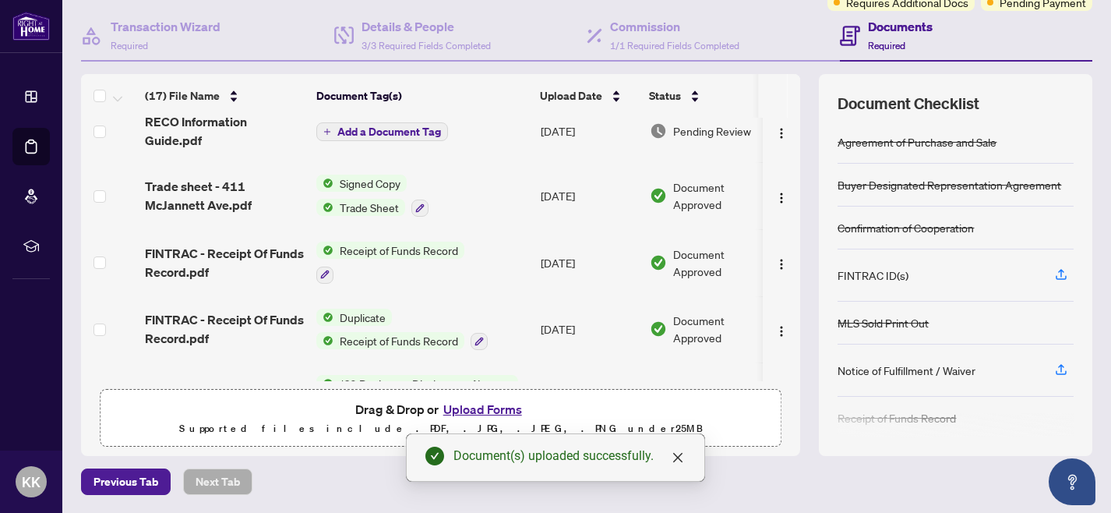
scroll to position [0, 0]
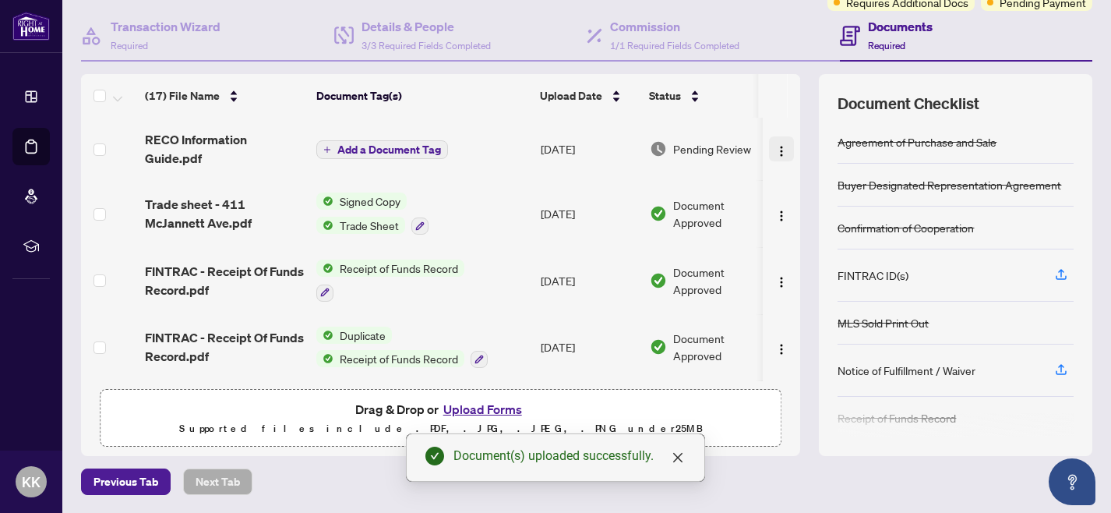
click at [775, 149] on img "button" at bounding box center [781, 151] width 12 height 12
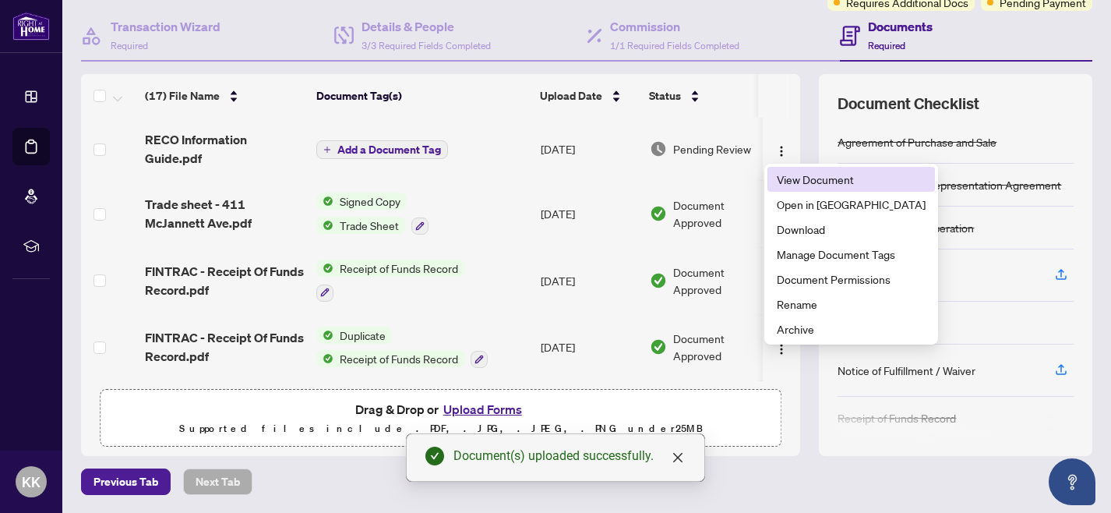
click at [798, 182] on span "View Document" at bounding box center [851, 179] width 149 height 17
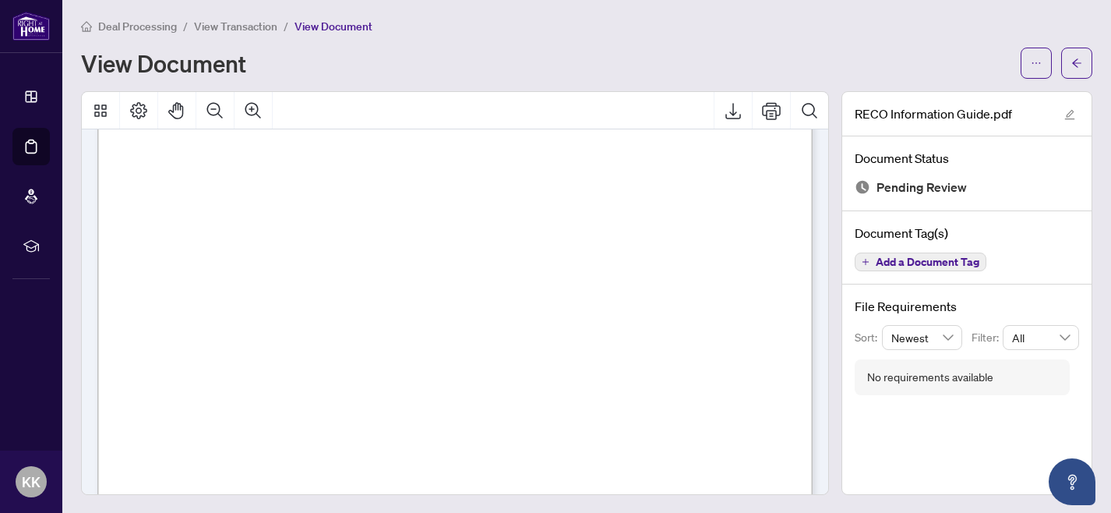
scroll to position [5255, 0]
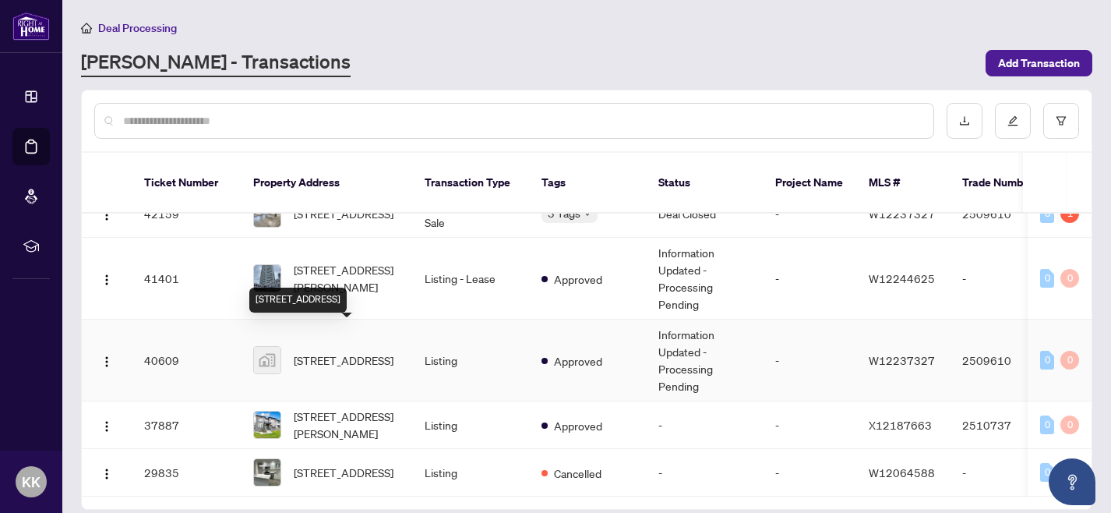
scroll to position [190, 0]
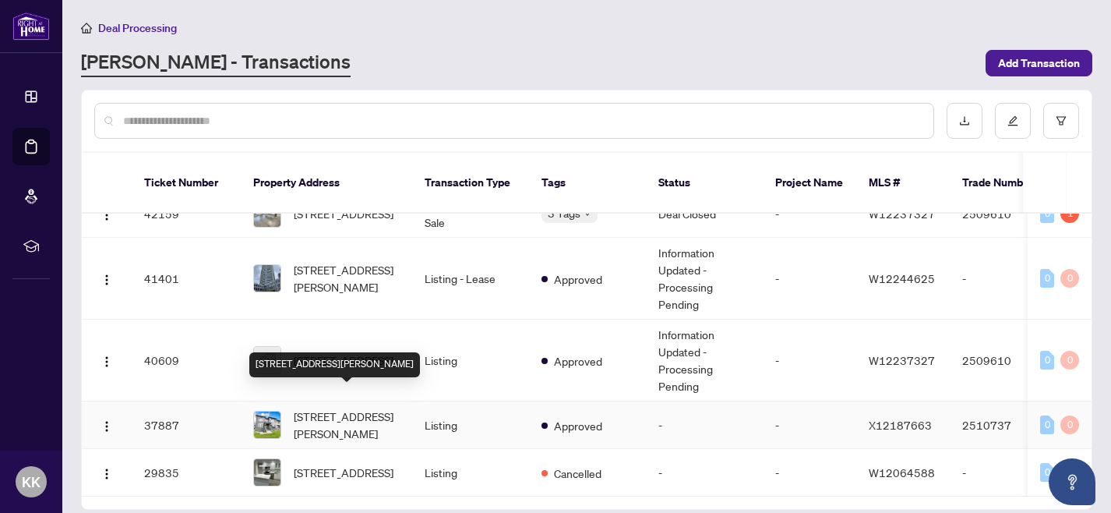
click at [337, 408] on span "[STREET_ADDRESS][PERSON_NAME]" at bounding box center [347, 425] width 106 height 34
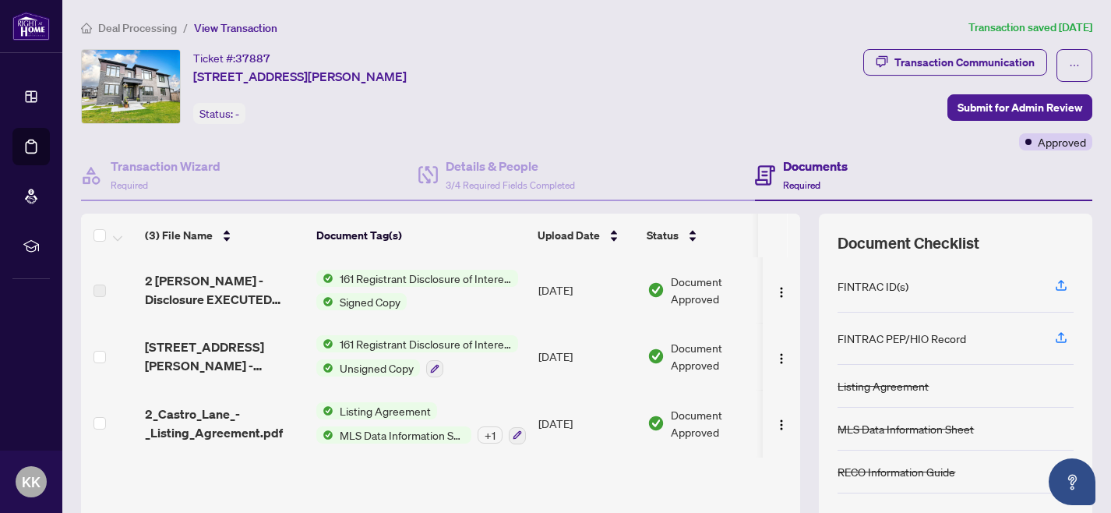
click at [402, 408] on span "Listing Agreement" at bounding box center [386, 410] width 104 height 17
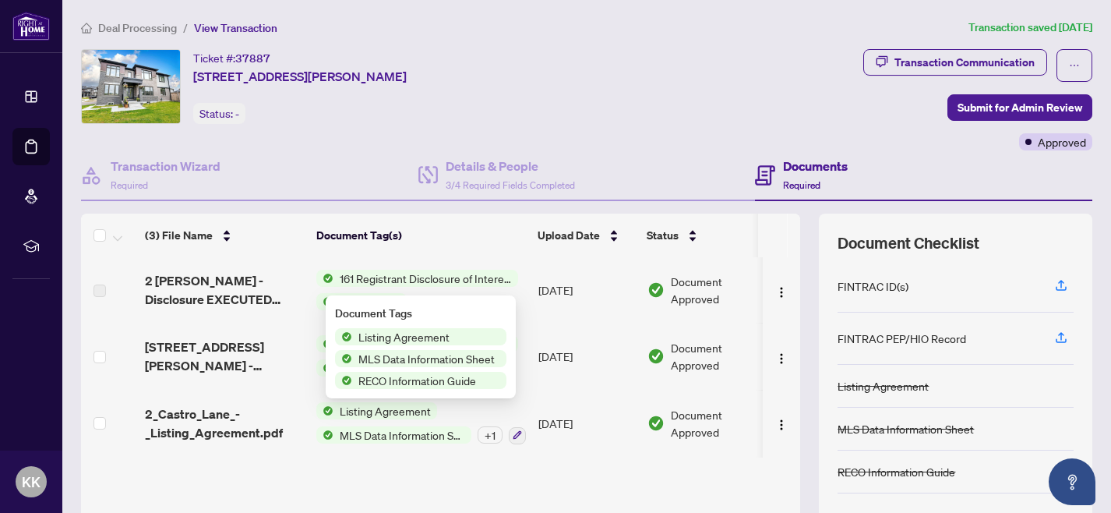
click at [412, 383] on span "RECO Information Guide" at bounding box center [417, 380] width 130 height 17
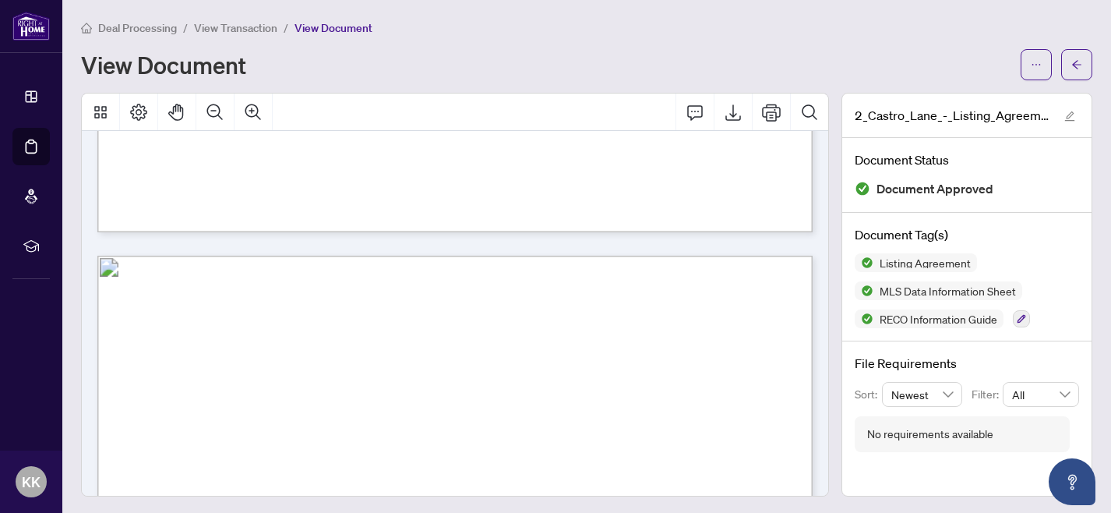
scroll to position [1796, 0]
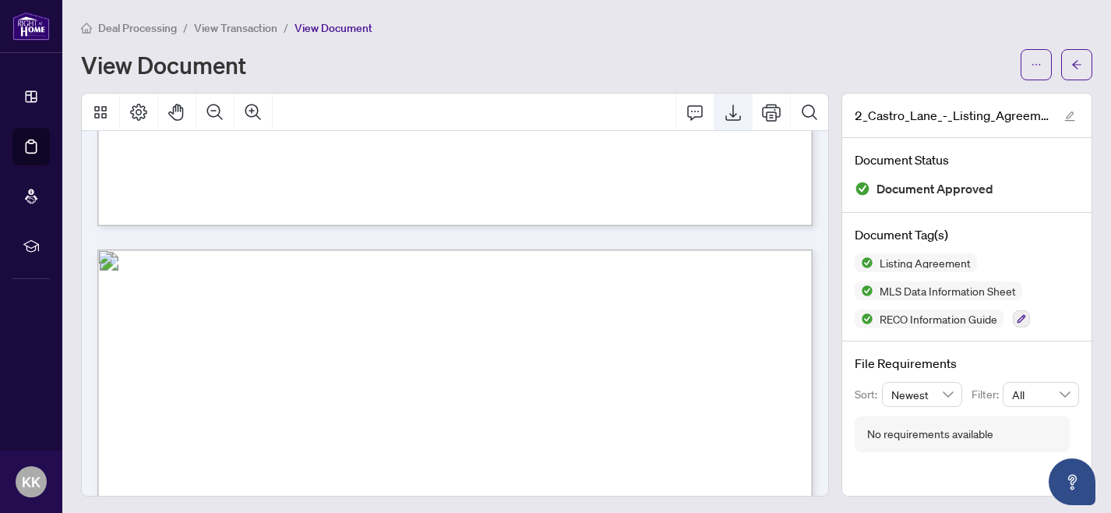
click at [736, 113] on icon "Export" at bounding box center [734, 112] width 16 height 16
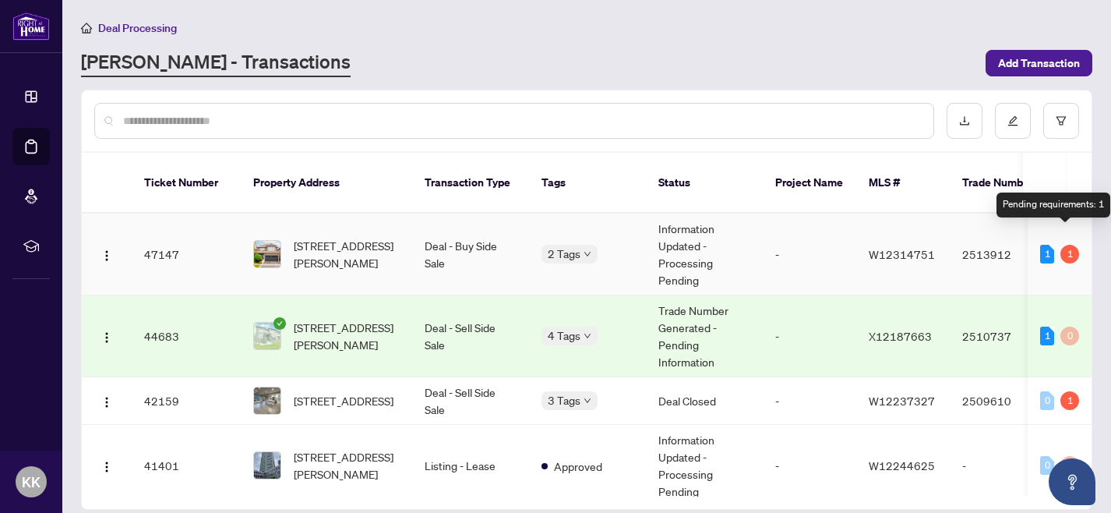
click at [1067, 245] on div "1" at bounding box center [1070, 254] width 19 height 19
click at [1045, 245] on div "1" at bounding box center [1047, 254] width 14 height 19
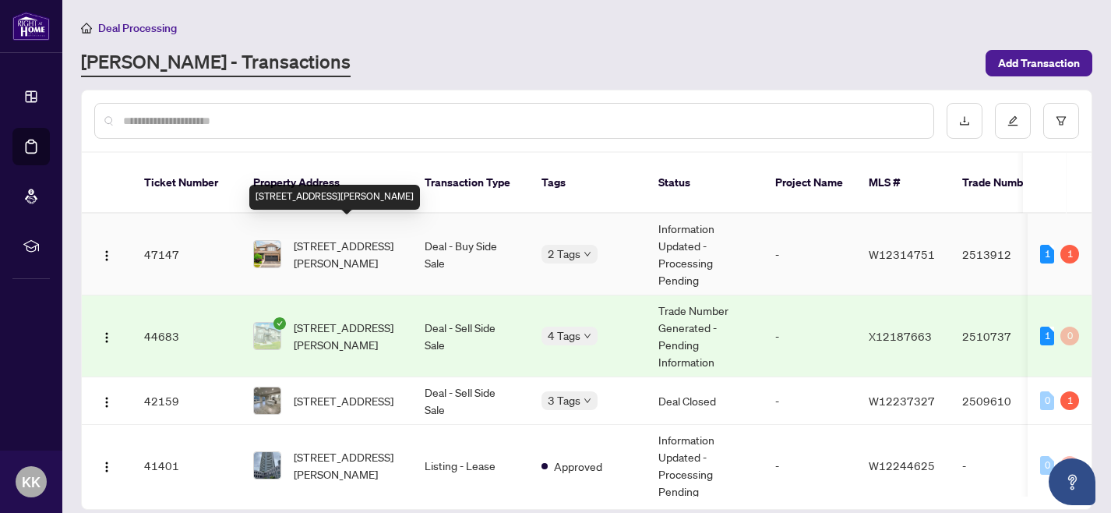
click at [370, 237] on span "[STREET_ADDRESS][PERSON_NAME]" at bounding box center [347, 254] width 106 height 34
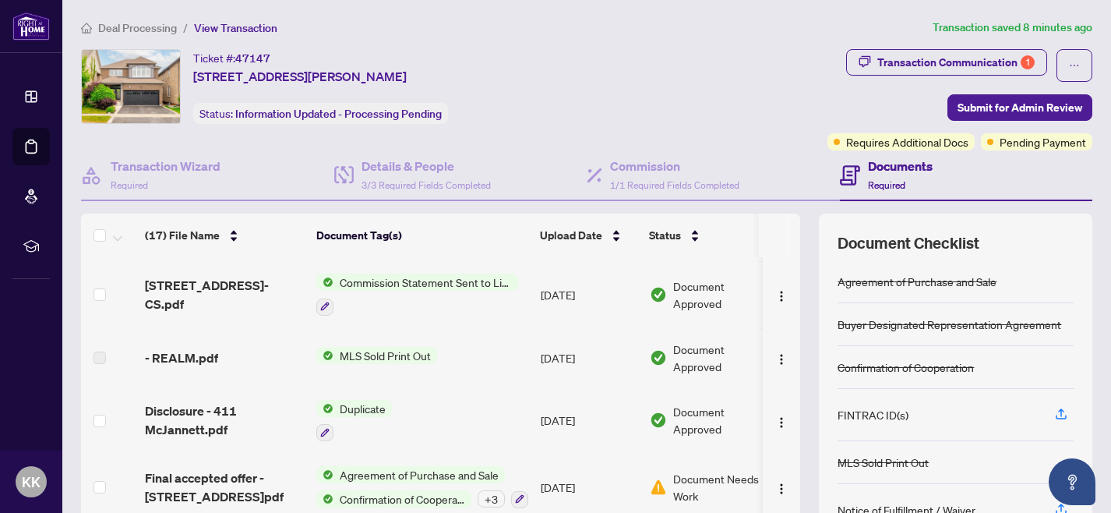
scroll to position [140, 0]
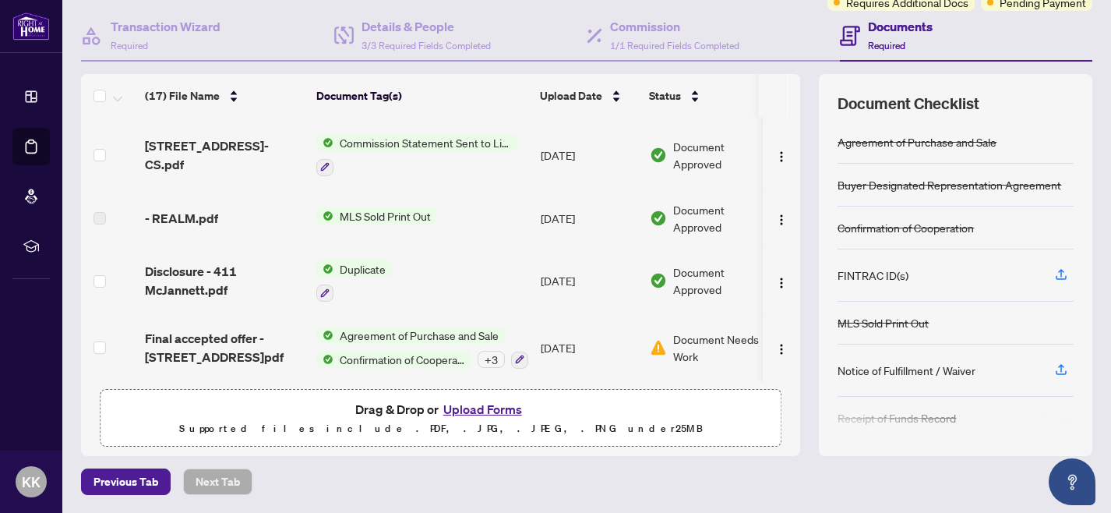
click at [464, 410] on button "Upload Forms" at bounding box center [483, 409] width 88 height 20
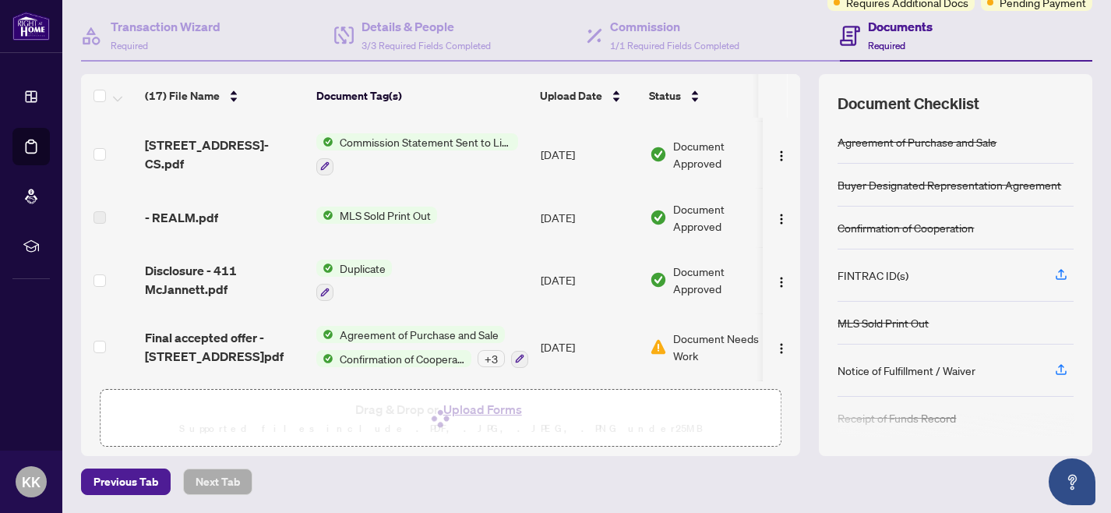
scroll to position [0, 0]
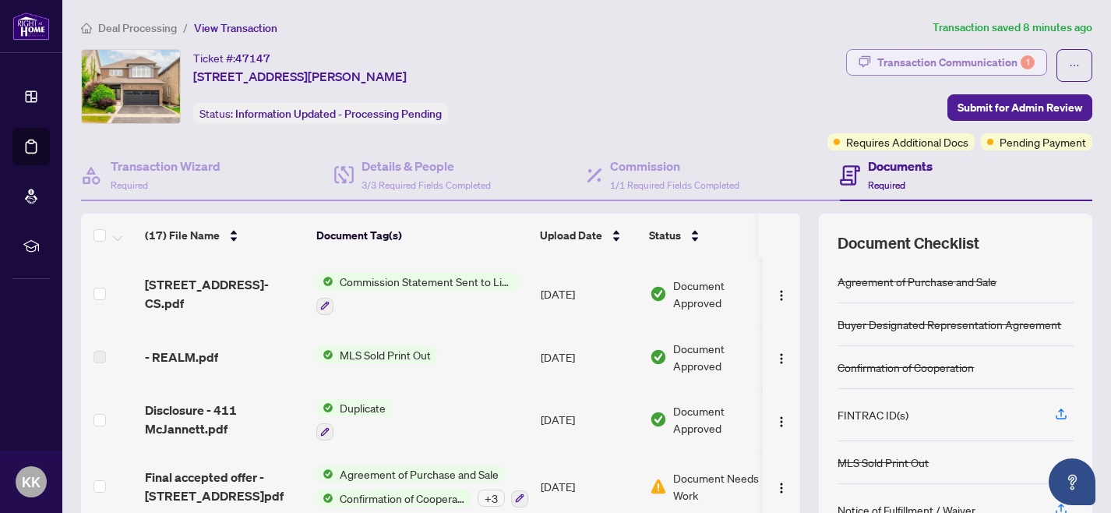
click at [924, 59] on div "Transaction Communication 1" at bounding box center [956, 62] width 157 height 25
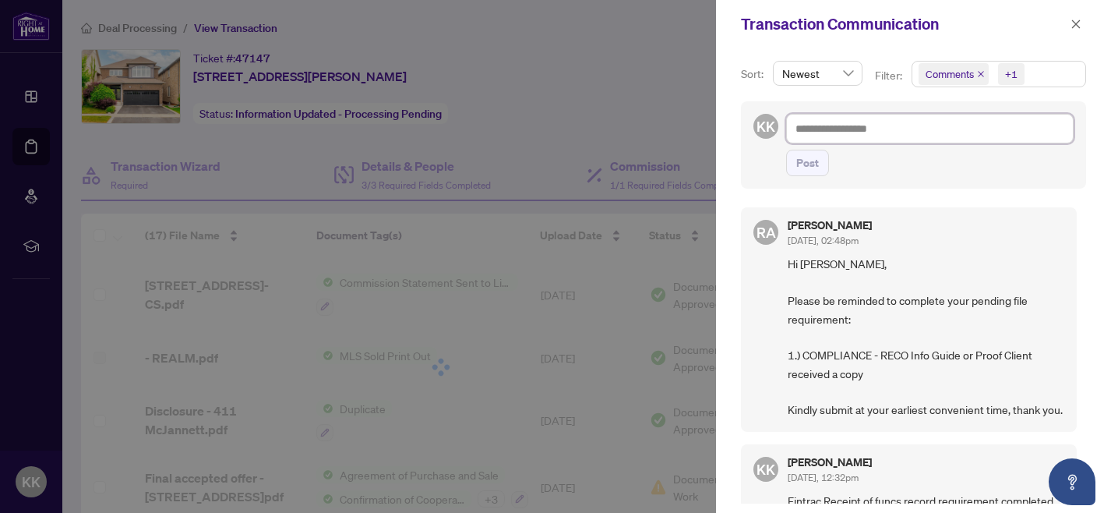
click at [845, 132] on textarea at bounding box center [930, 129] width 288 height 30
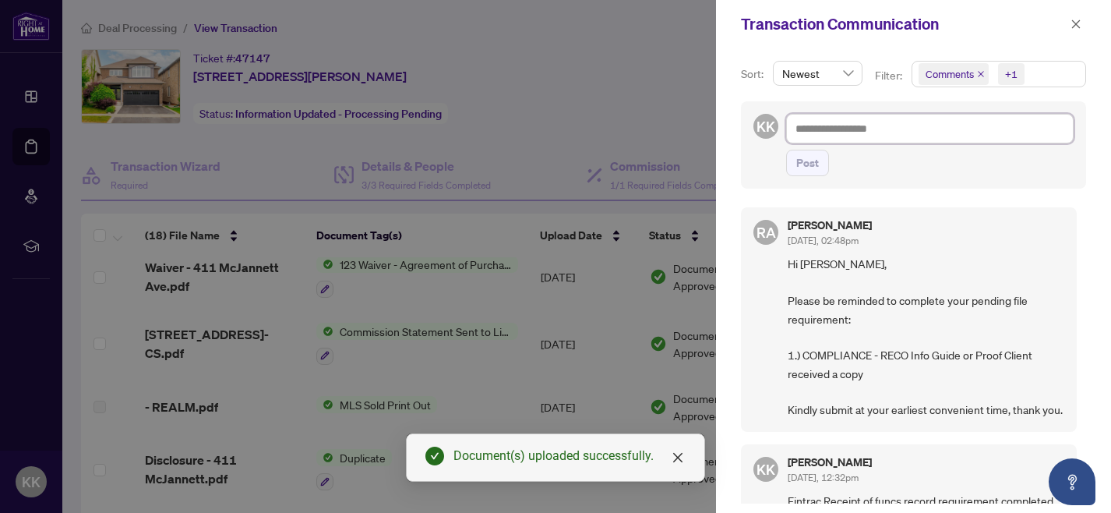
type textarea "*"
type textarea "**"
type textarea "***"
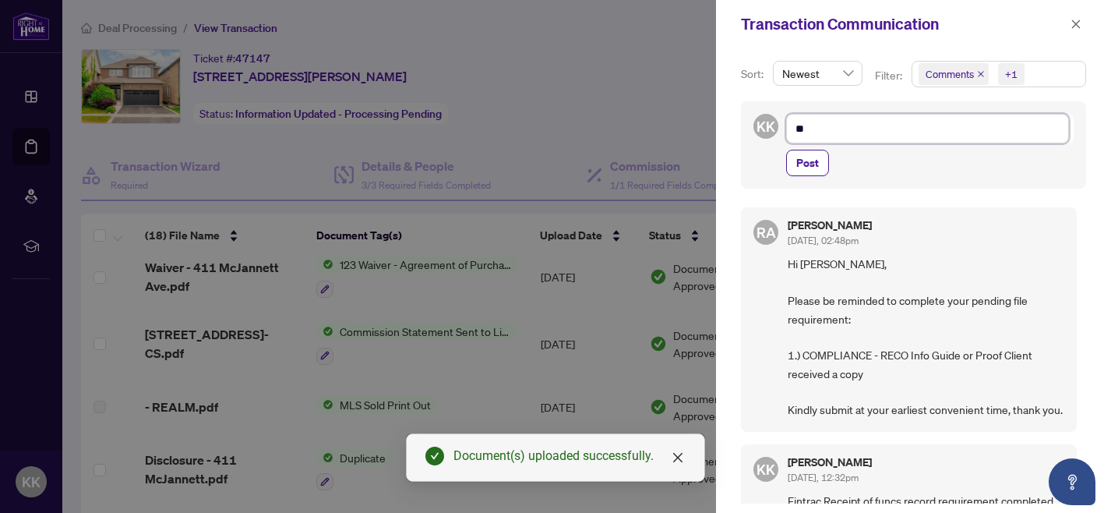
type textarea "***"
type textarea "****"
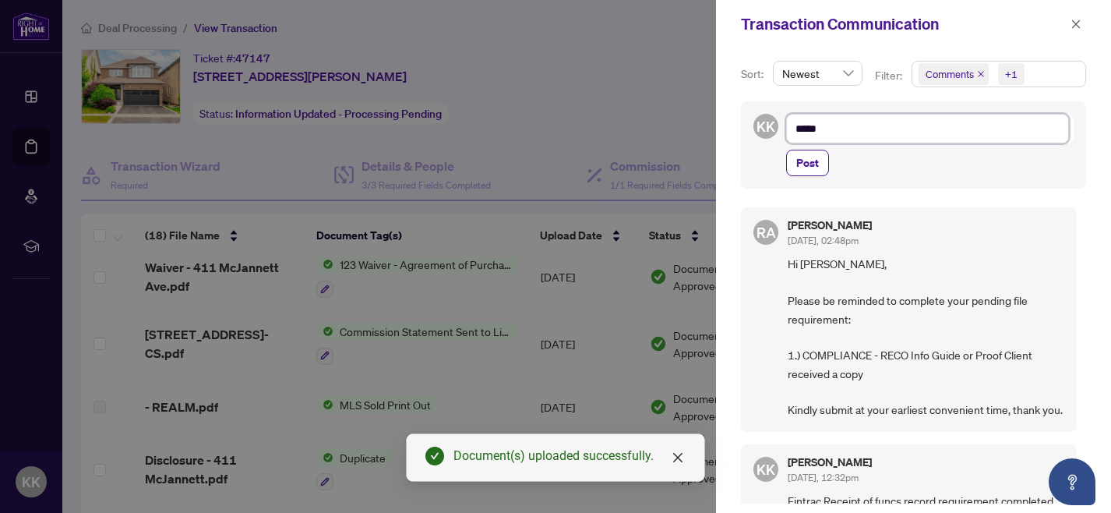
type textarea "******"
type textarea "*******"
type textarea "********"
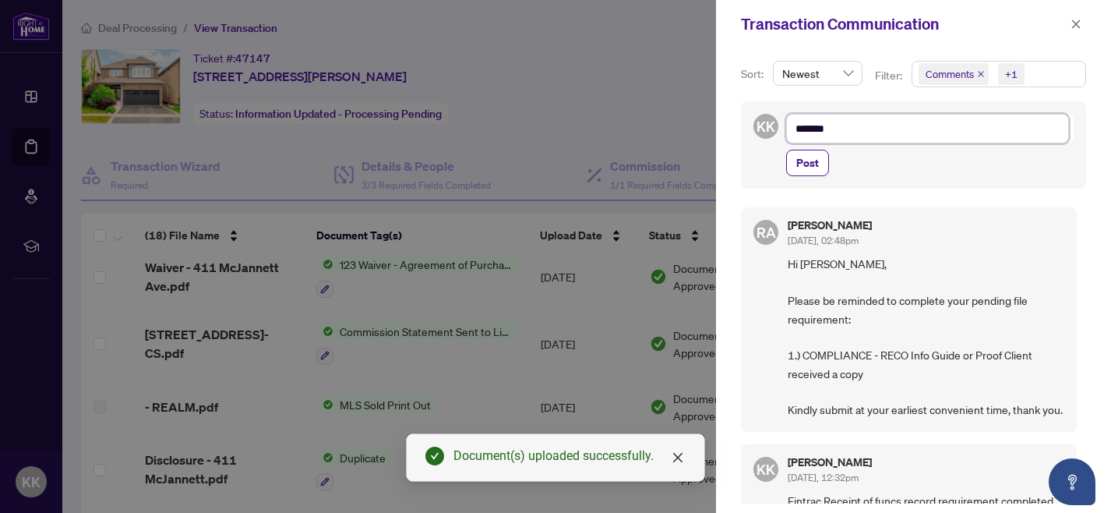
type textarea "********"
type textarea "*********"
type textarea "**********"
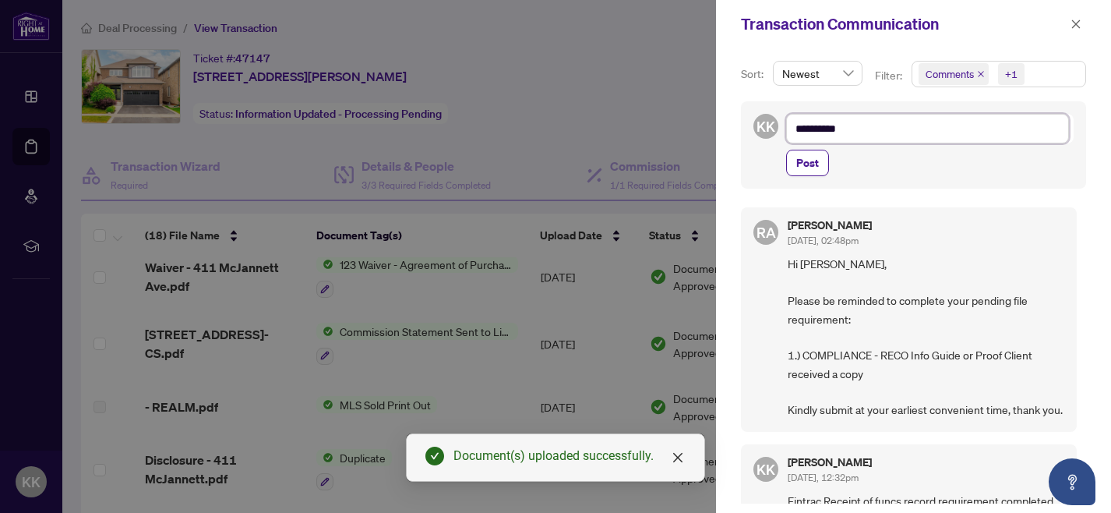
type textarea "**********"
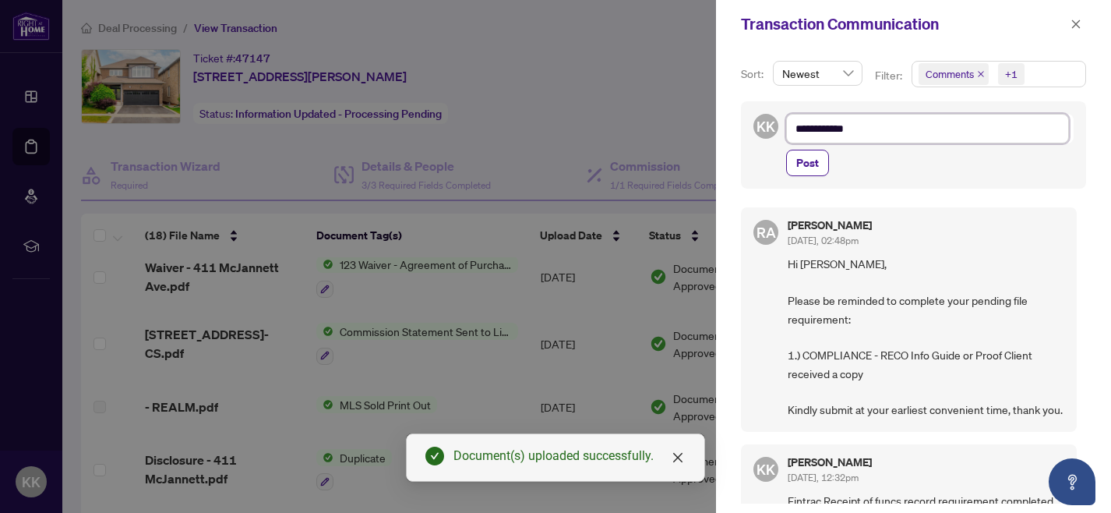
type textarea "**********"
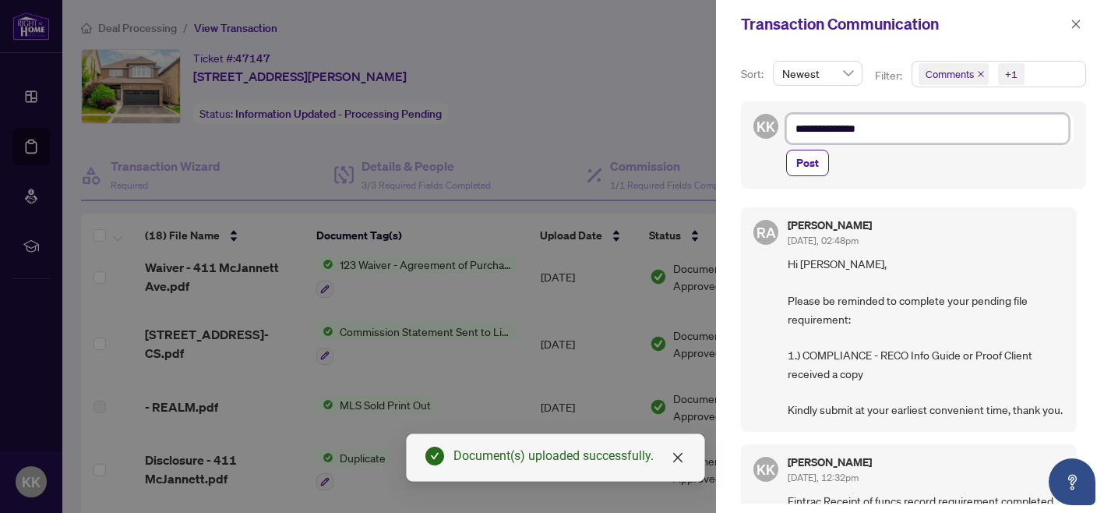
type textarea "**********"
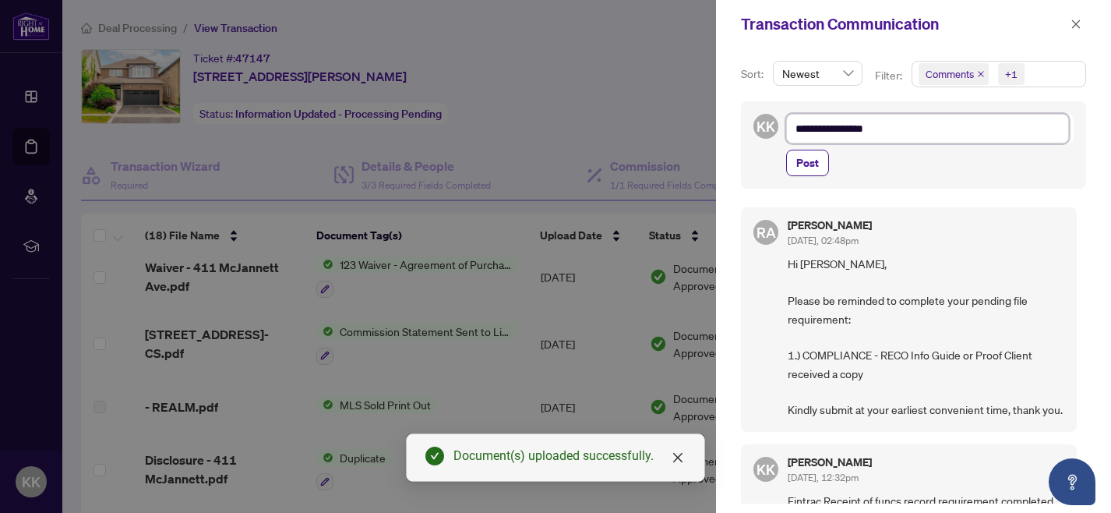
type textarea "**********"
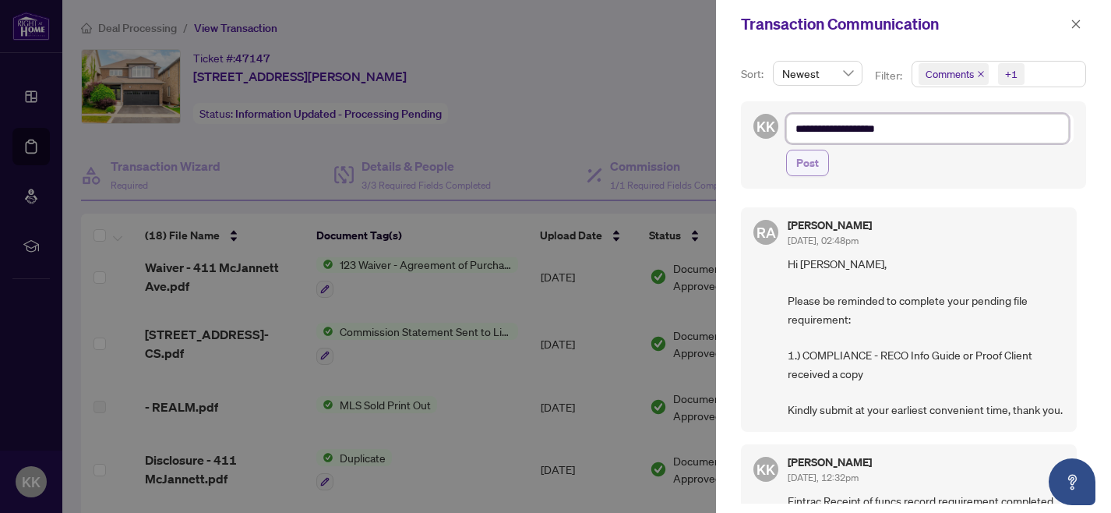
type textarea "**********"
click at [811, 163] on span "Post" at bounding box center [808, 162] width 23 height 25
type textarea "**********"
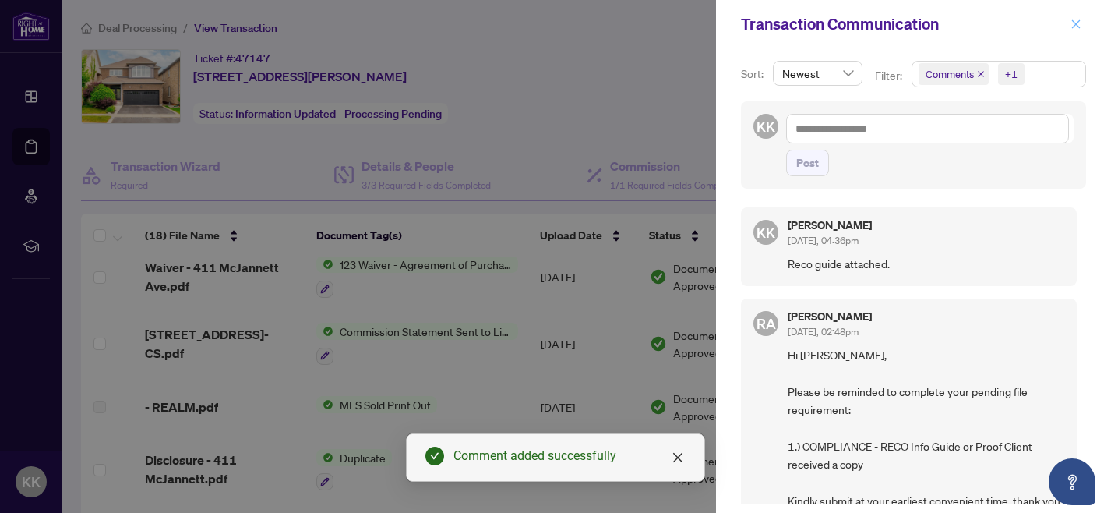
click at [1075, 24] on icon "close" at bounding box center [1076, 23] width 9 height 9
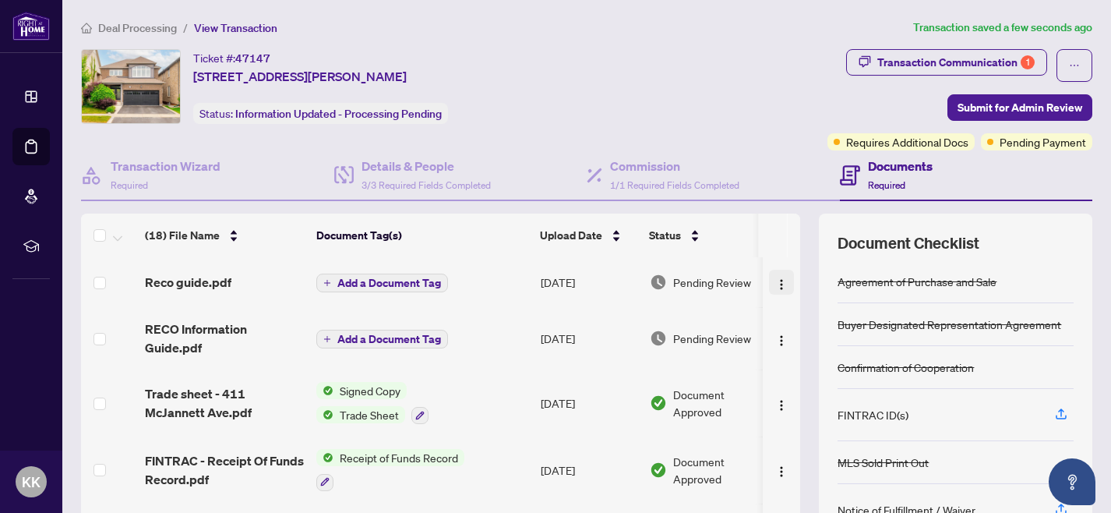
click at [775, 285] on img "button" at bounding box center [781, 284] width 12 height 12
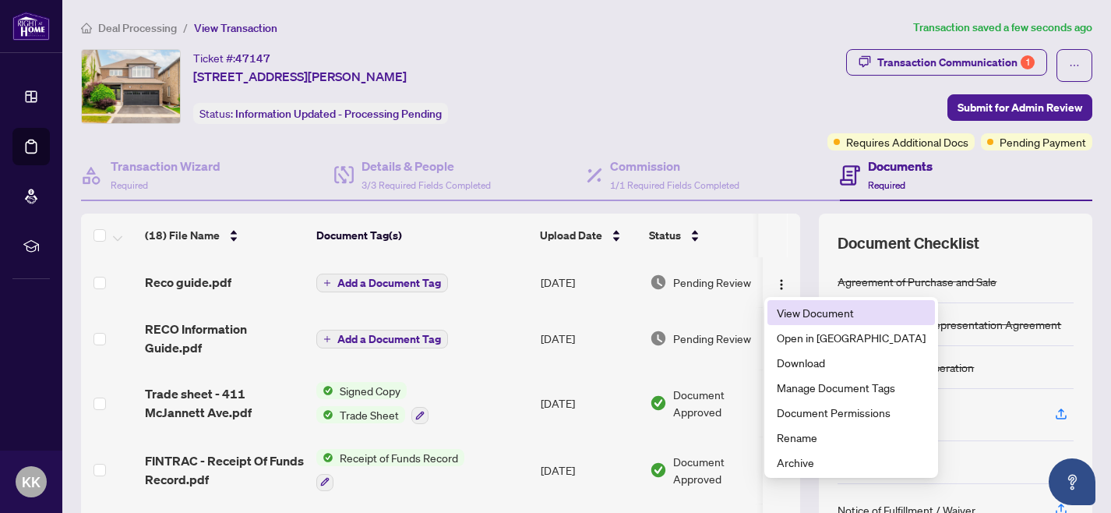
click at [797, 313] on span "View Document" at bounding box center [851, 312] width 149 height 17
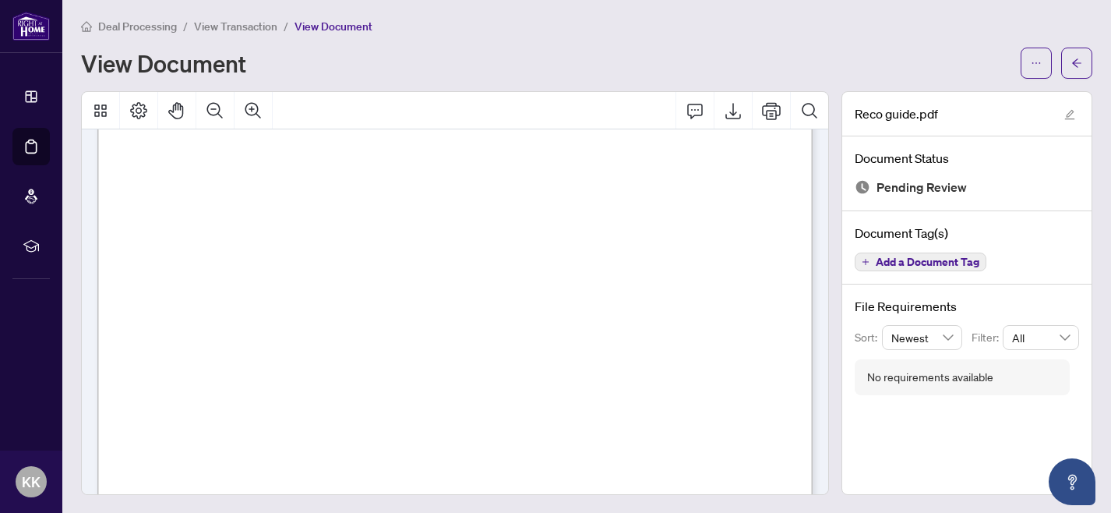
scroll to position [8157, 0]
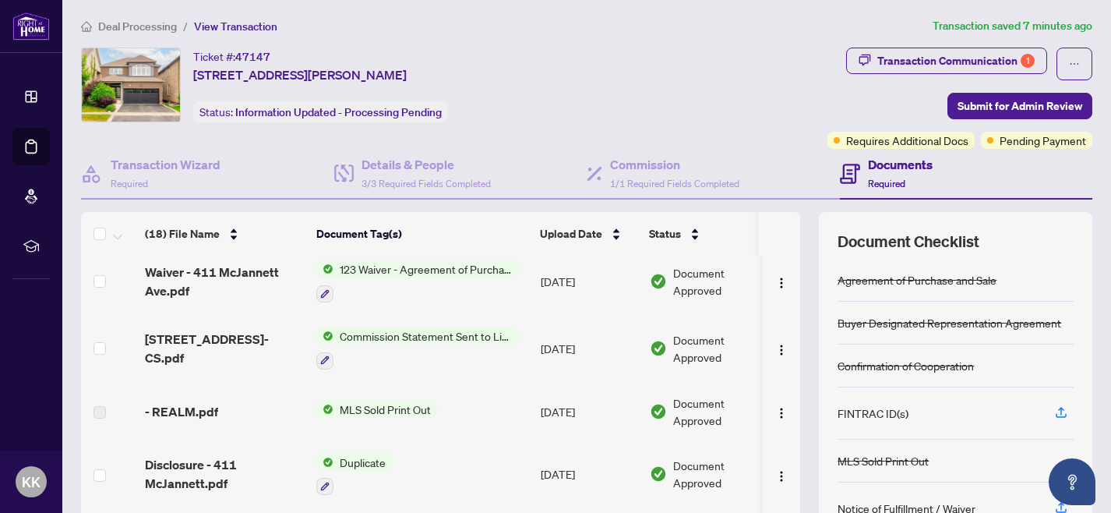
scroll to position [856, 0]
click at [777, 407] on img "button" at bounding box center [781, 411] width 12 height 12
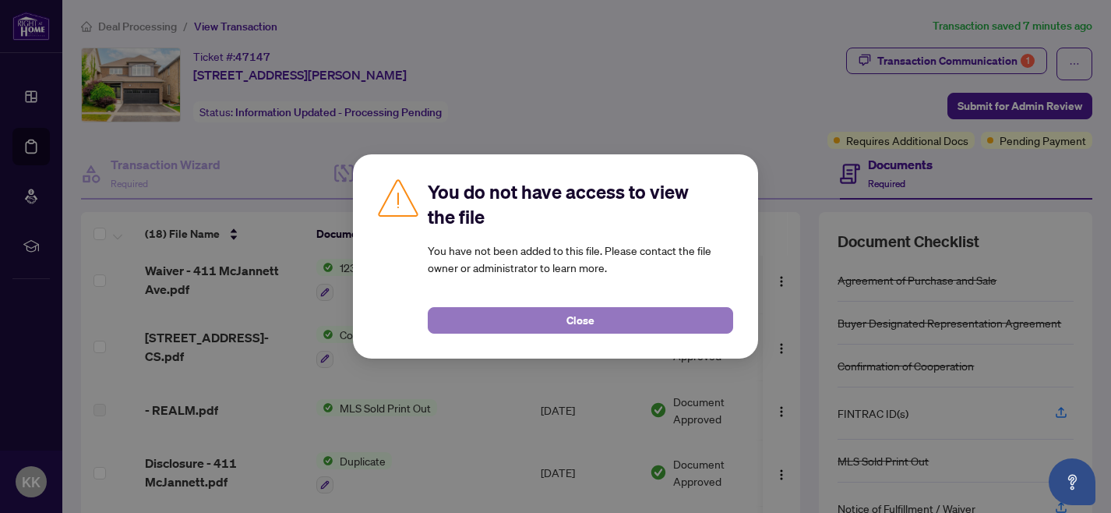
click at [580, 318] on span "Close" at bounding box center [581, 320] width 28 height 25
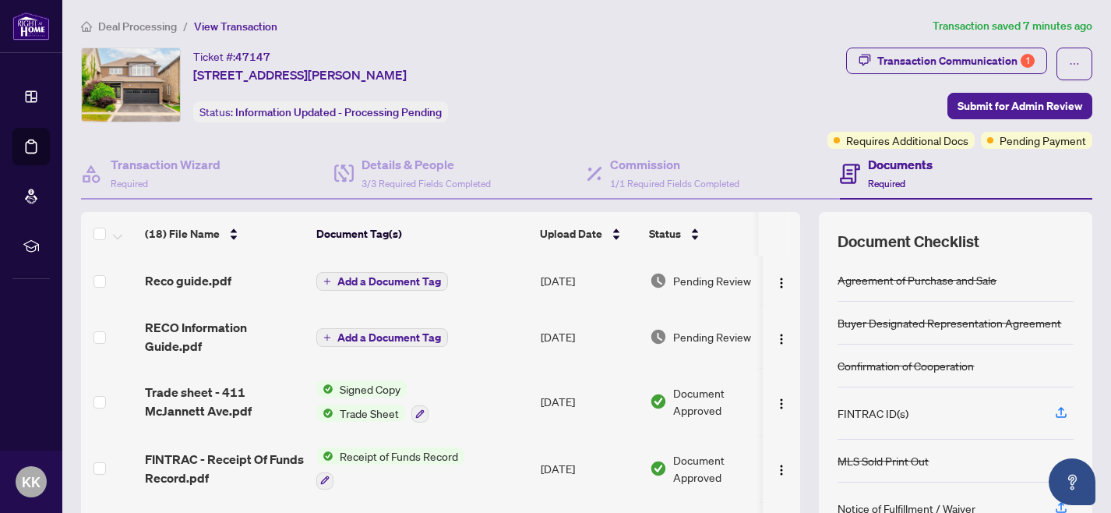
scroll to position [0, 0]
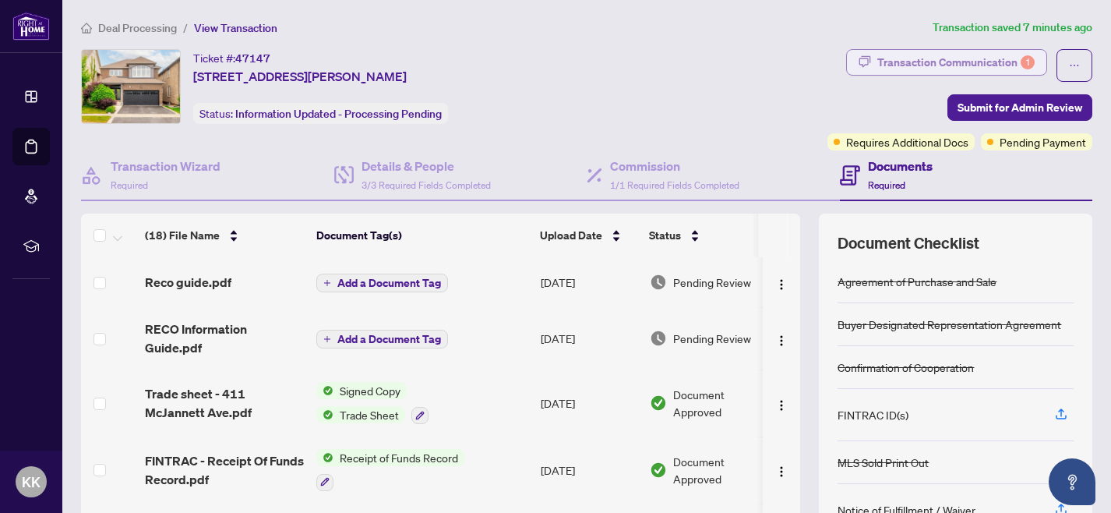
click at [892, 65] on div "Transaction Communication 1" at bounding box center [956, 62] width 157 height 25
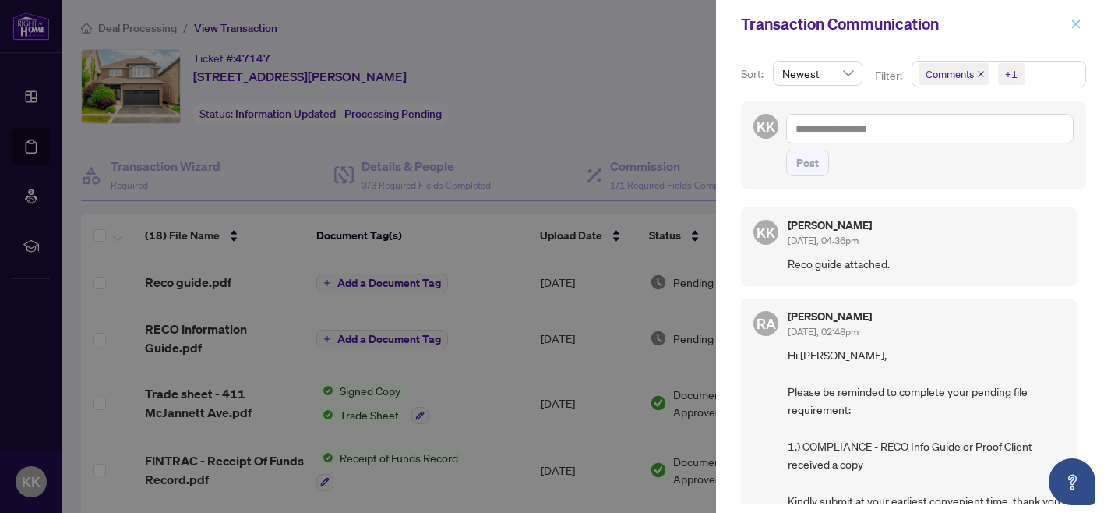
click at [1076, 24] on icon "close" at bounding box center [1076, 23] width 9 height 9
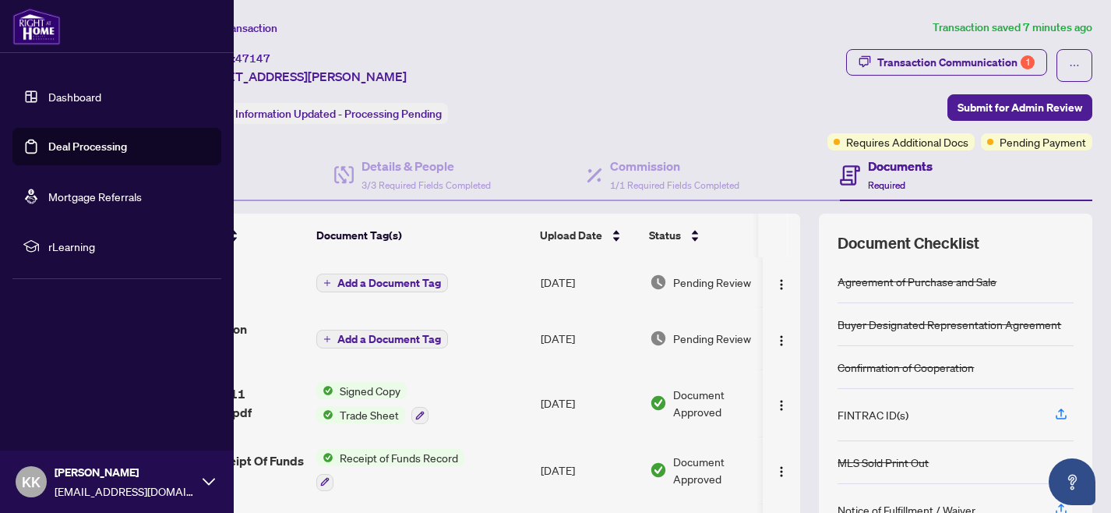
click at [77, 100] on link "Dashboard" at bounding box center [74, 97] width 53 height 14
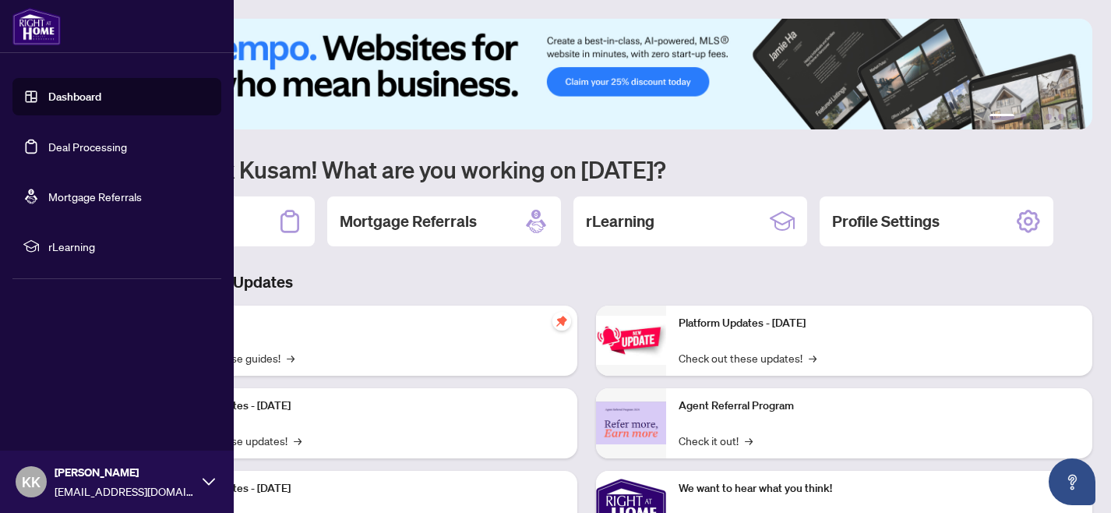
click at [89, 94] on link "Dashboard" at bounding box center [74, 97] width 53 height 14
click at [87, 149] on link "Deal Processing" at bounding box center [87, 147] width 79 height 14
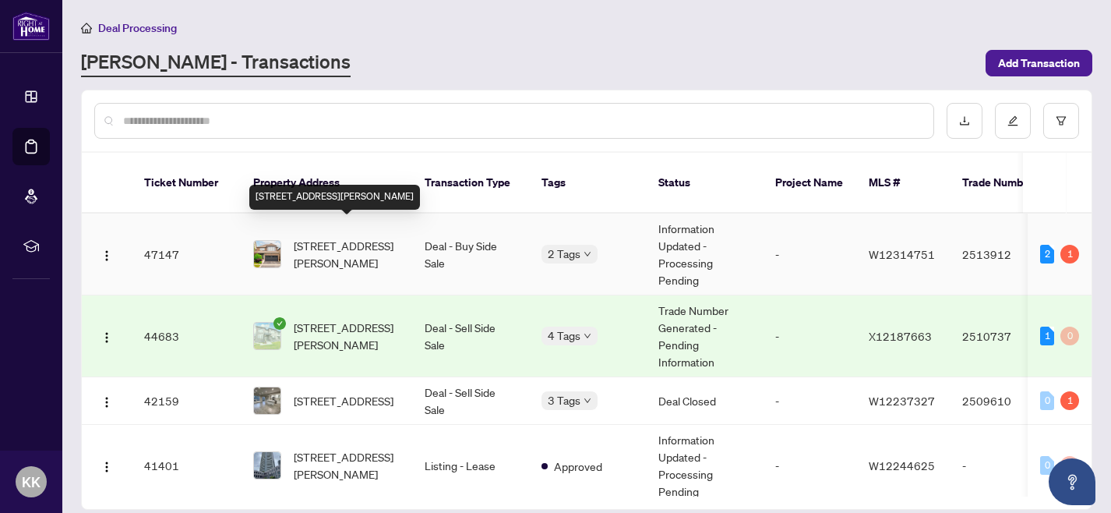
click at [342, 237] on span "[STREET_ADDRESS][PERSON_NAME]" at bounding box center [347, 254] width 106 height 34
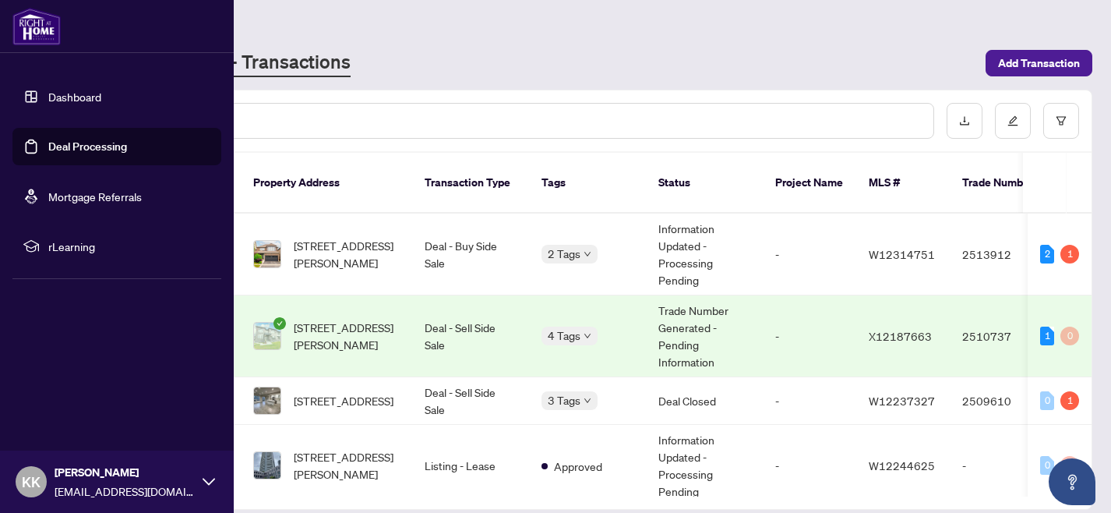
click at [84, 101] on link "Dashboard" at bounding box center [74, 97] width 53 height 14
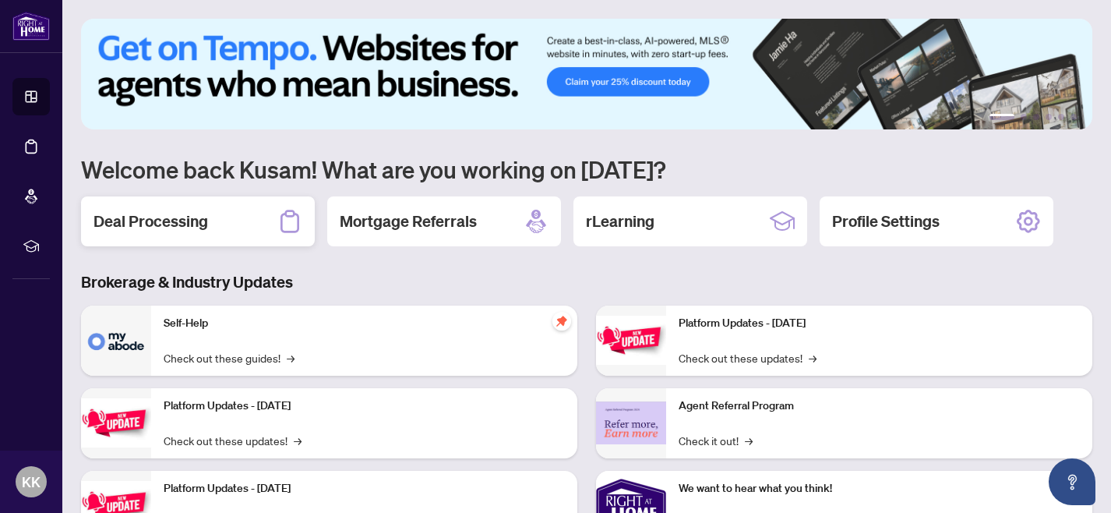
click at [240, 219] on div "Deal Processing" at bounding box center [198, 221] width 234 height 50
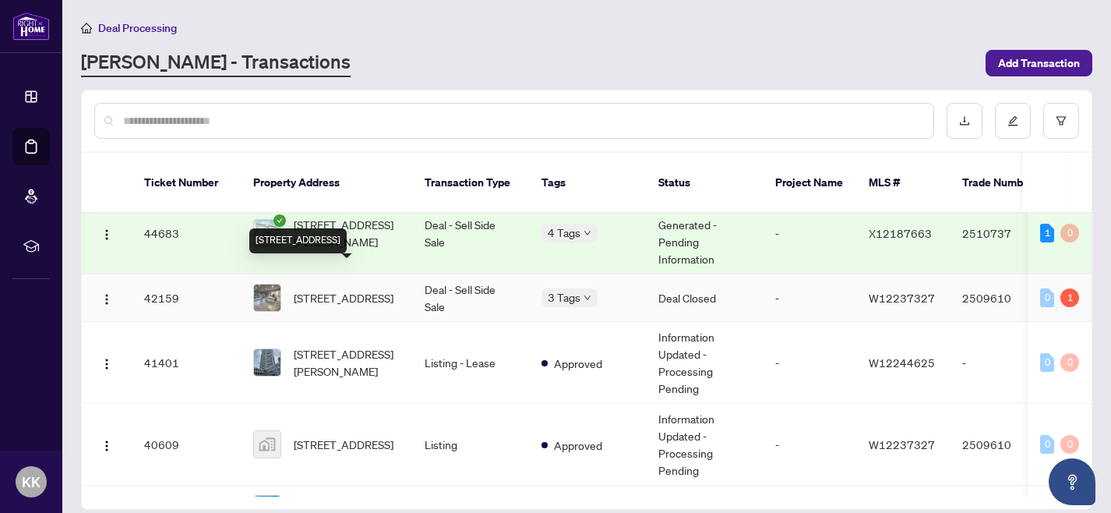
click at [348, 289] on span "[STREET_ADDRESS]" at bounding box center [344, 297] width 100 height 17
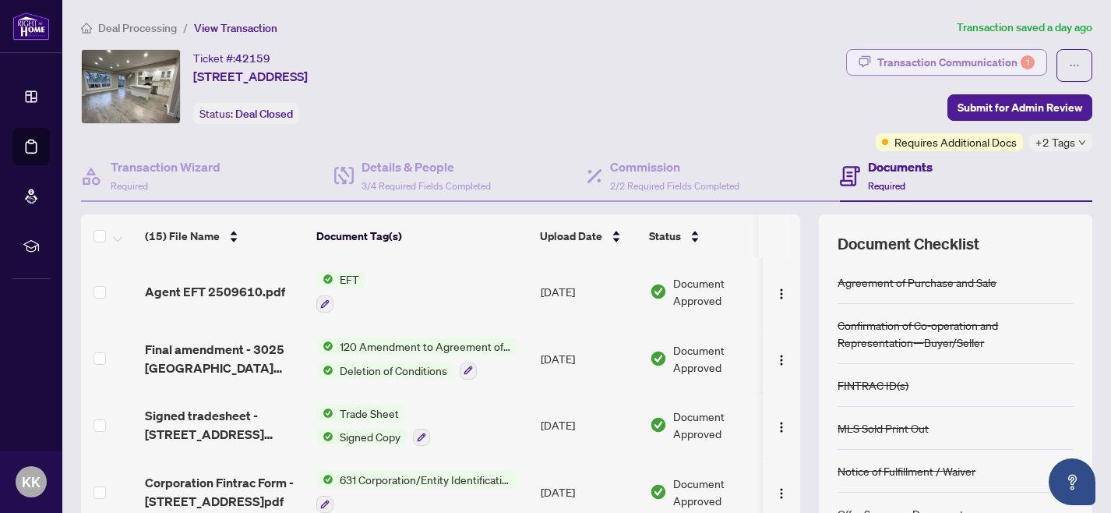
click at [942, 57] on div "Transaction Communication 1" at bounding box center [956, 62] width 157 height 25
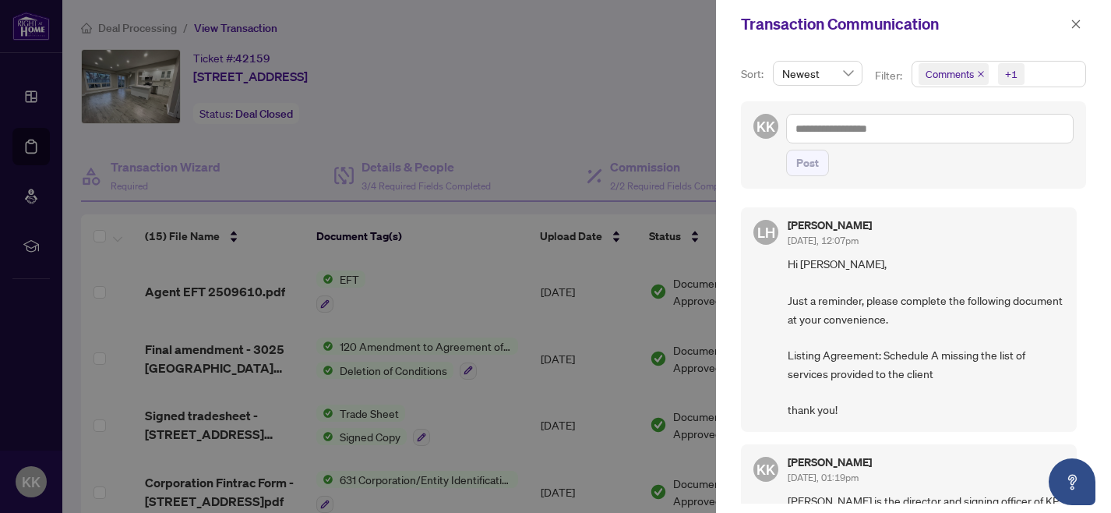
click at [623, 96] on div at bounding box center [555, 256] width 1111 height 513
click at [1067, 26] on button "button" at bounding box center [1076, 24] width 20 height 19
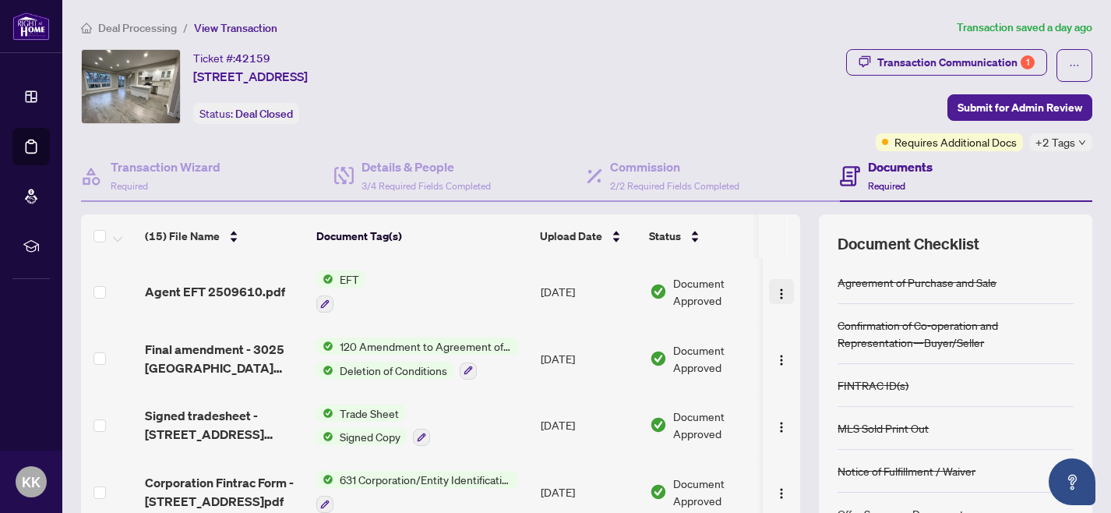
click at [775, 292] on img "button" at bounding box center [781, 294] width 12 height 12
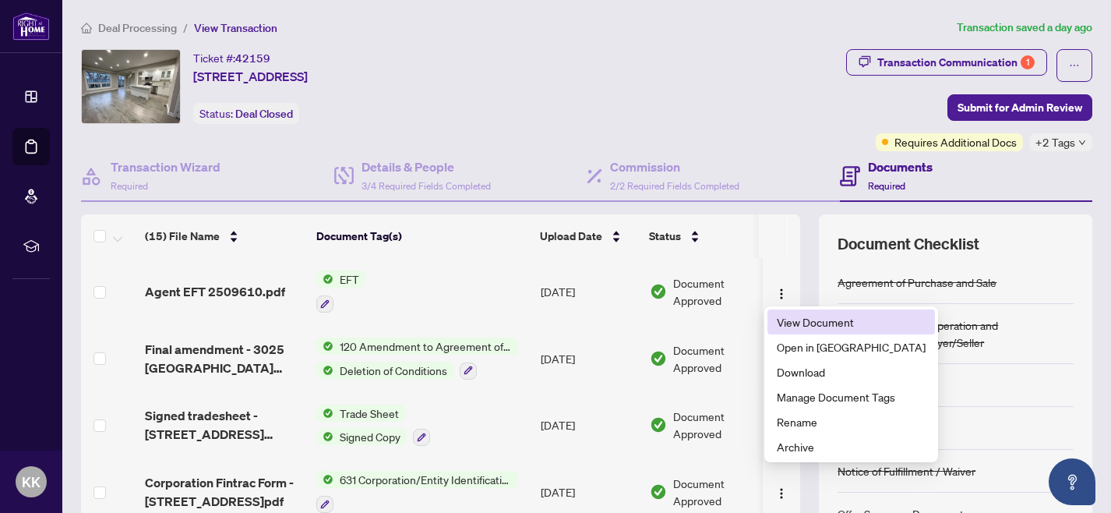
click at [797, 323] on span "View Document" at bounding box center [851, 321] width 149 height 17
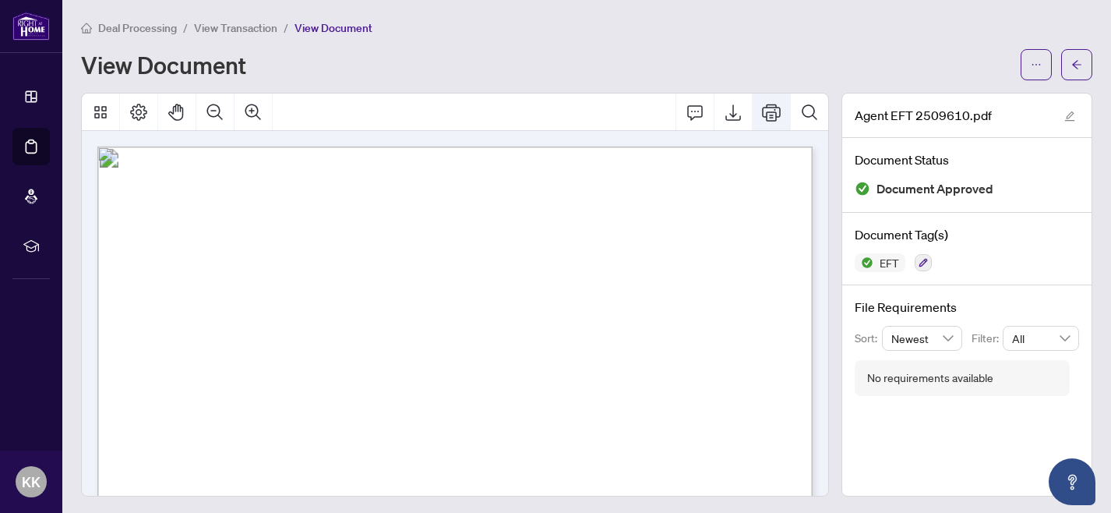
click at [766, 109] on icon "Print" at bounding box center [771, 112] width 19 height 19
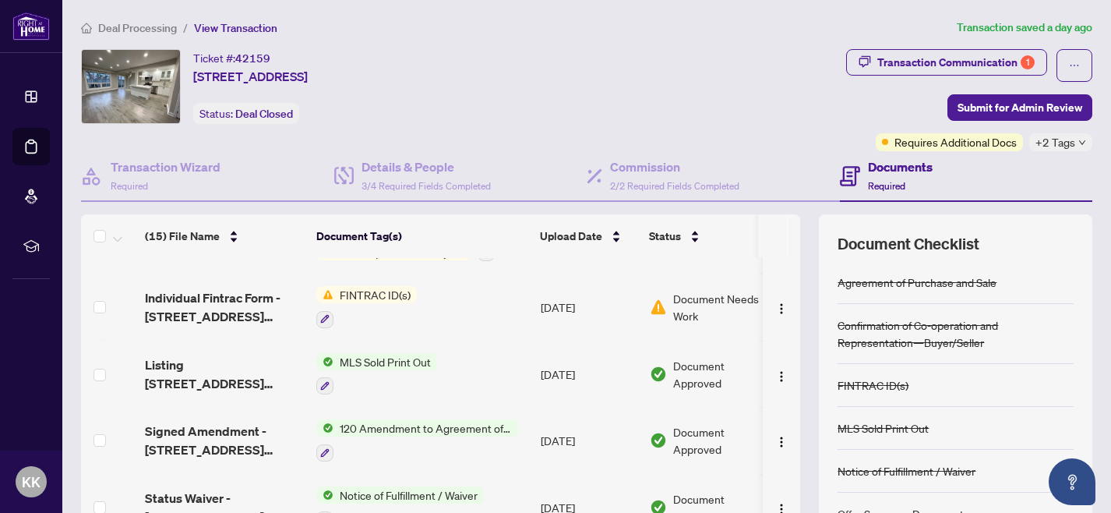
scroll to position [439, 0]
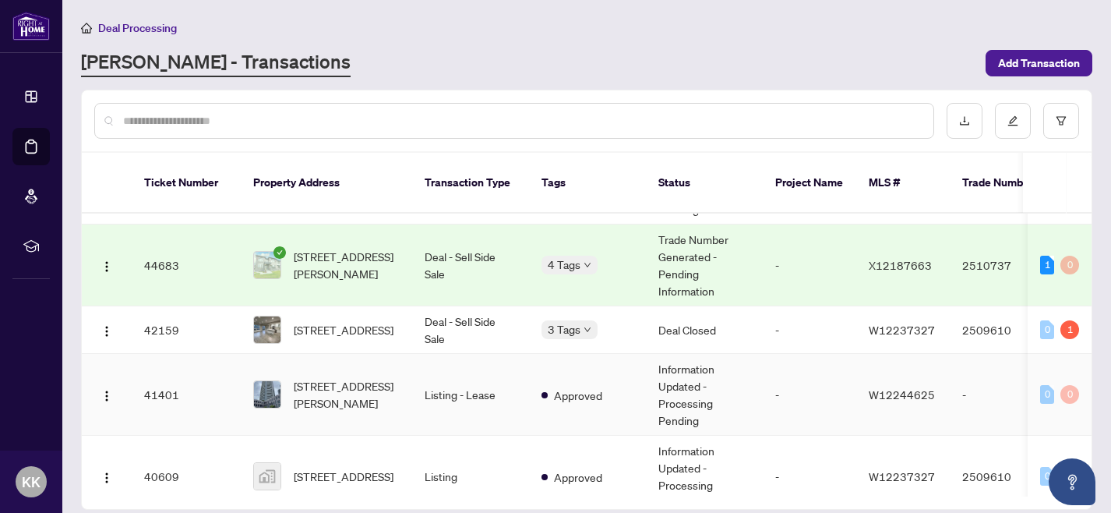
scroll to position [176, 0]
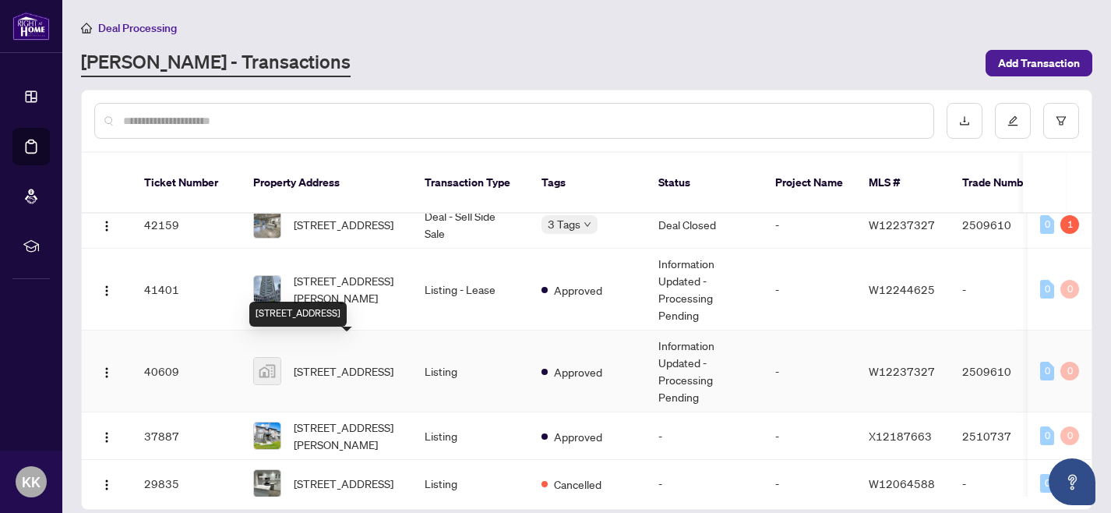
click at [352, 362] on span "[STREET_ADDRESS]" at bounding box center [344, 370] width 100 height 17
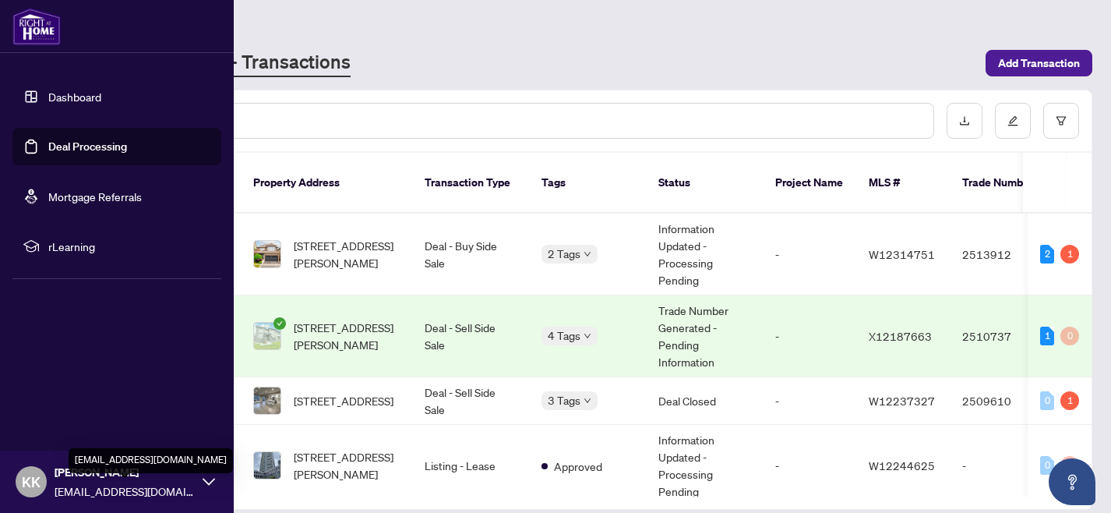
click at [136, 485] on span "[EMAIL_ADDRESS][DOMAIN_NAME]" at bounding box center [125, 490] width 140 height 17
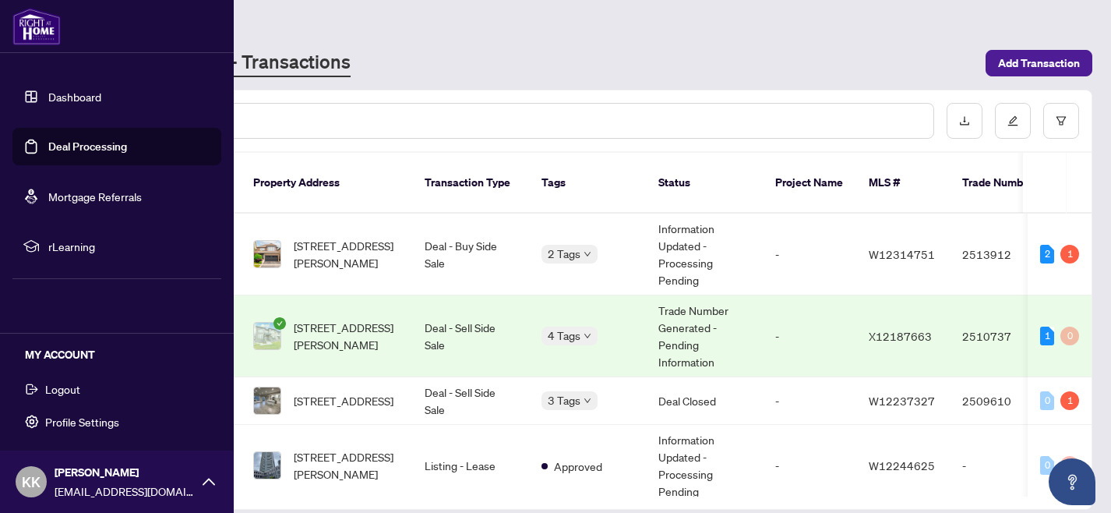
click at [71, 387] on span "Logout" at bounding box center [62, 388] width 35 height 25
